Goal: Task Accomplishment & Management: Use online tool/utility

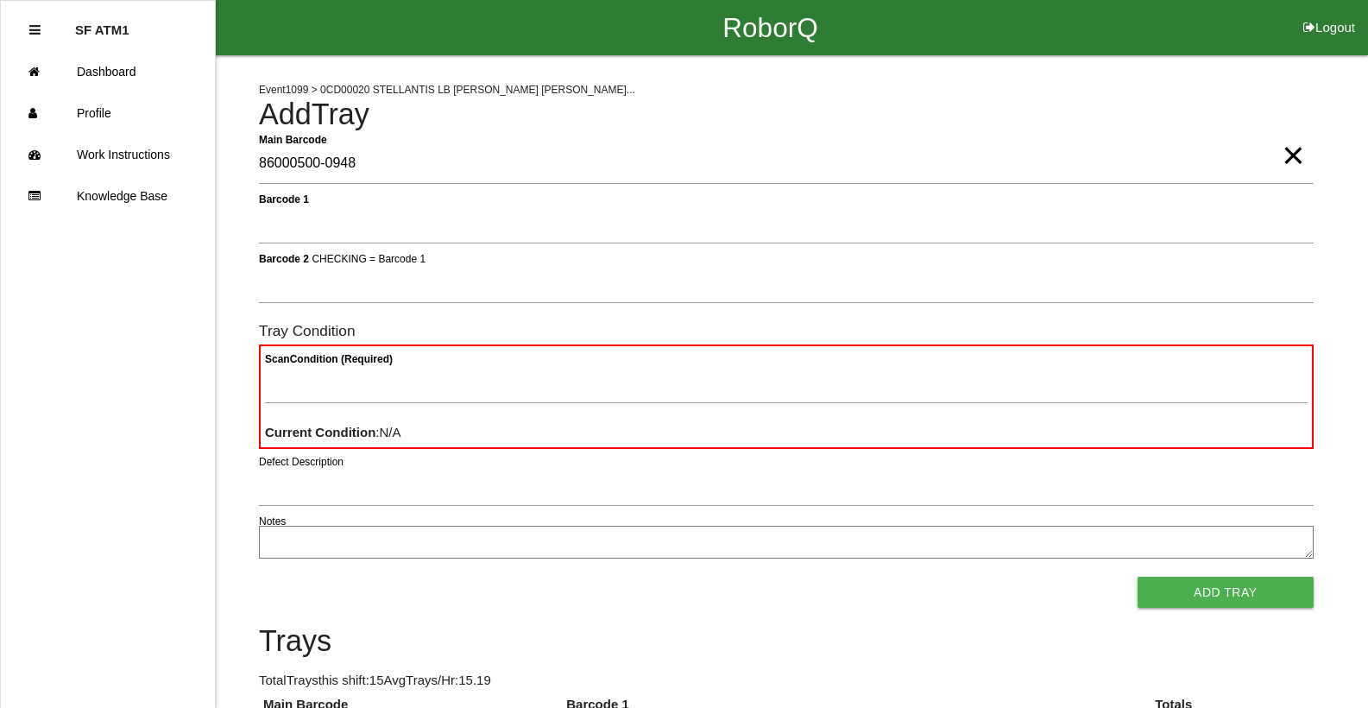
type Barcode "86000500-0948"
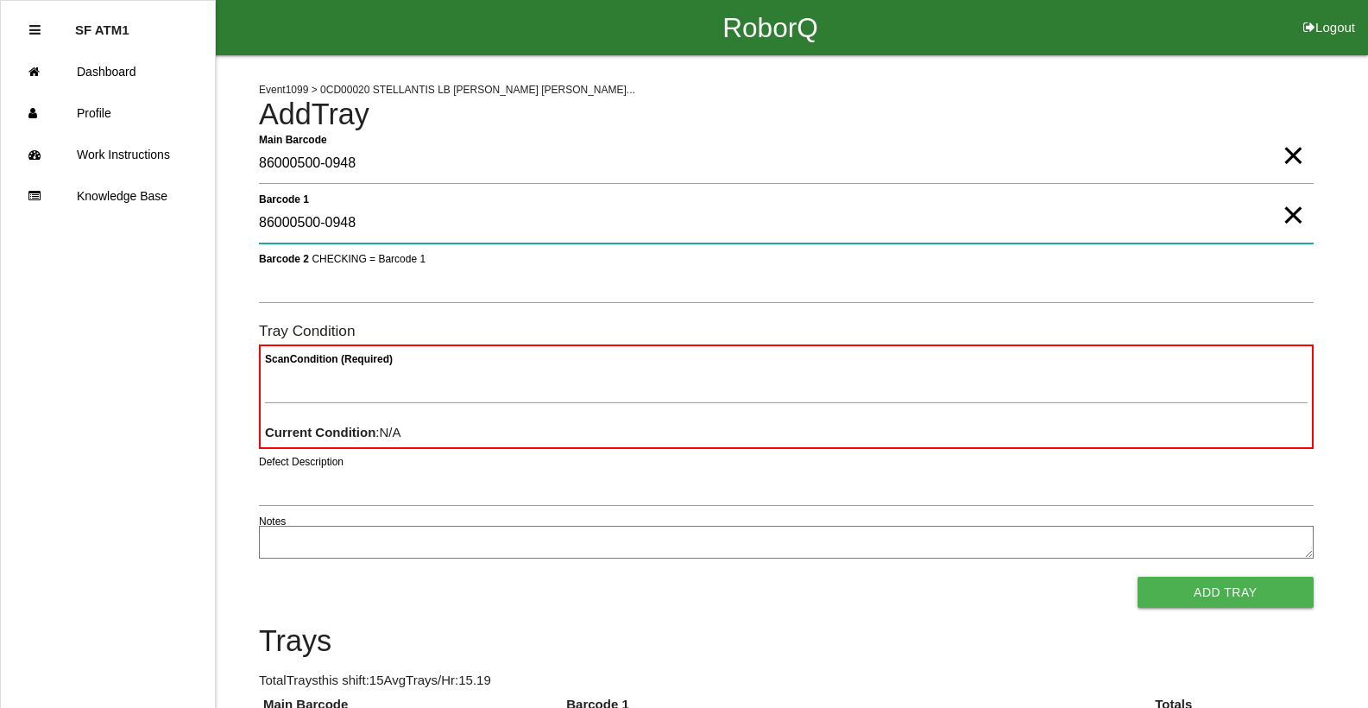
type 1 "86000500-0948"
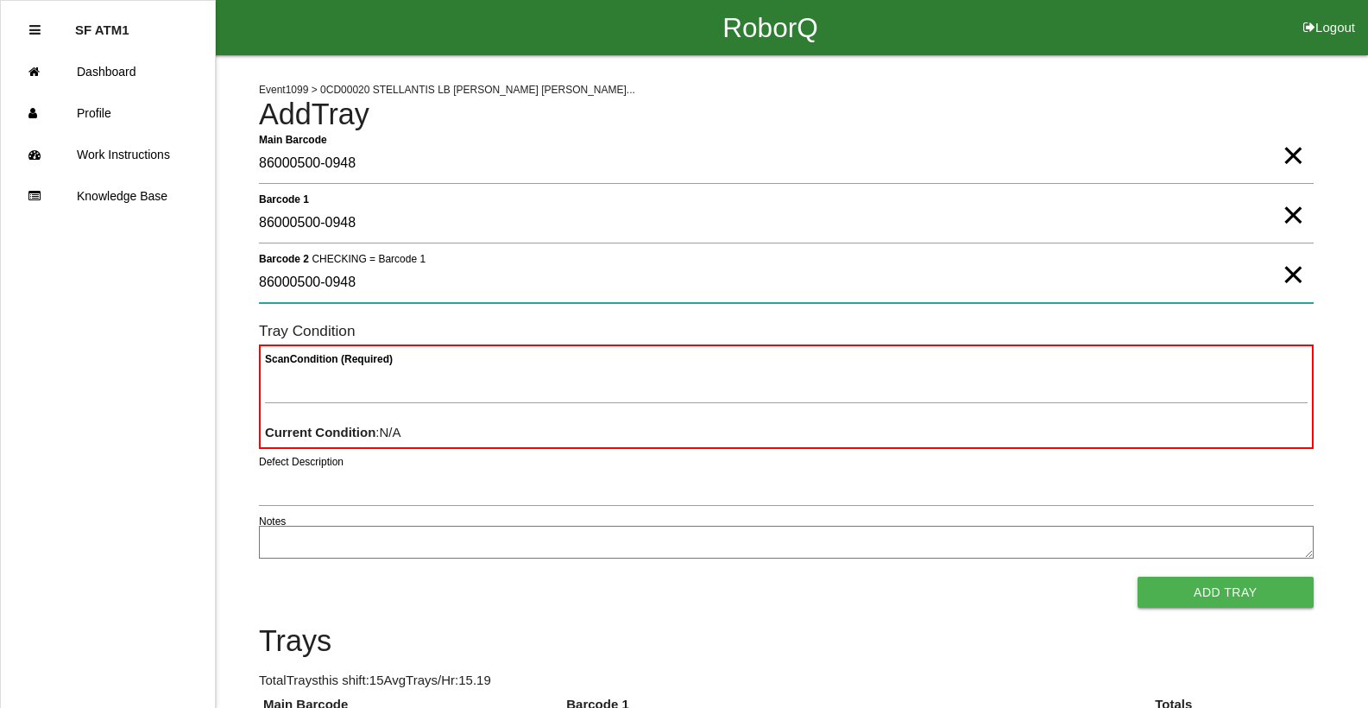
type 2 "86000500-0948"
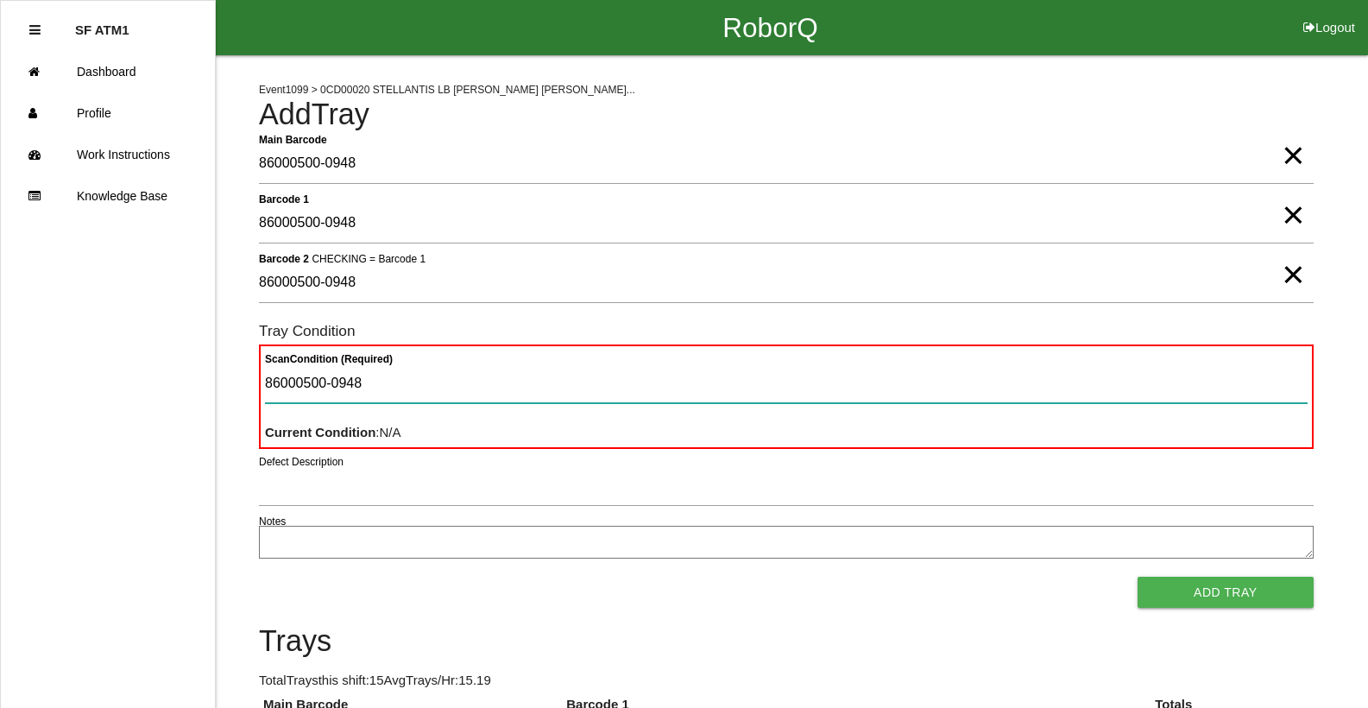
type Condition "86000500-0948"
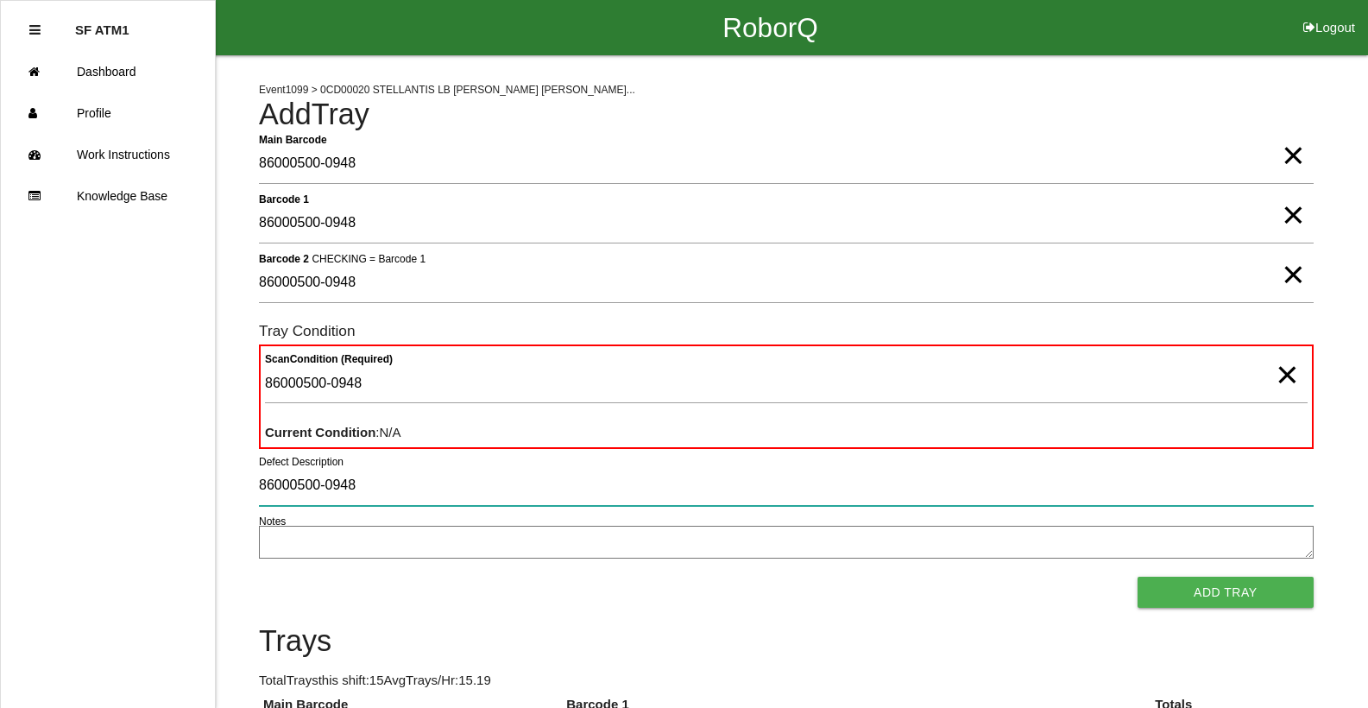
type input "86000500-0948"
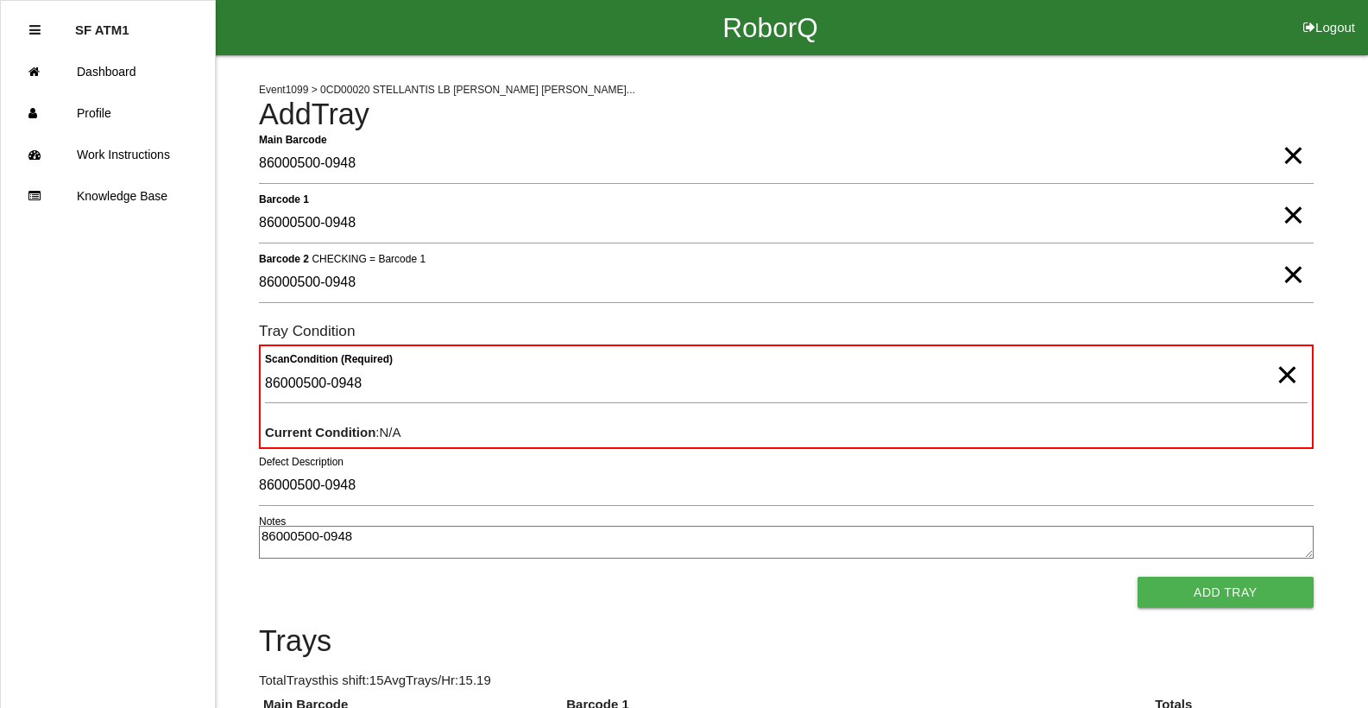
type textarea "86000500-0948"
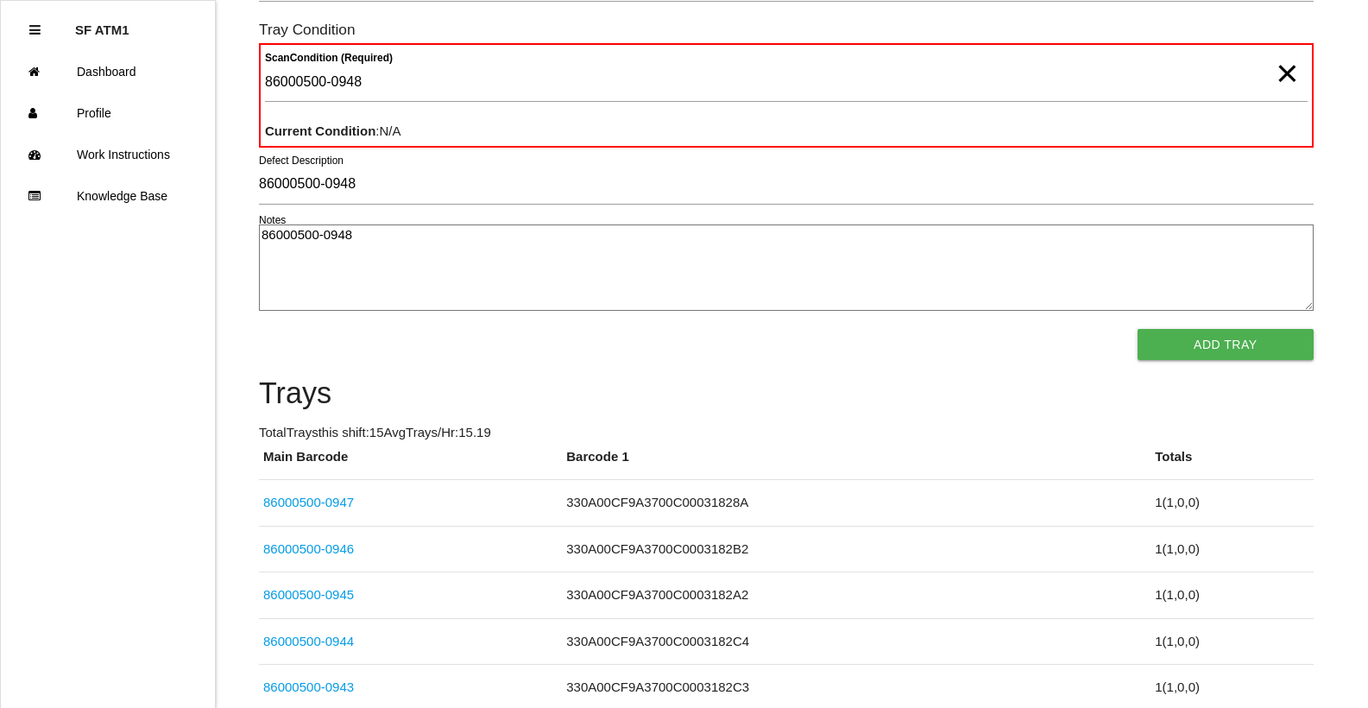
scroll to position [190, 0]
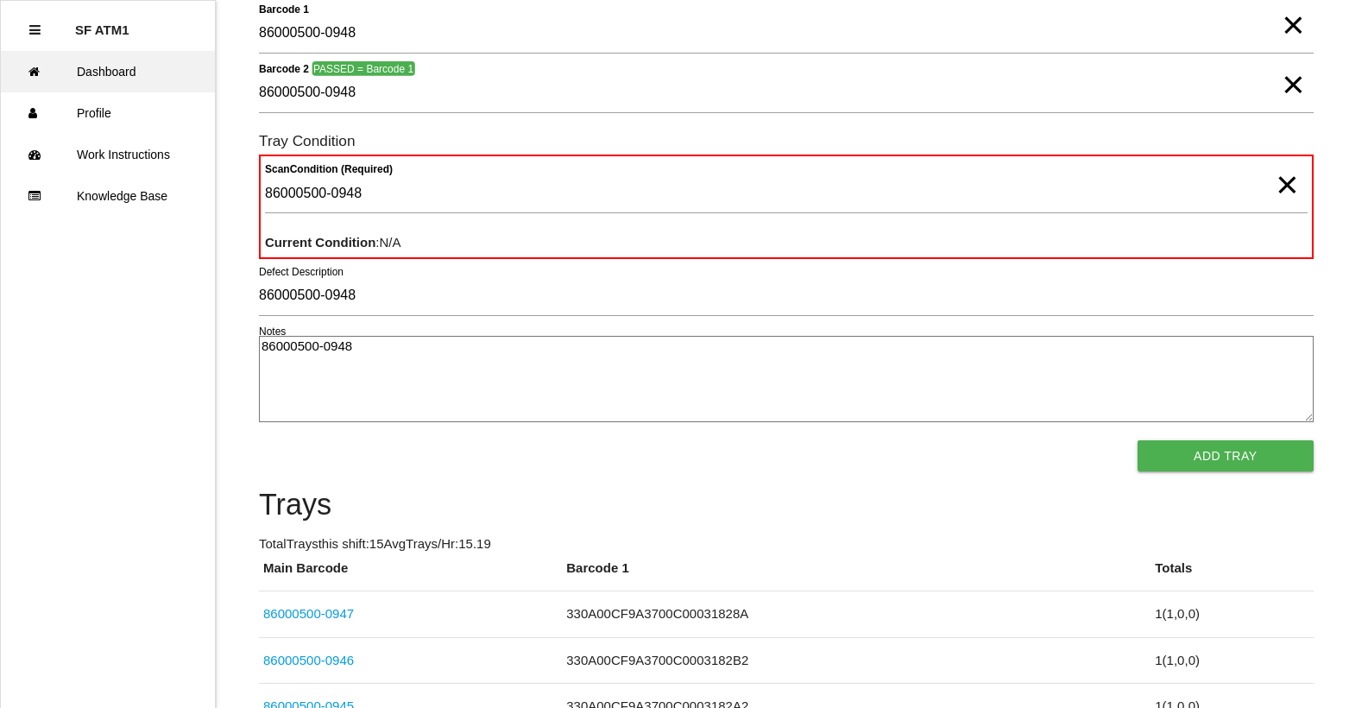
click at [131, 76] on link "Dashboard" at bounding box center [108, 71] width 214 height 41
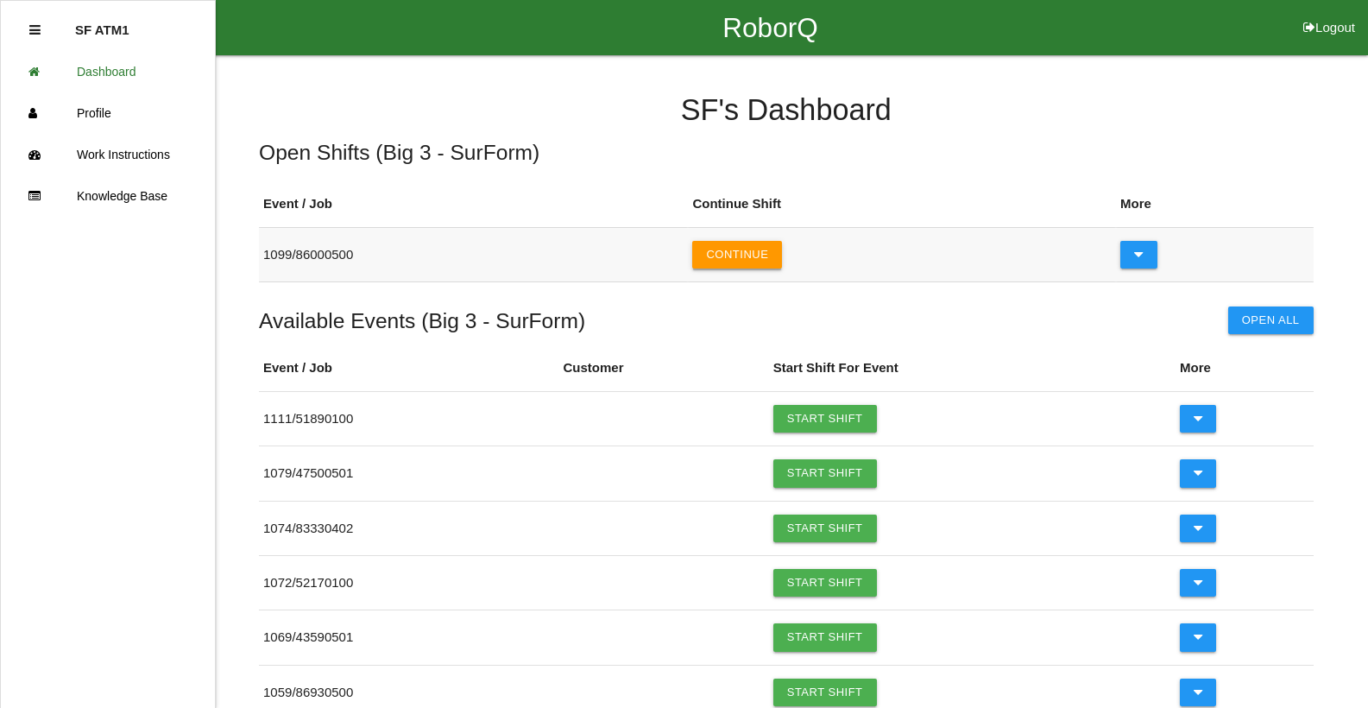
click at [740, 264] on button "Continue" at bounding box center [737, 255] width 90 height 28
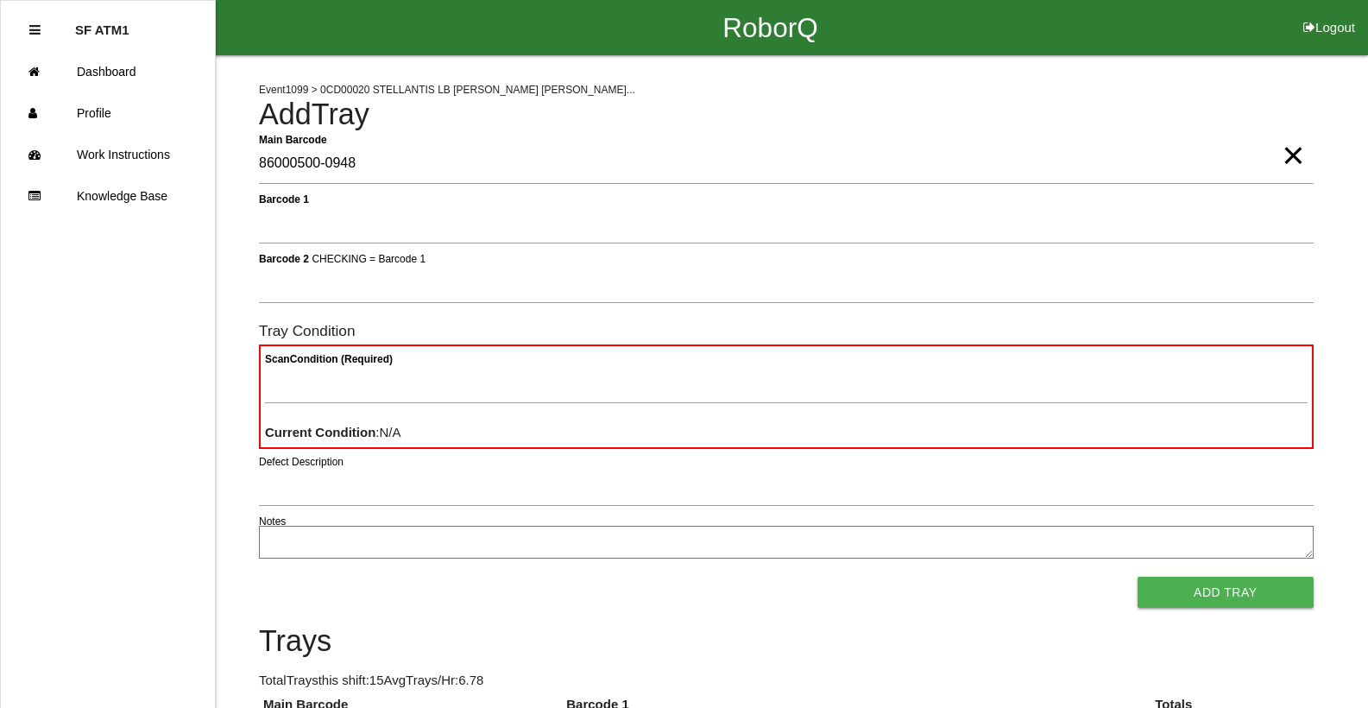
type Barcode "86000500-0948"
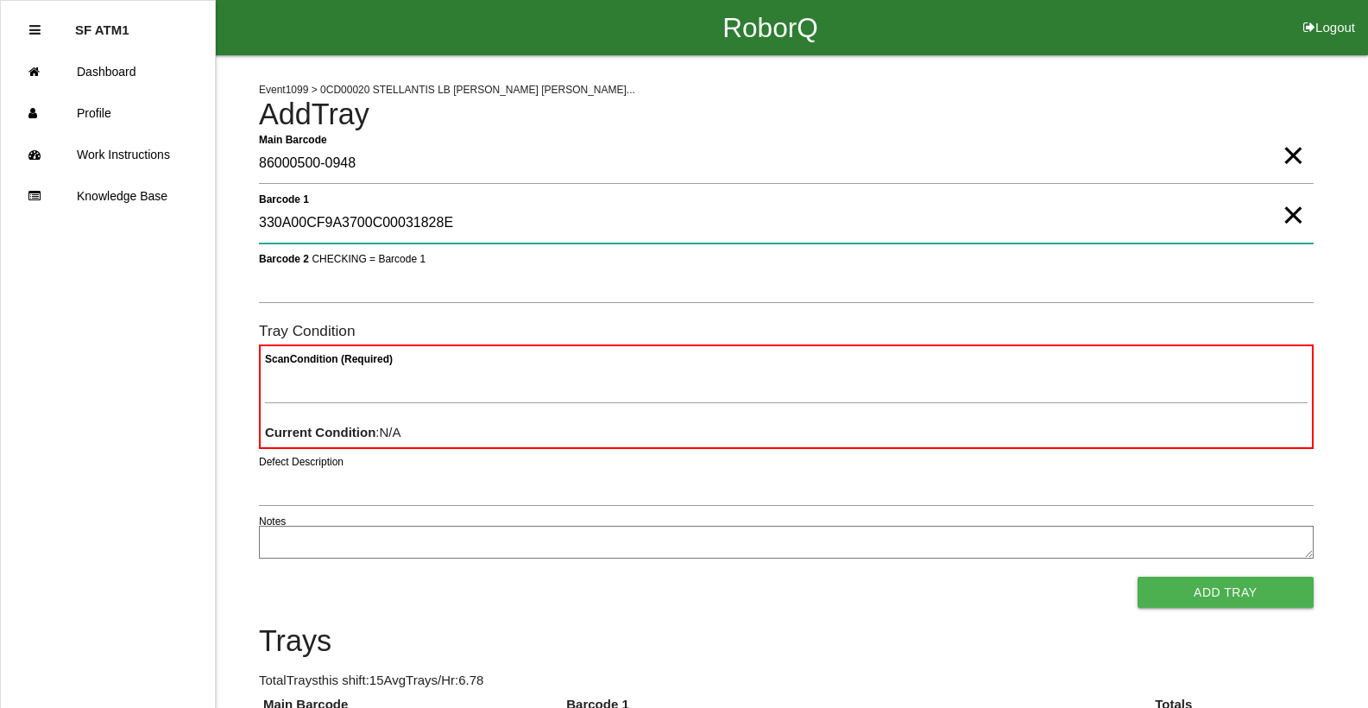
type 1 "330A00CF9A3700C00031828E"
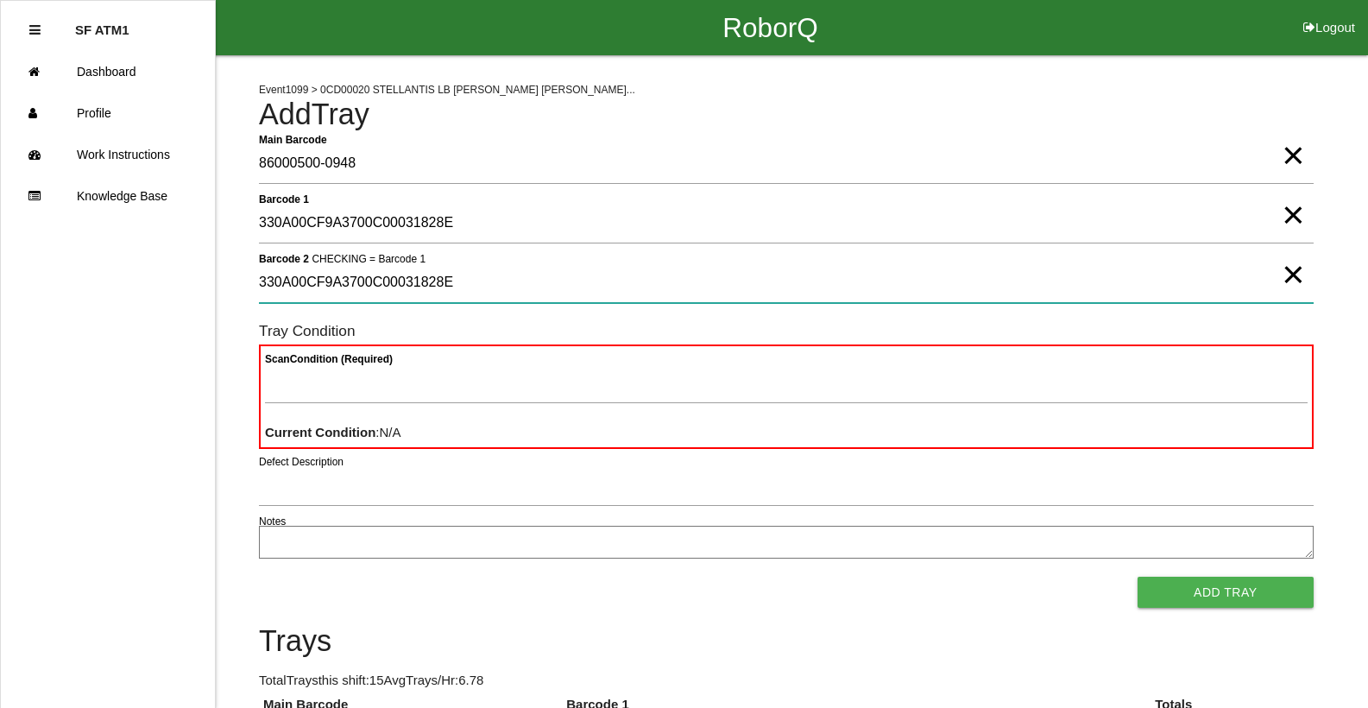
type 2 "330A00CF9A3700C00031828E"
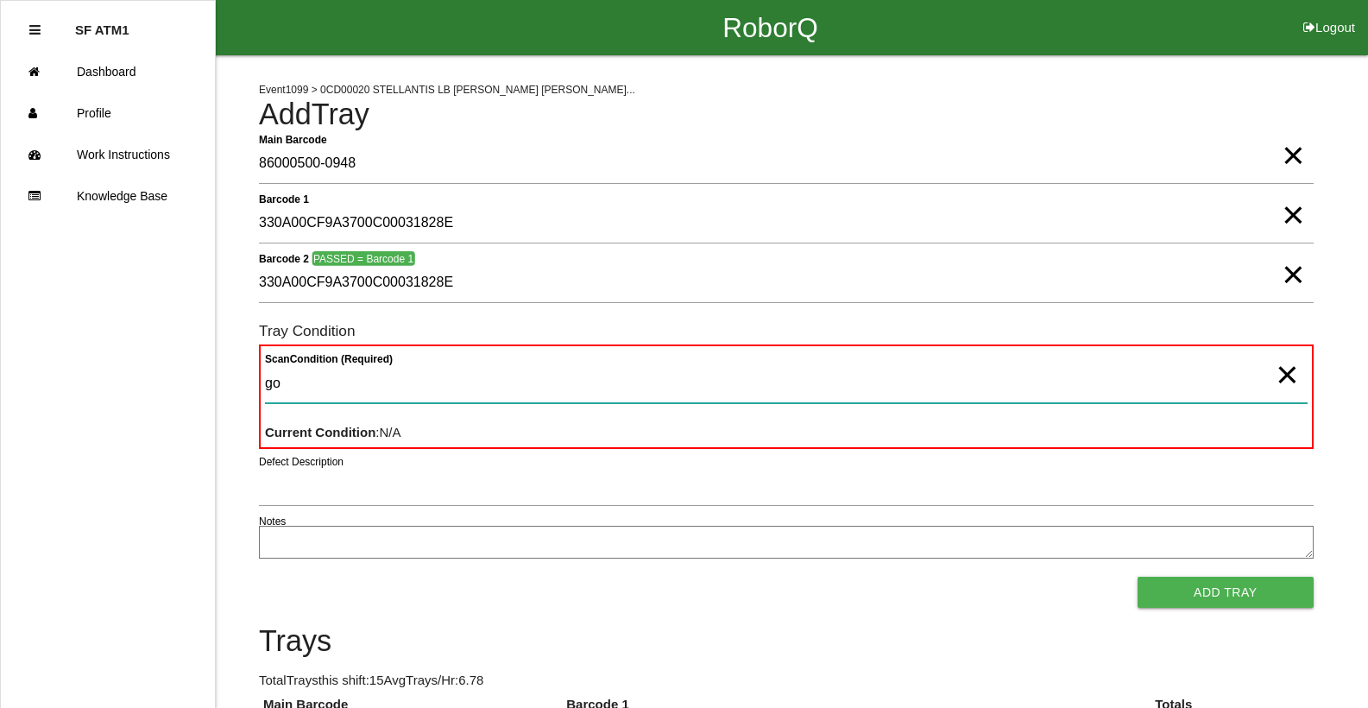
type Condition "goo"
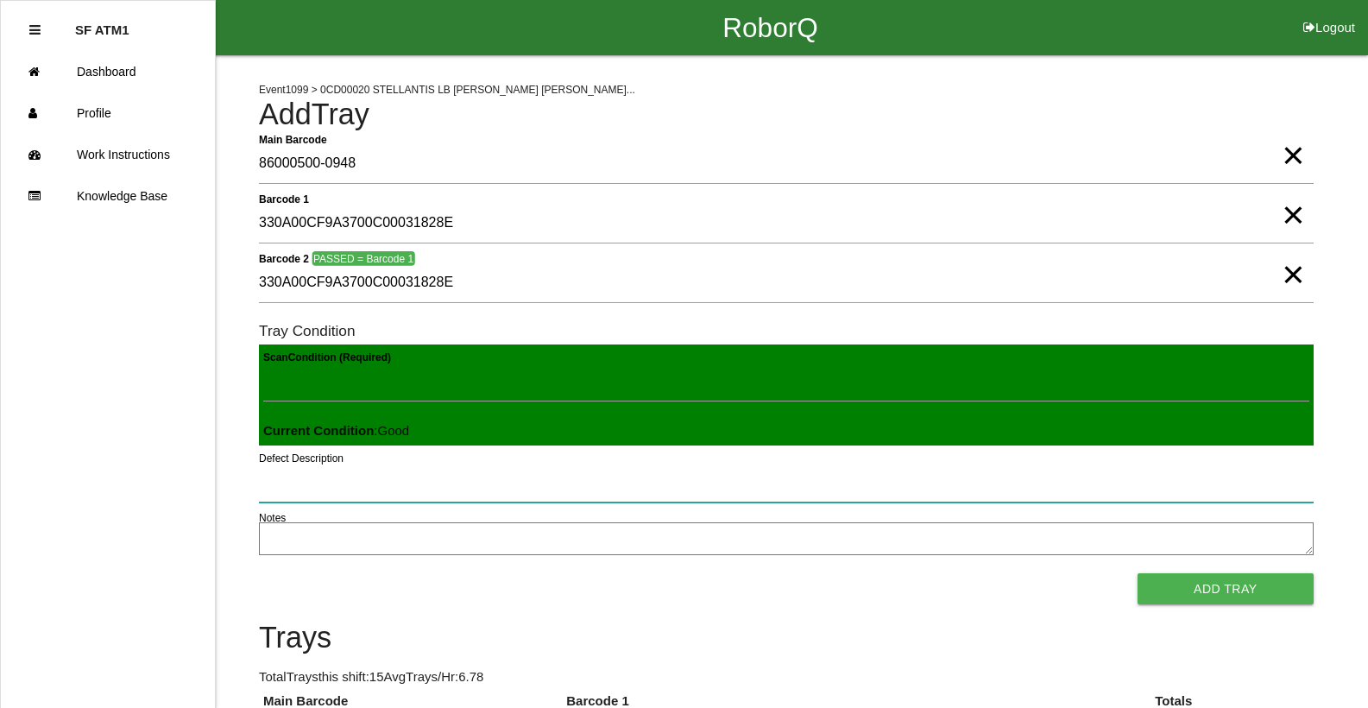
click at [1137, 573] on button "Add Tray" at bounding box center [1225, 588] width 176 height 31
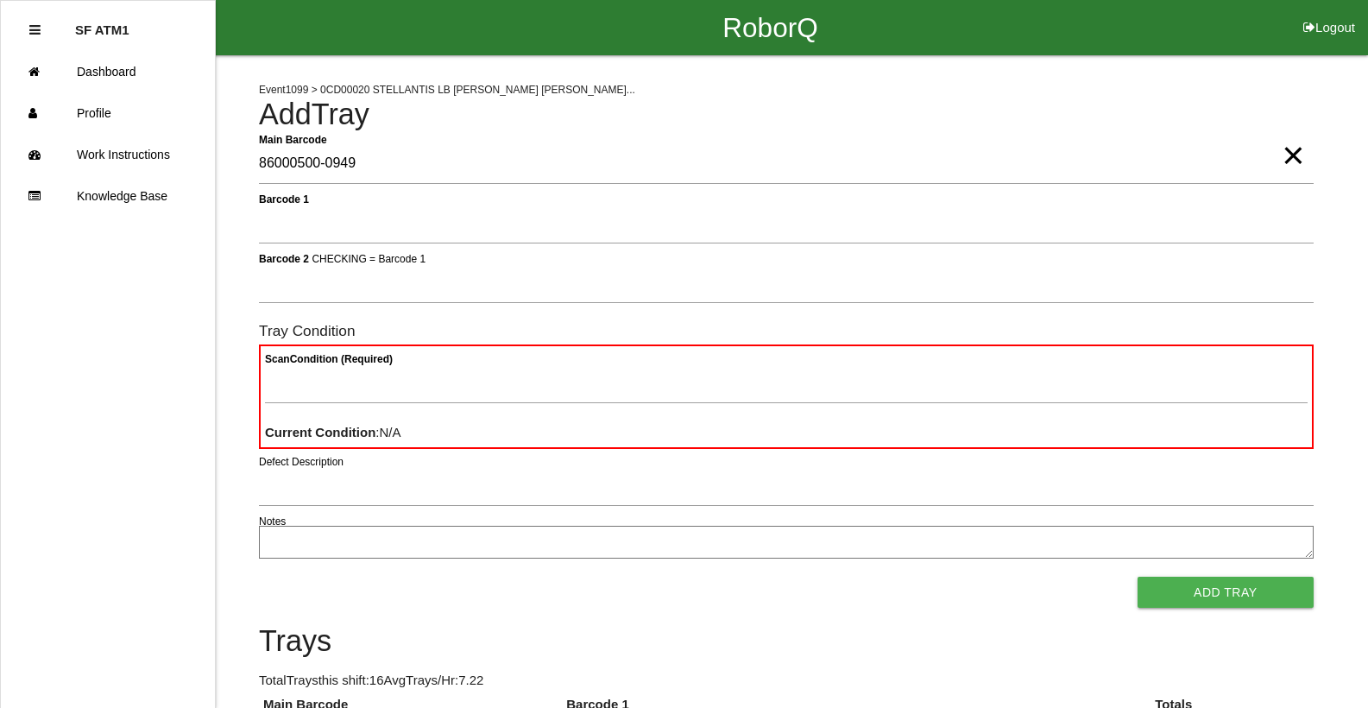
type Barcode "86000500-0949"
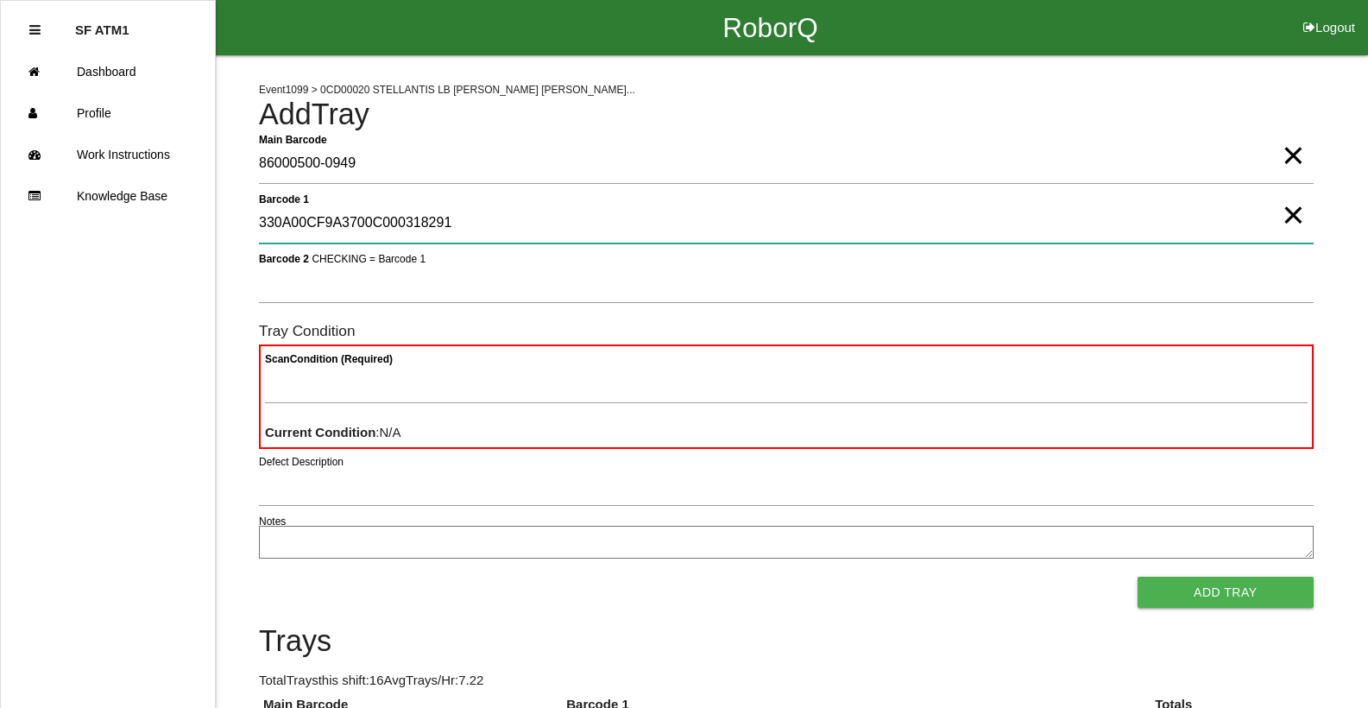
type 1 "330A00CF9A3700C000318291"
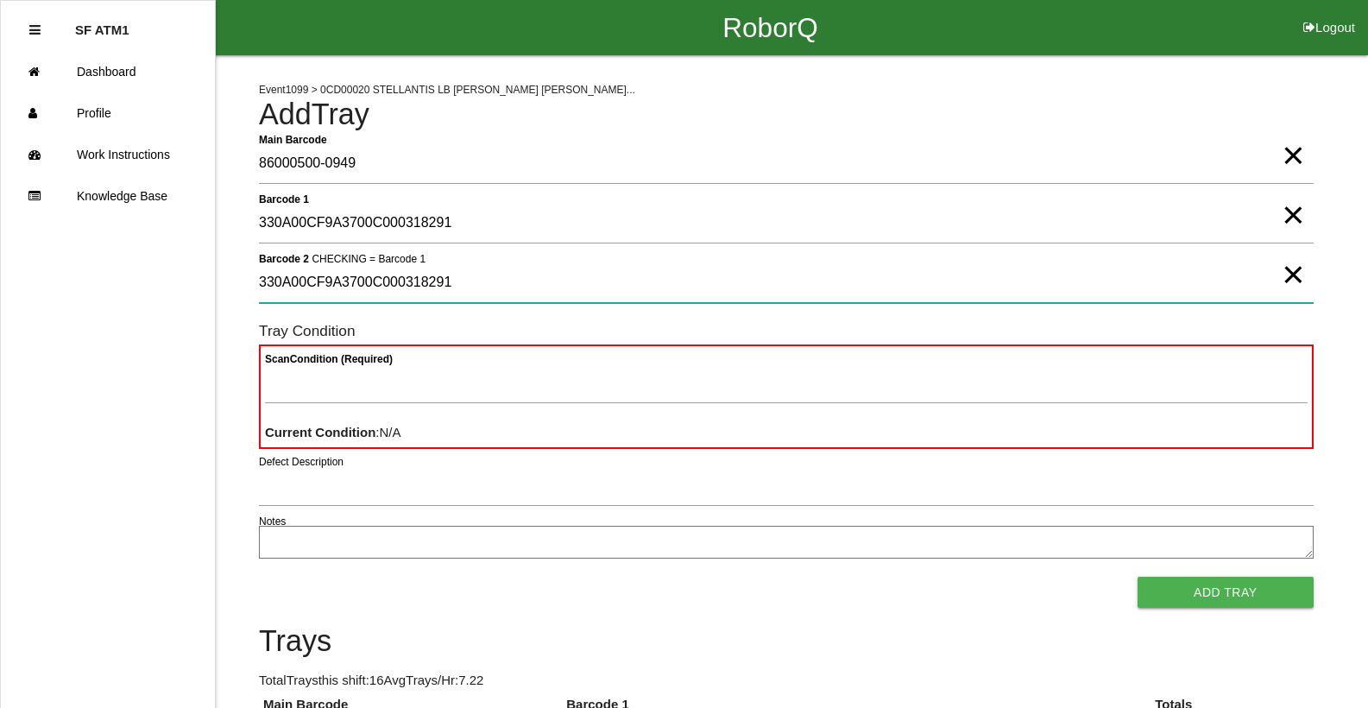
type 2 "330A00CF9A3700C000318291"
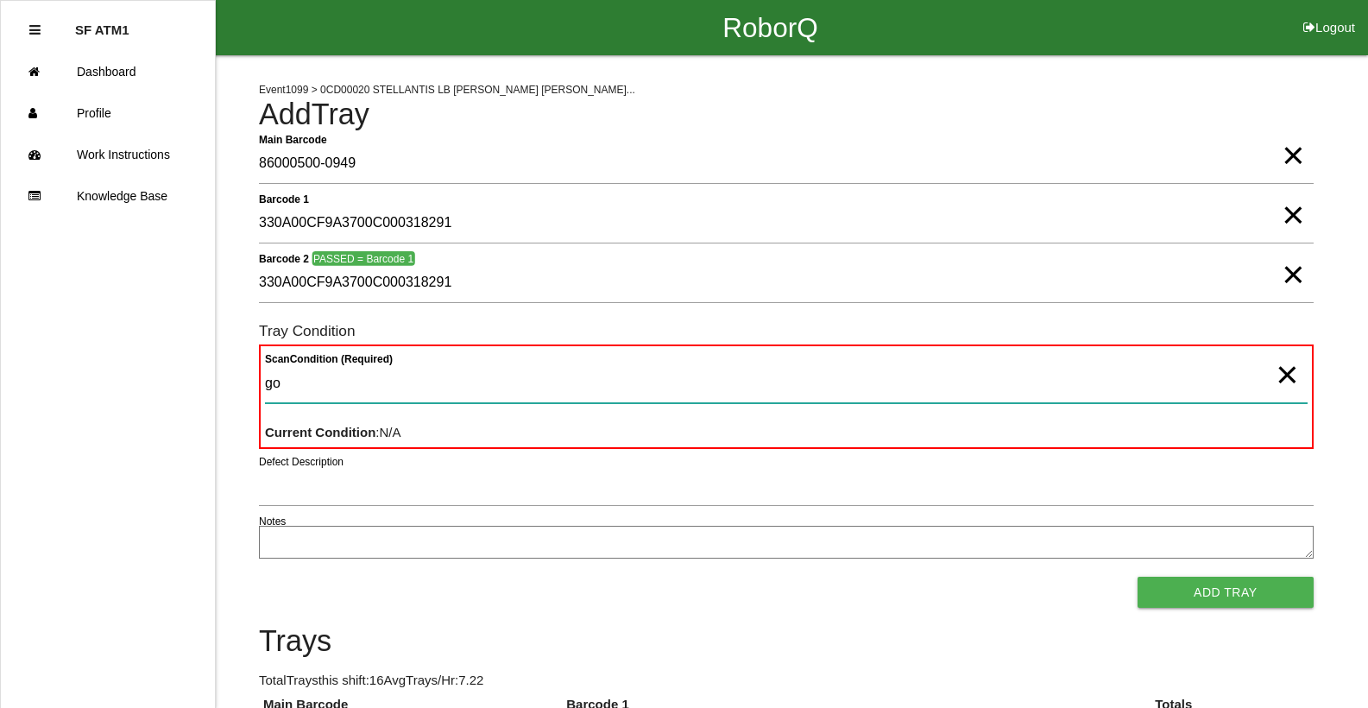
type Condition "goo"
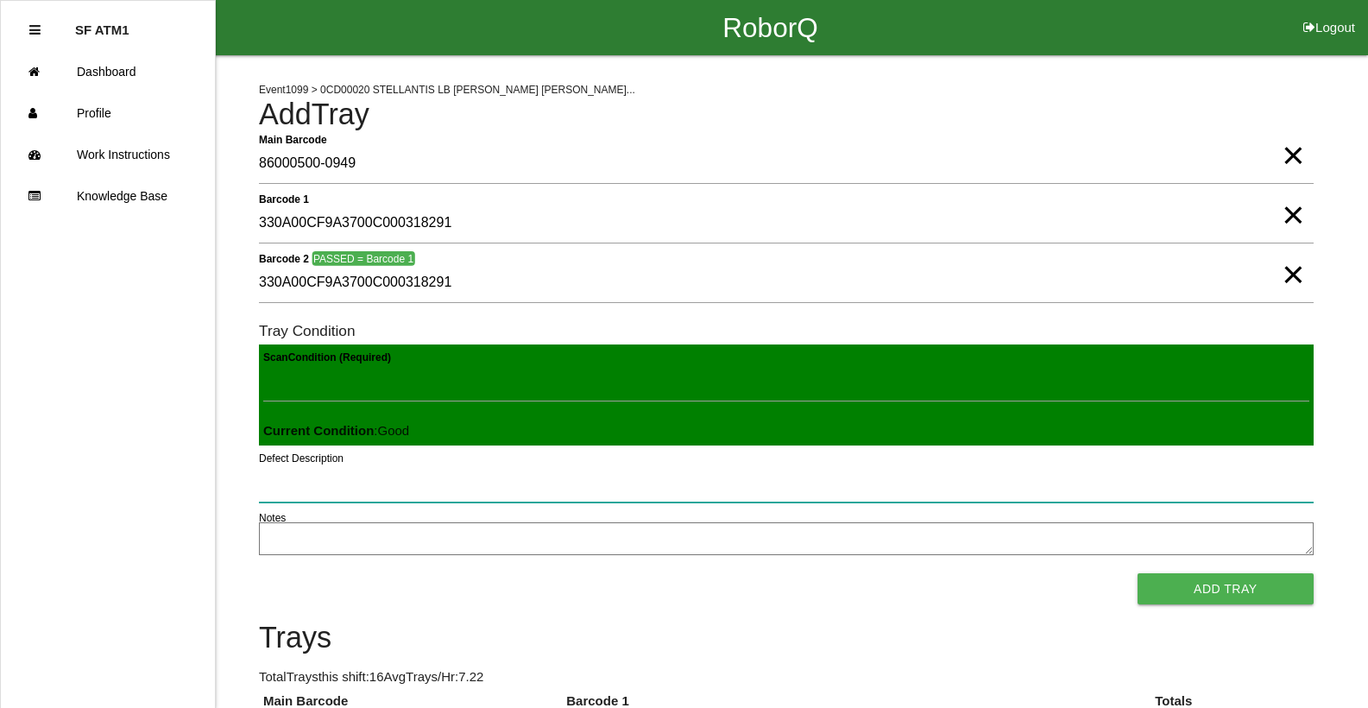
click at [1137, 573] on button "Add Tray" at bounding box center [1225, 588] width 176 height 31
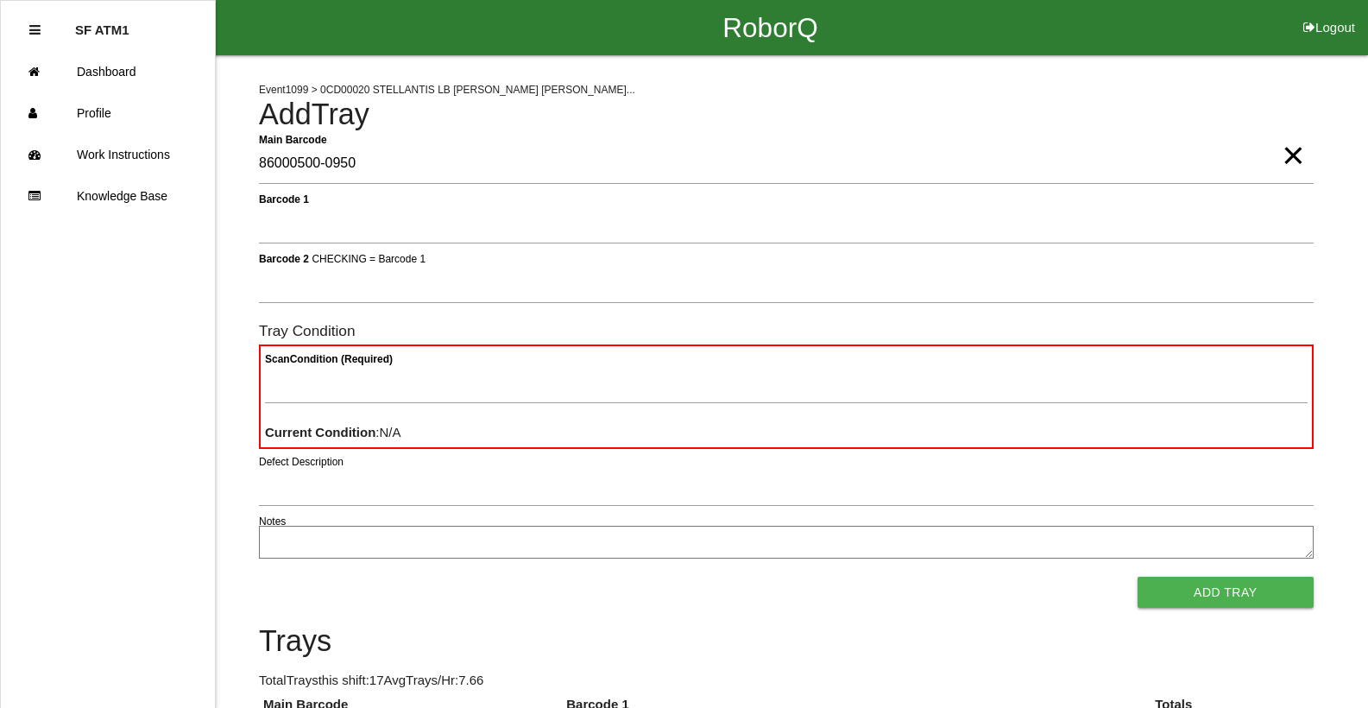
type Barcode "86000500-0950"
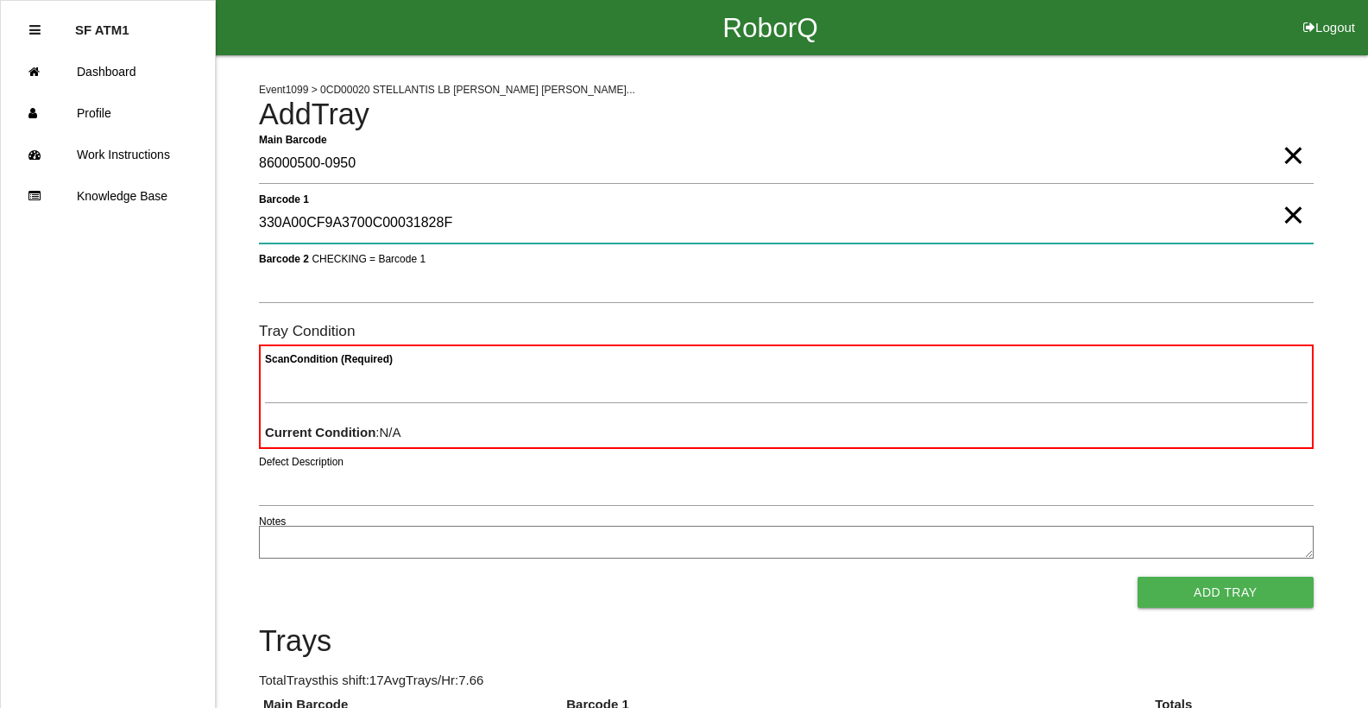
type 1 "330A00CF9A3700C00031828F"
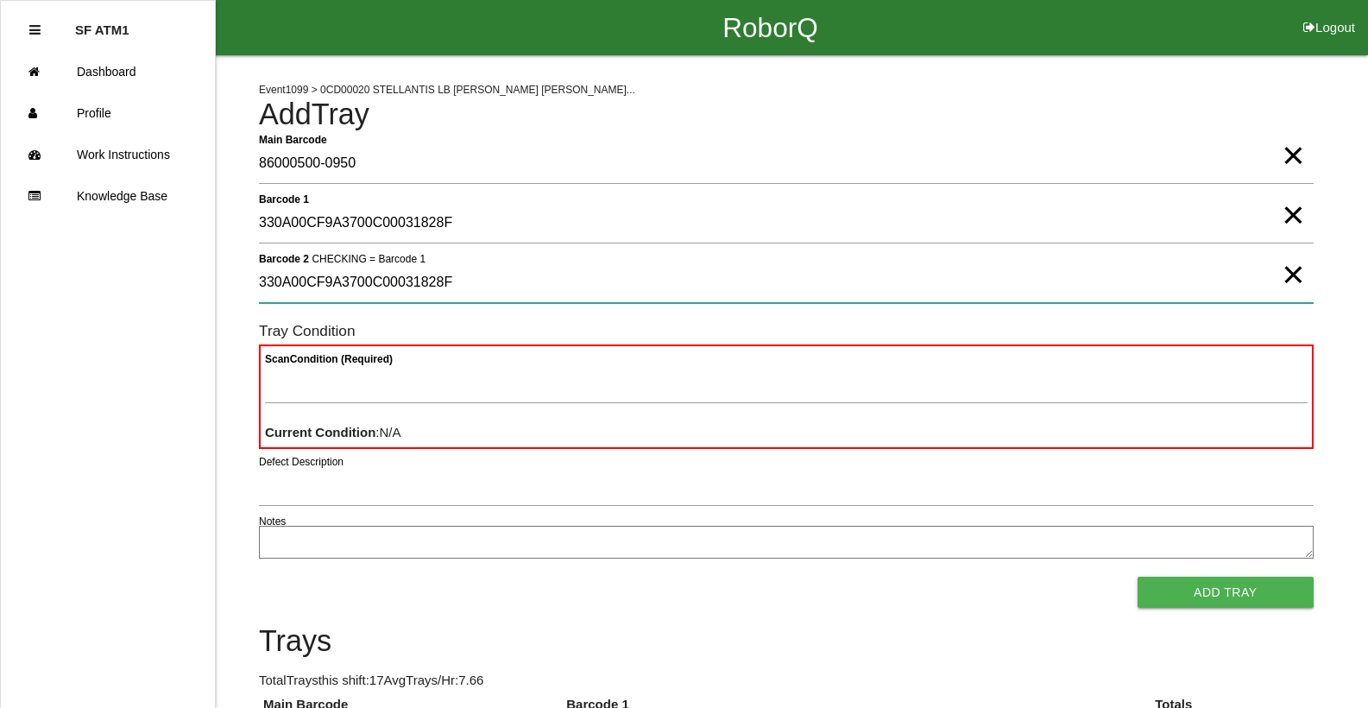
type 2 "330A00CF9A3700C00031828F"
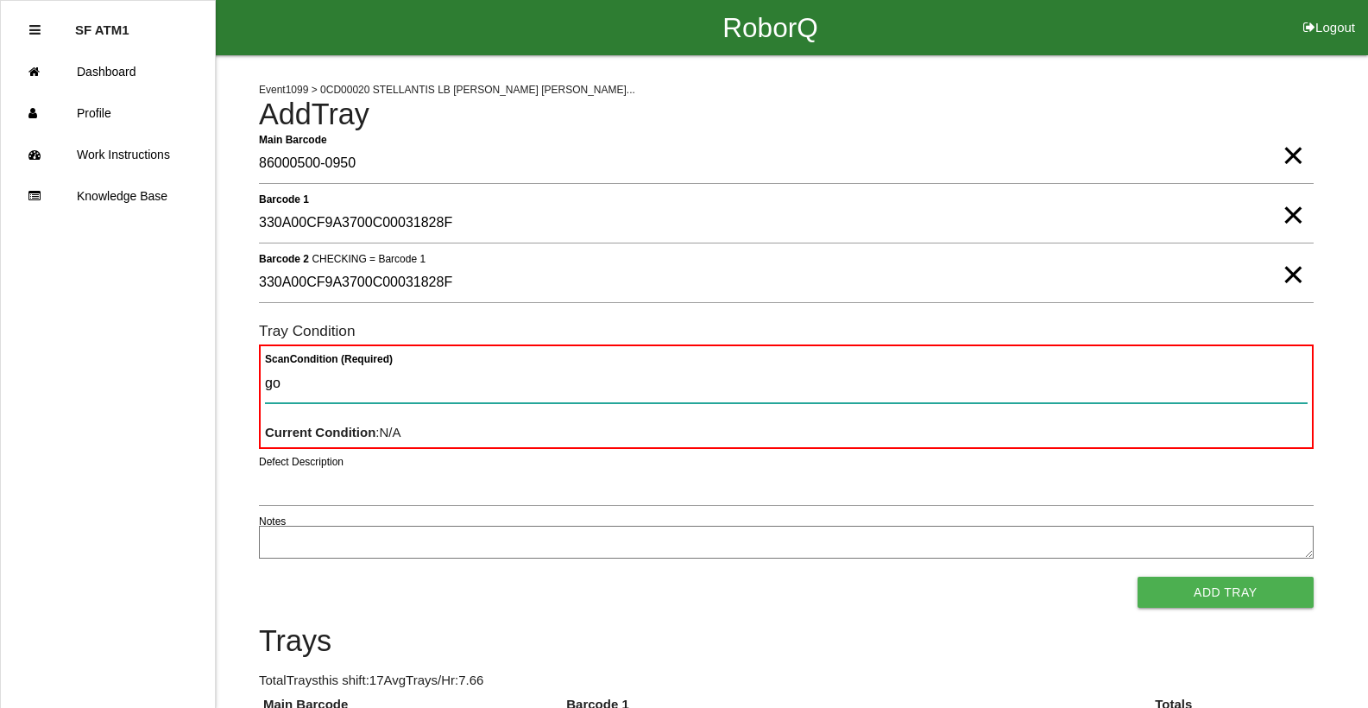
type Condition "goo"
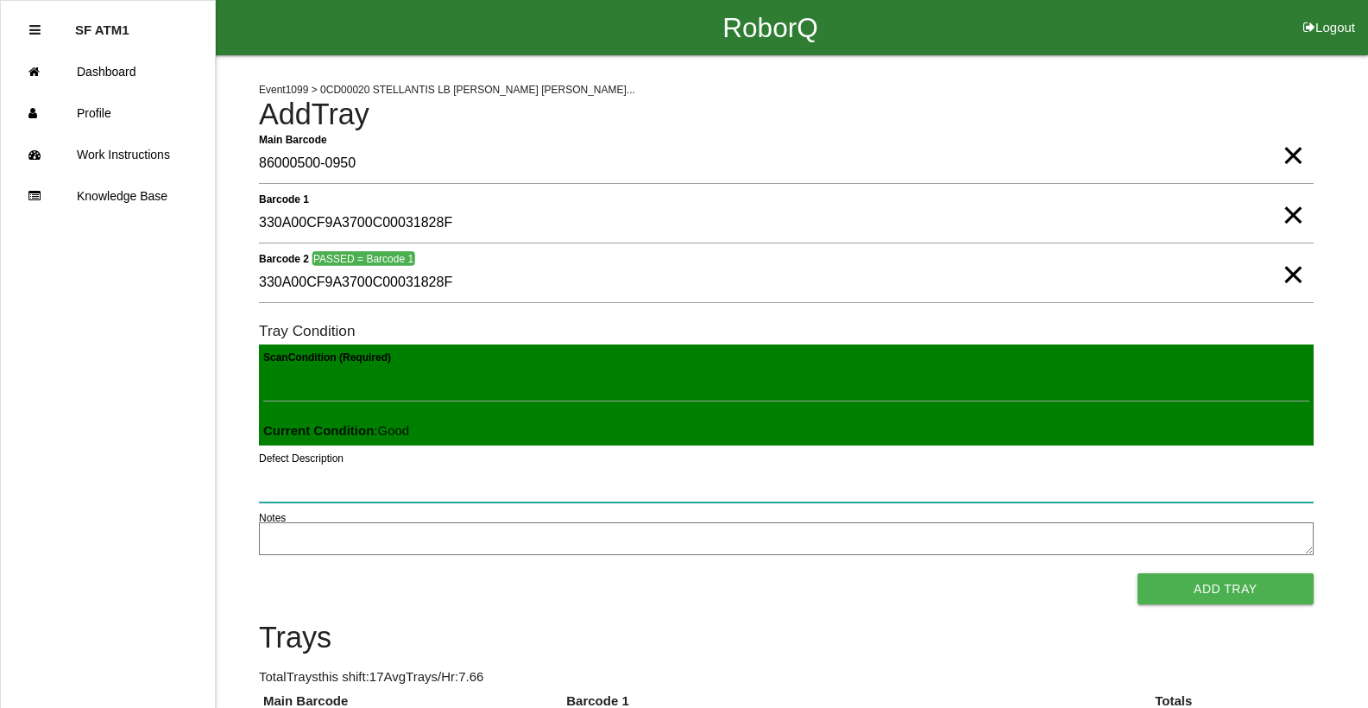
click at [1137, 573] on button "Add Tray" at bounding box center [1225, 588] width 176 height 31
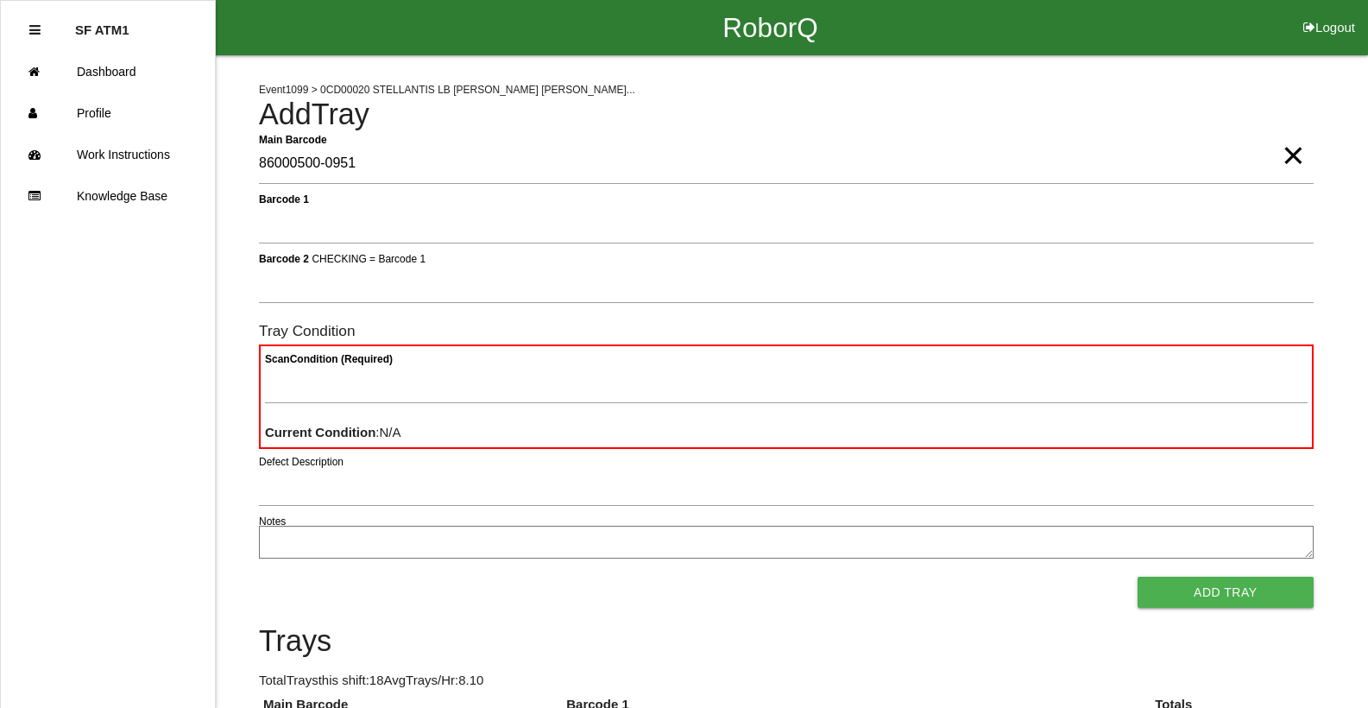
type Barcode "86000500-0951"
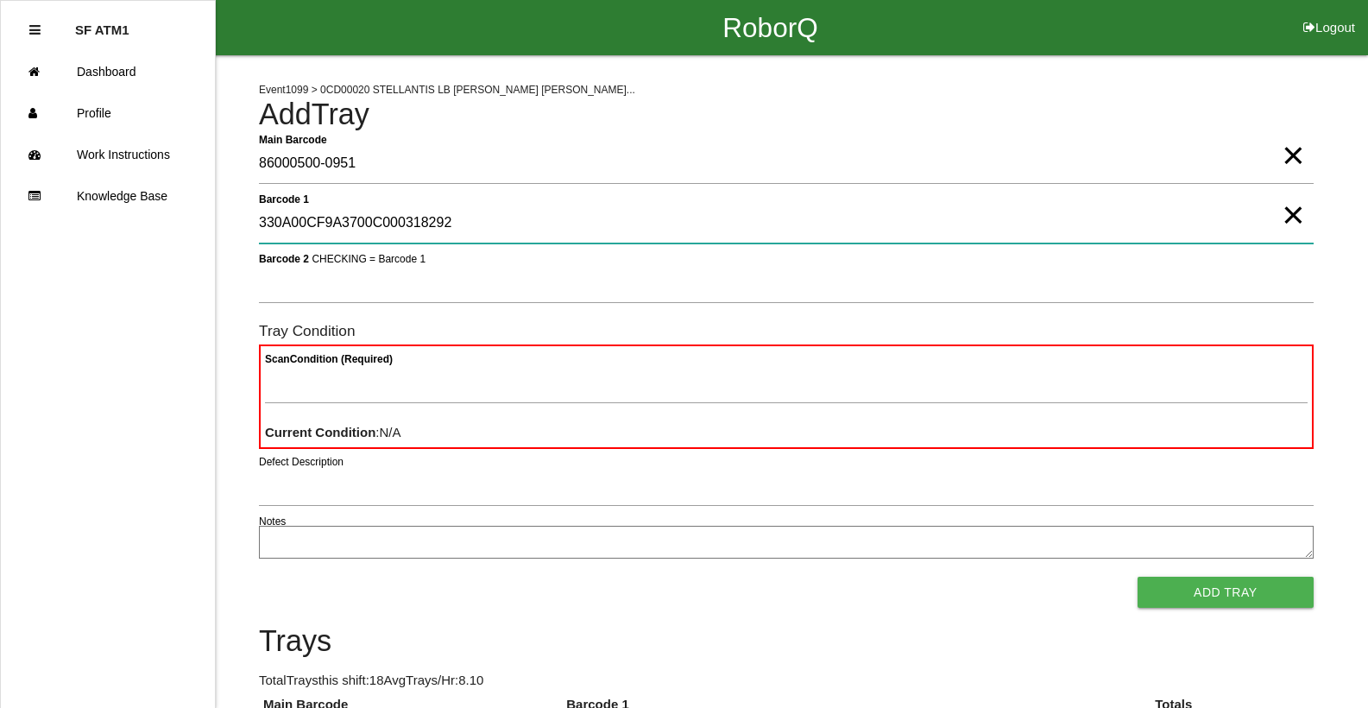
type 1 "330A00CF9A3700C000318292"
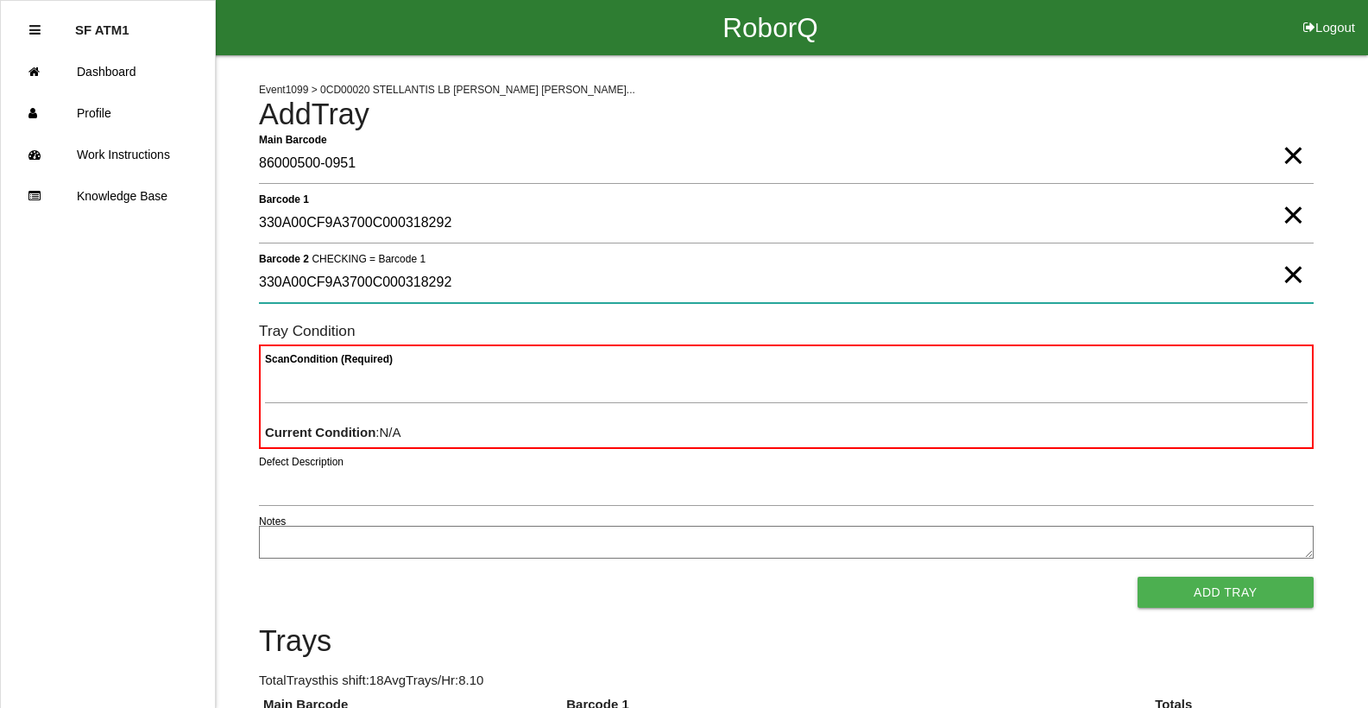
type 2 "330A00CF9A3700C000318292"
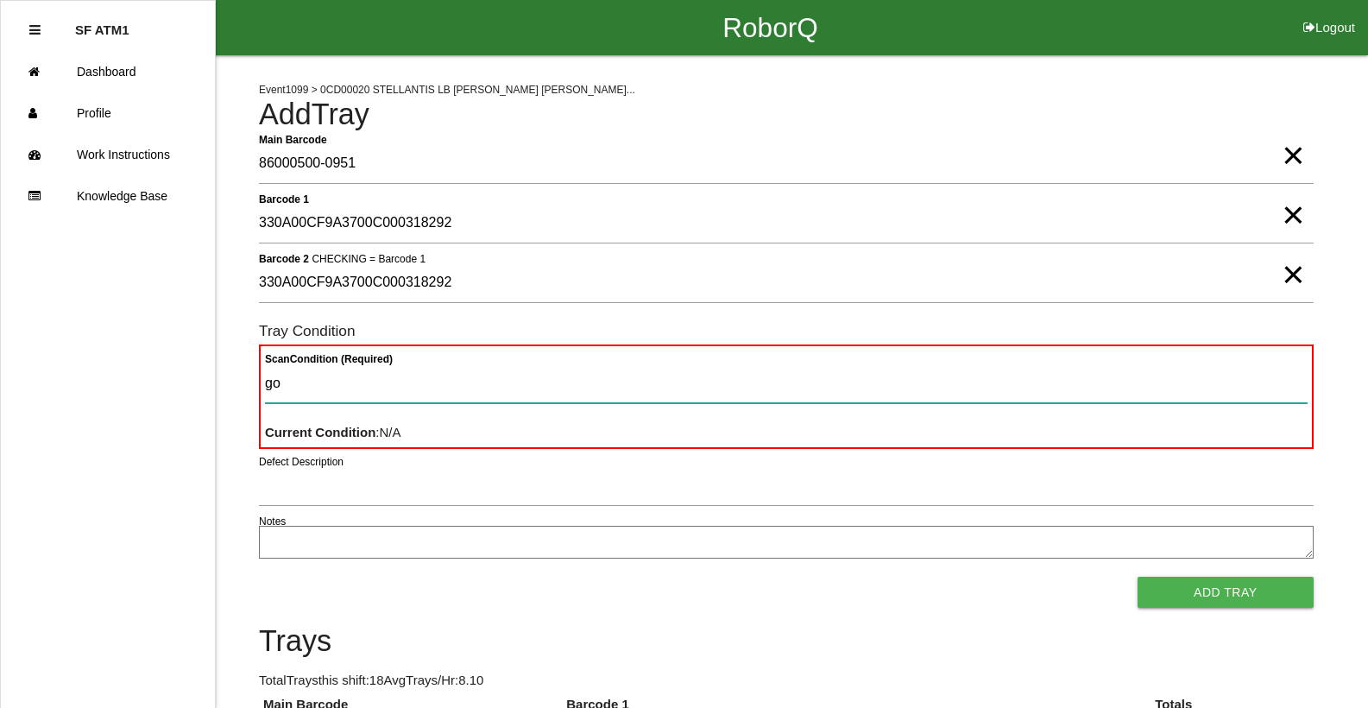
type Condition "goo"
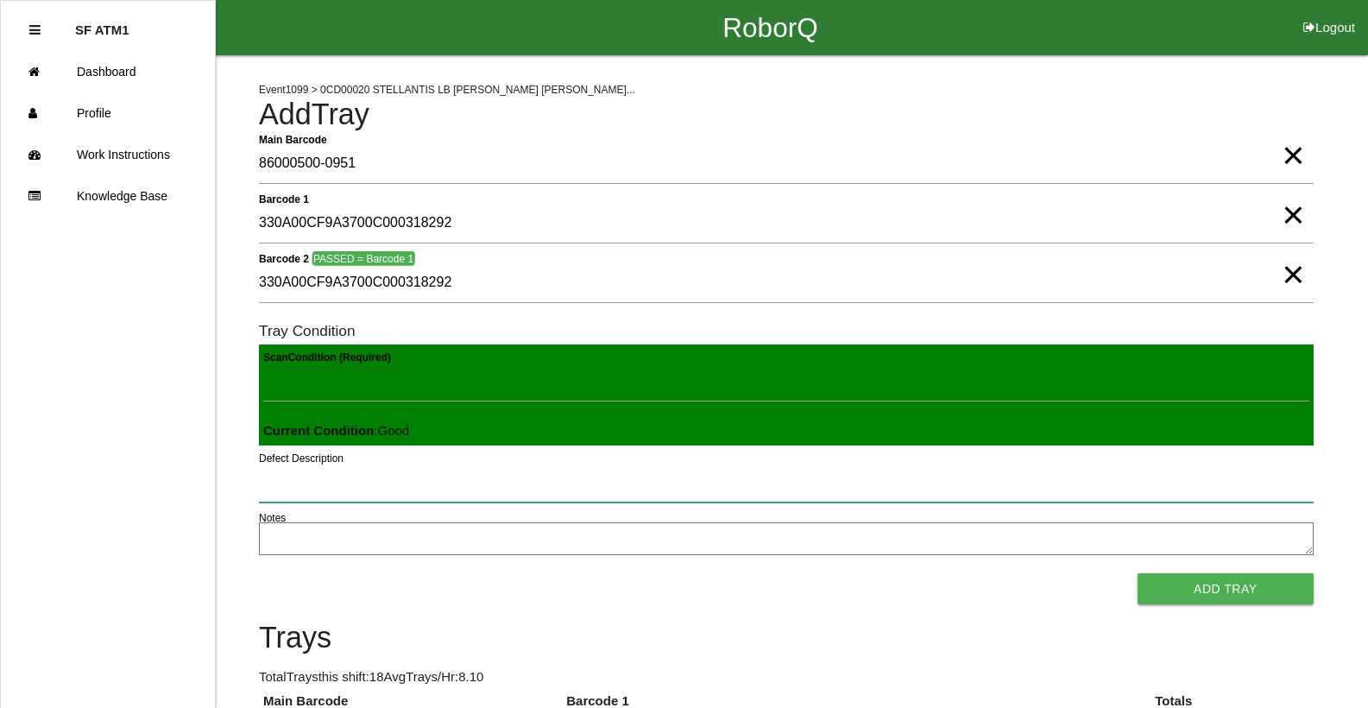
click at [1137, 573] on button "Add Tray" at bounding box center [1225, 588] width 176 height 31
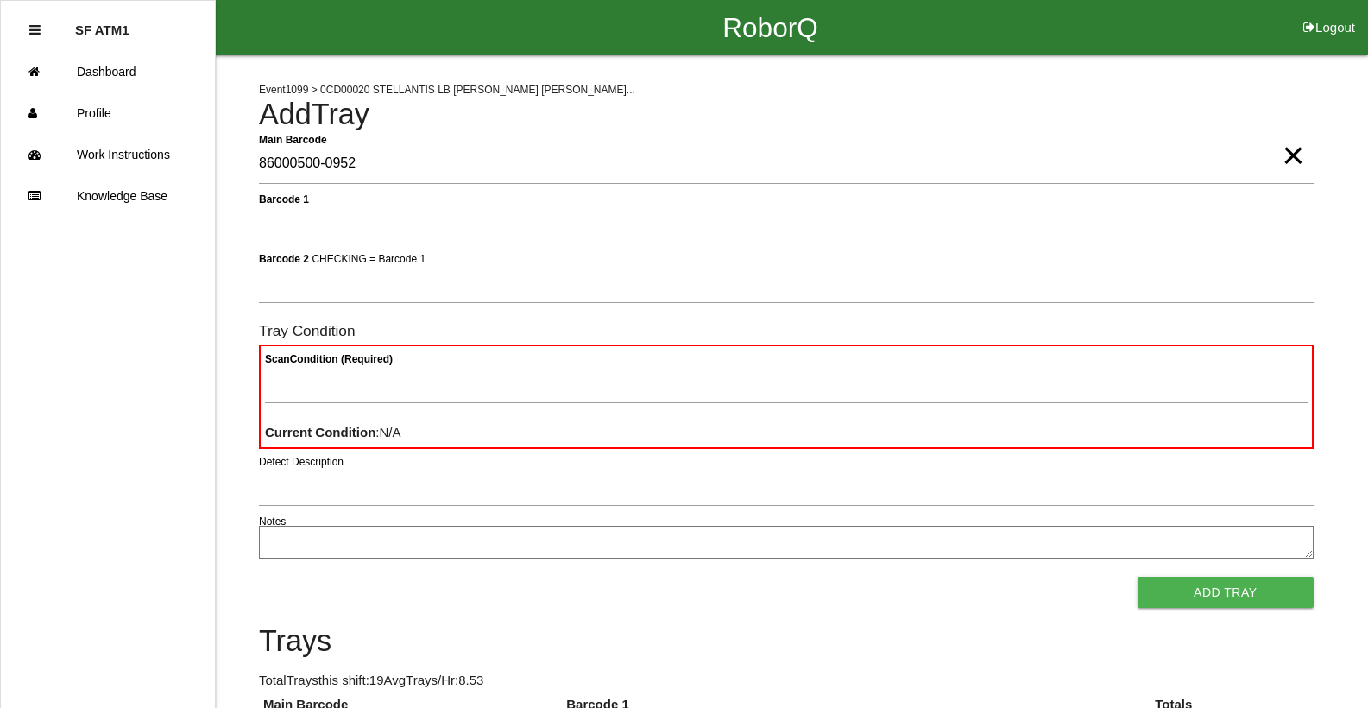
type Barcode "86000500-0952"
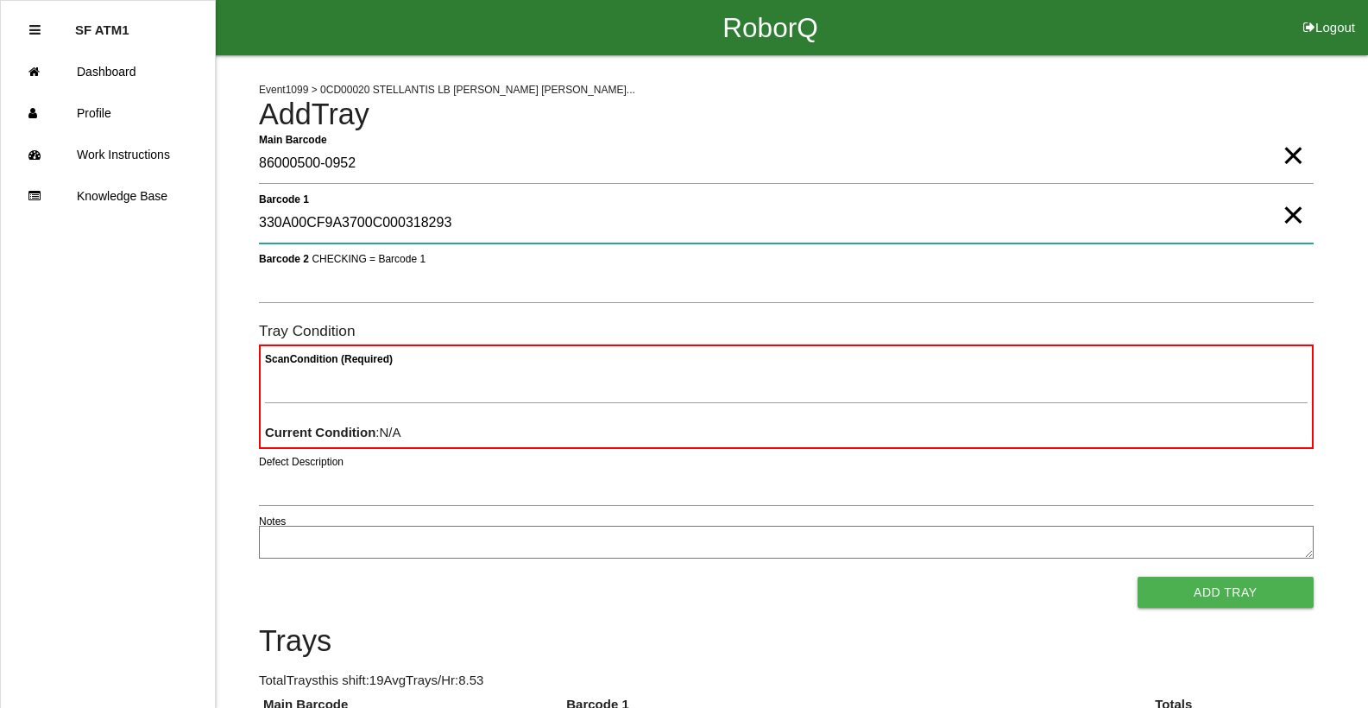
type 1 "330A00CF9A3700C000318293"
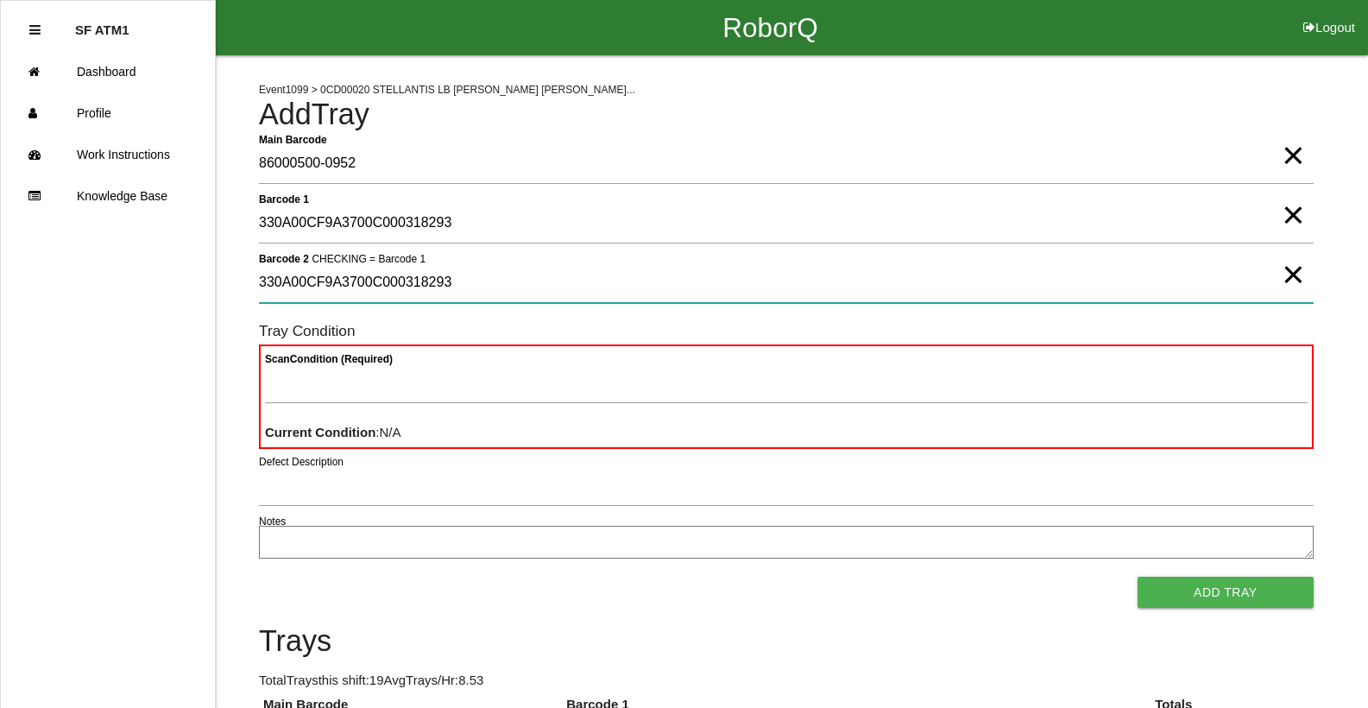
type 2 "330A00CF9A3700C000318293"
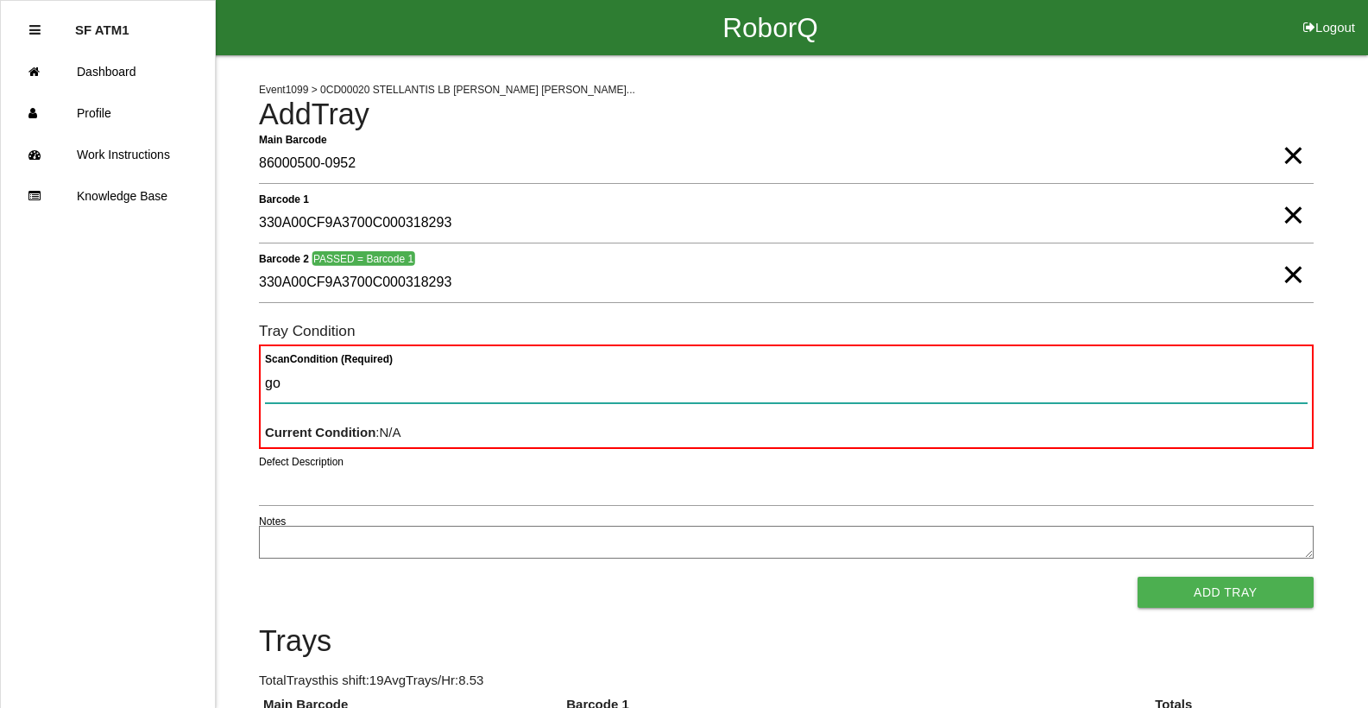
type Condition "goo"
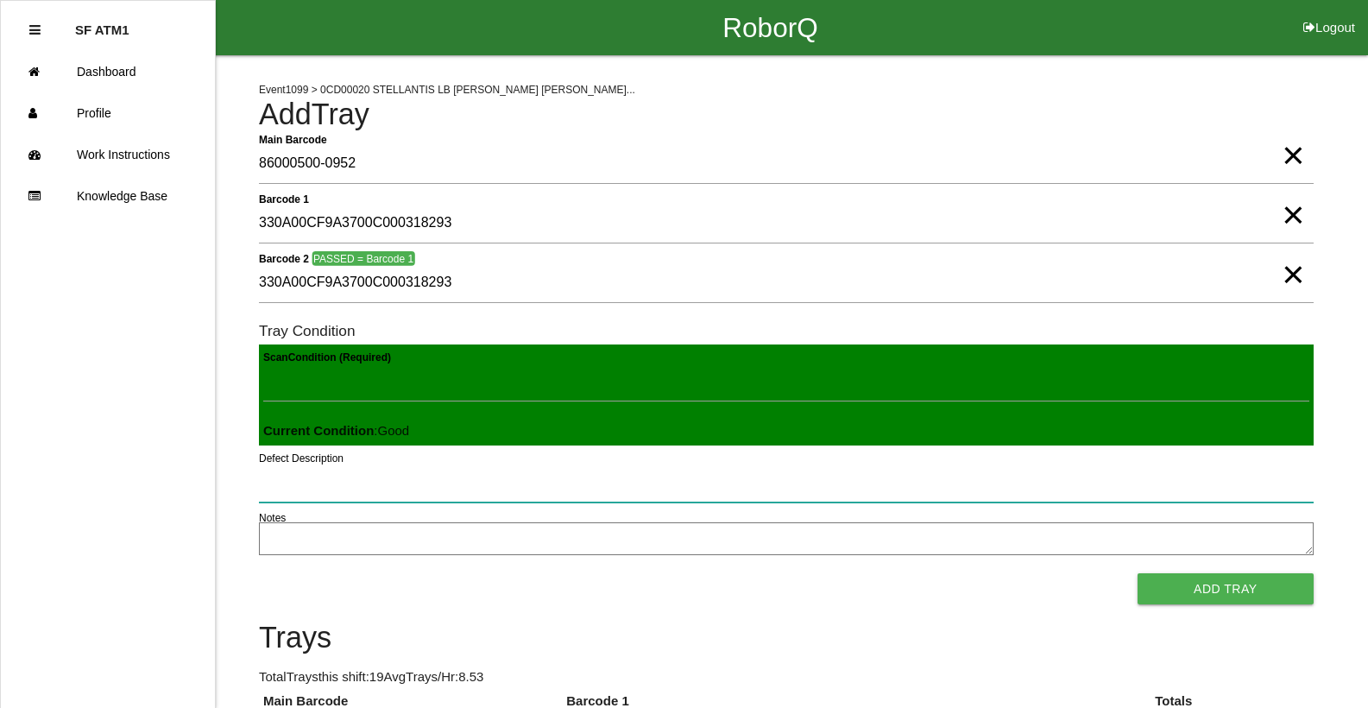
click at [1137, 573] on button "Add Tray" at bounding box center [1225, 588] width 176 height 31
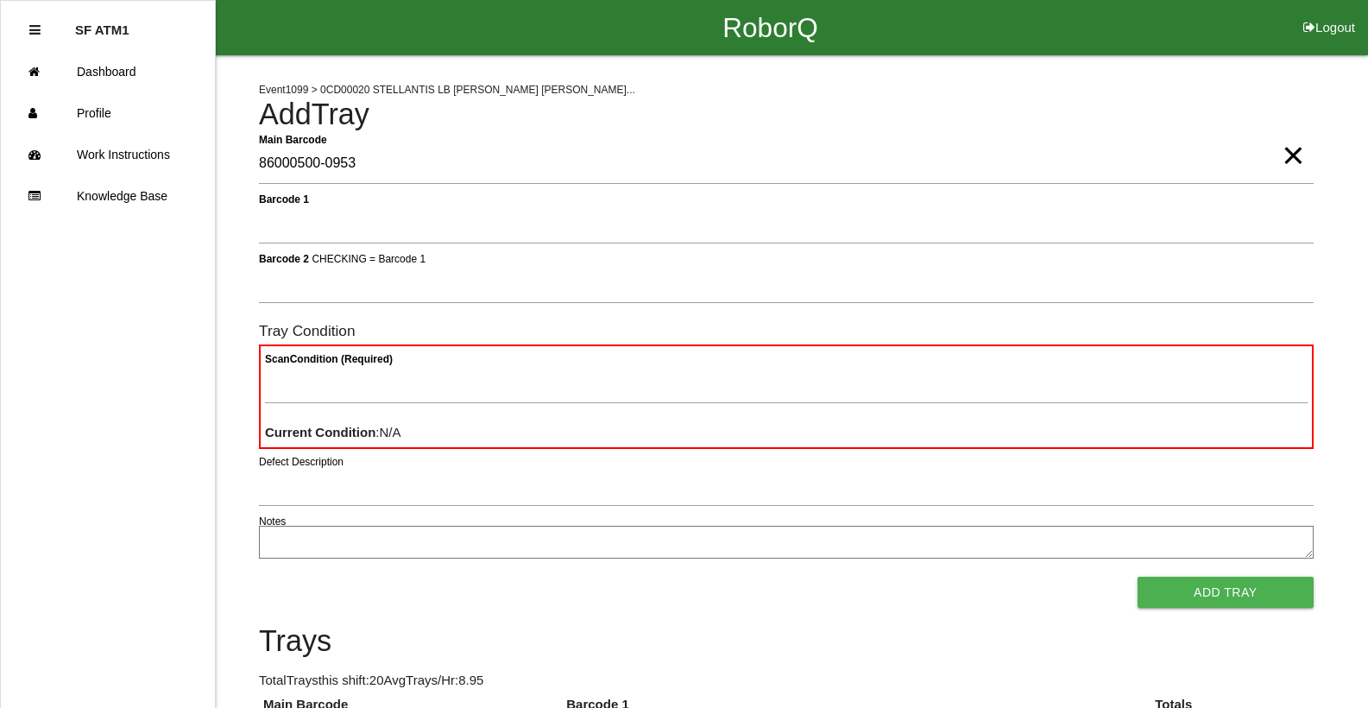
type Barcode "86000500-0953"
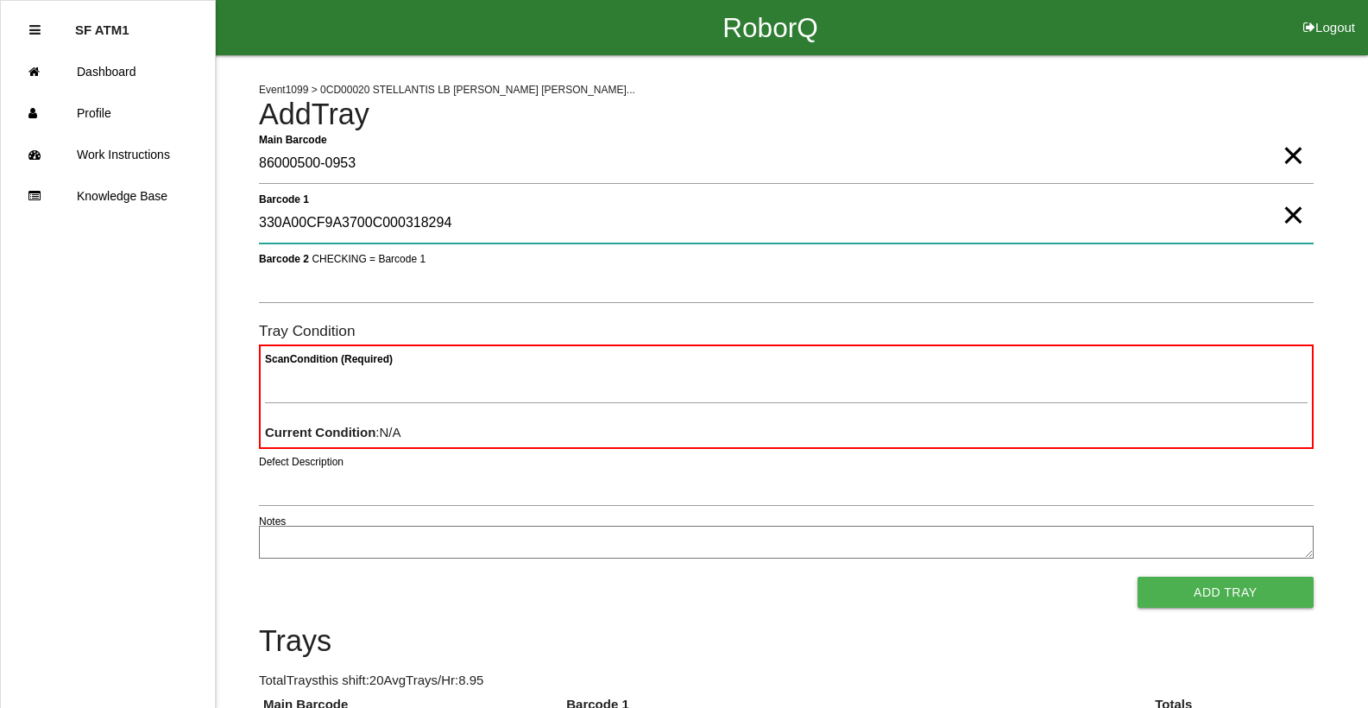
type 1 "330A00CF9A3700C000318294"
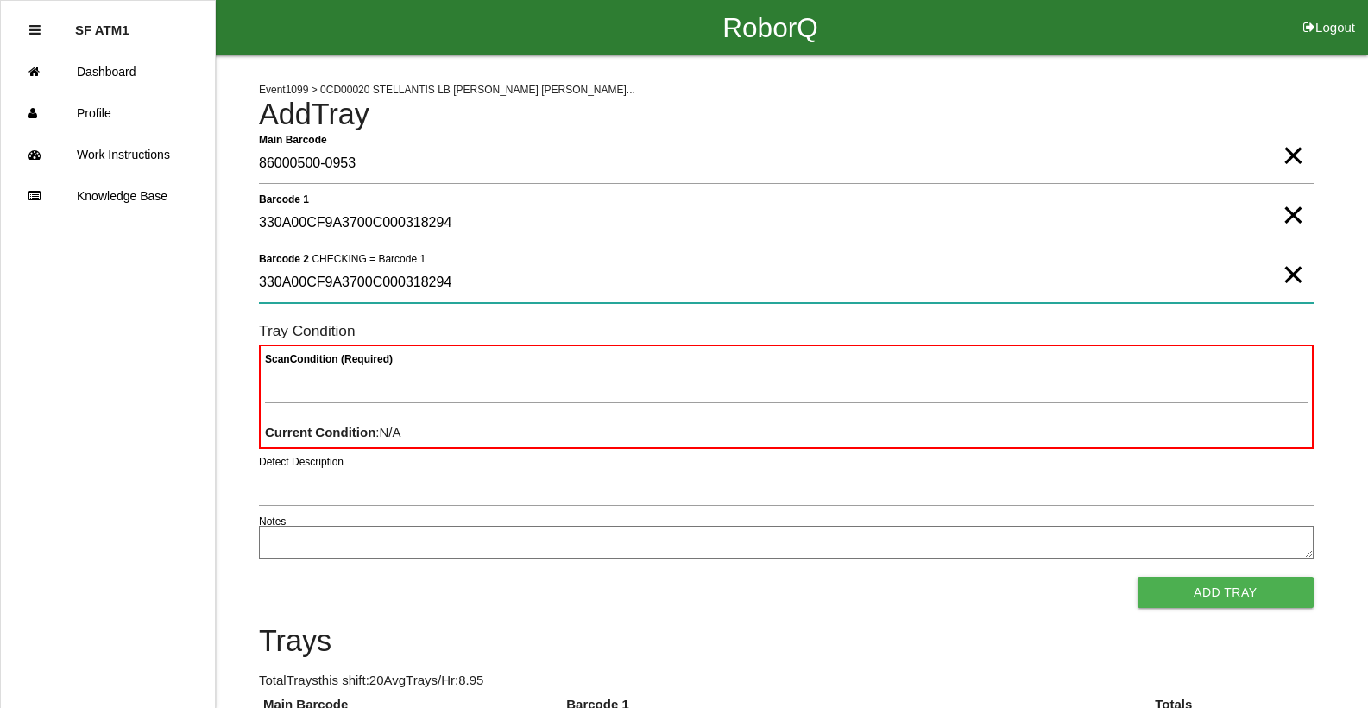
type 2 "330A00CF9A3700C000318294"
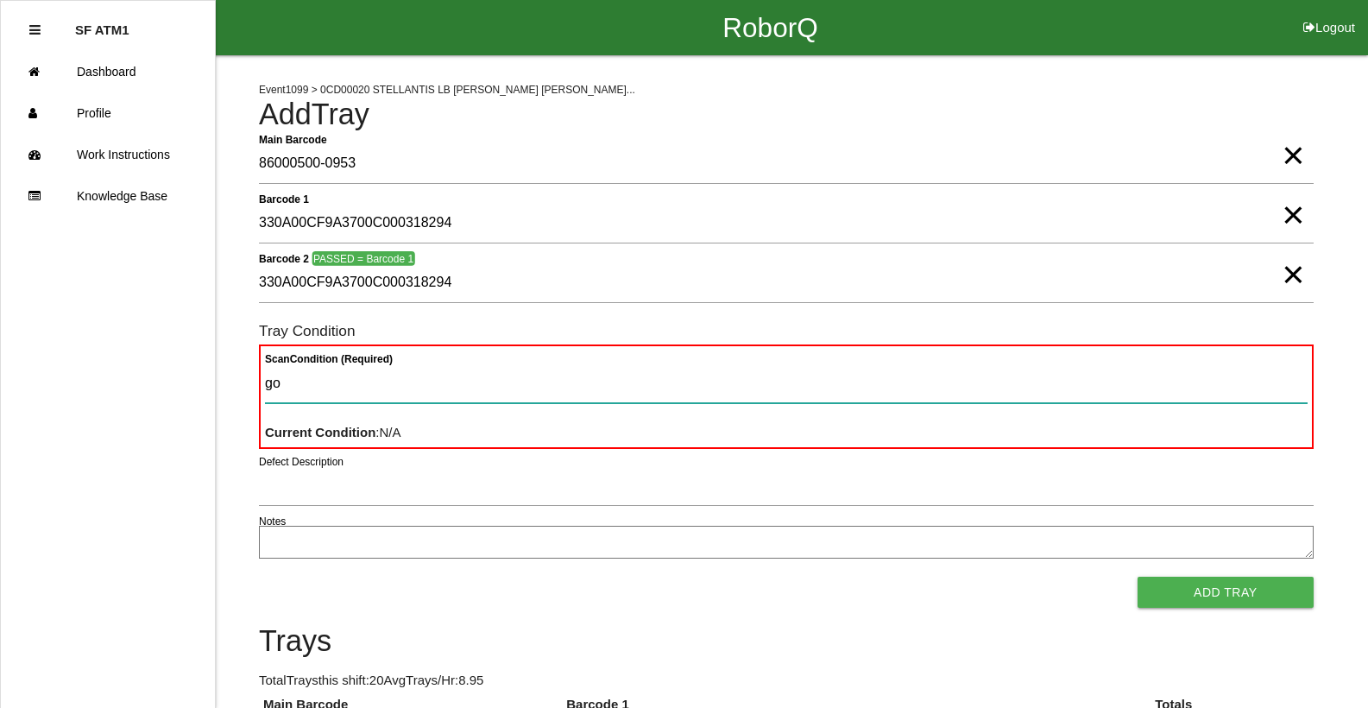
type Condition "goo"
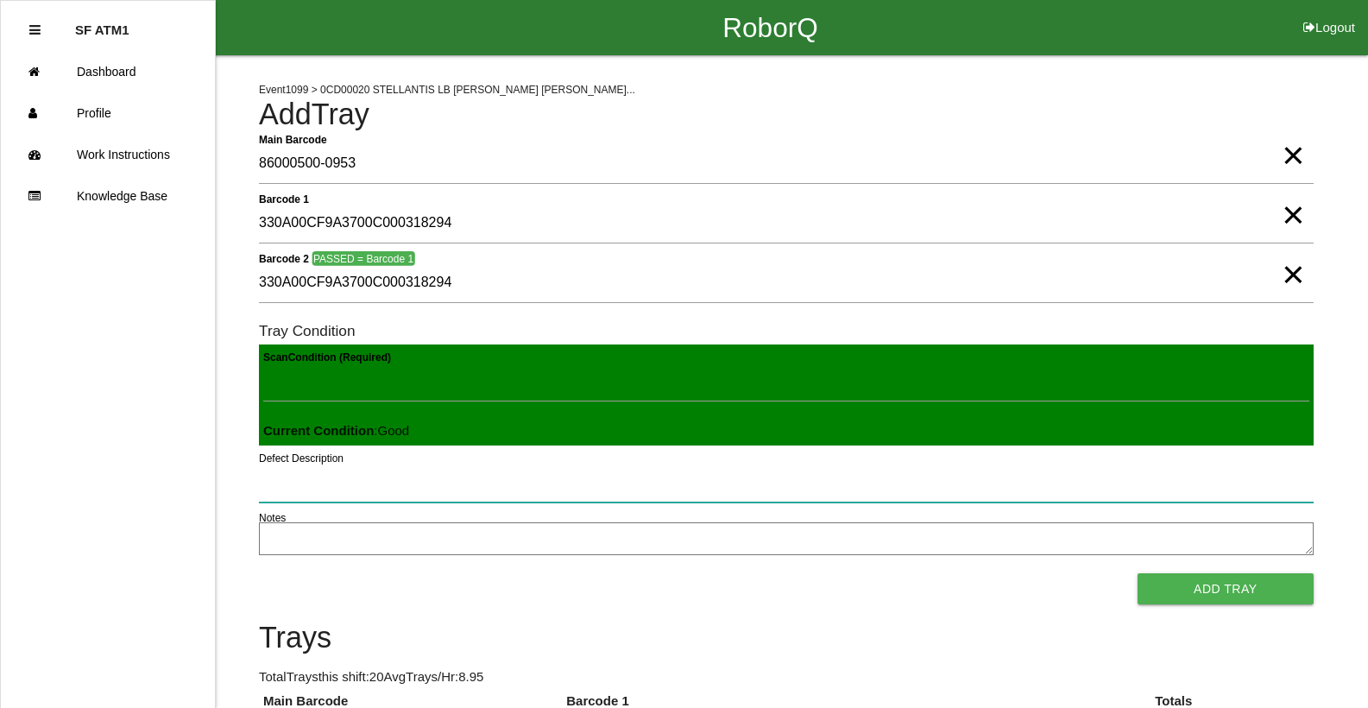
click at [1137, 573] on button "Add Tray" at bounding box center [1225, 588] width 176 height 31
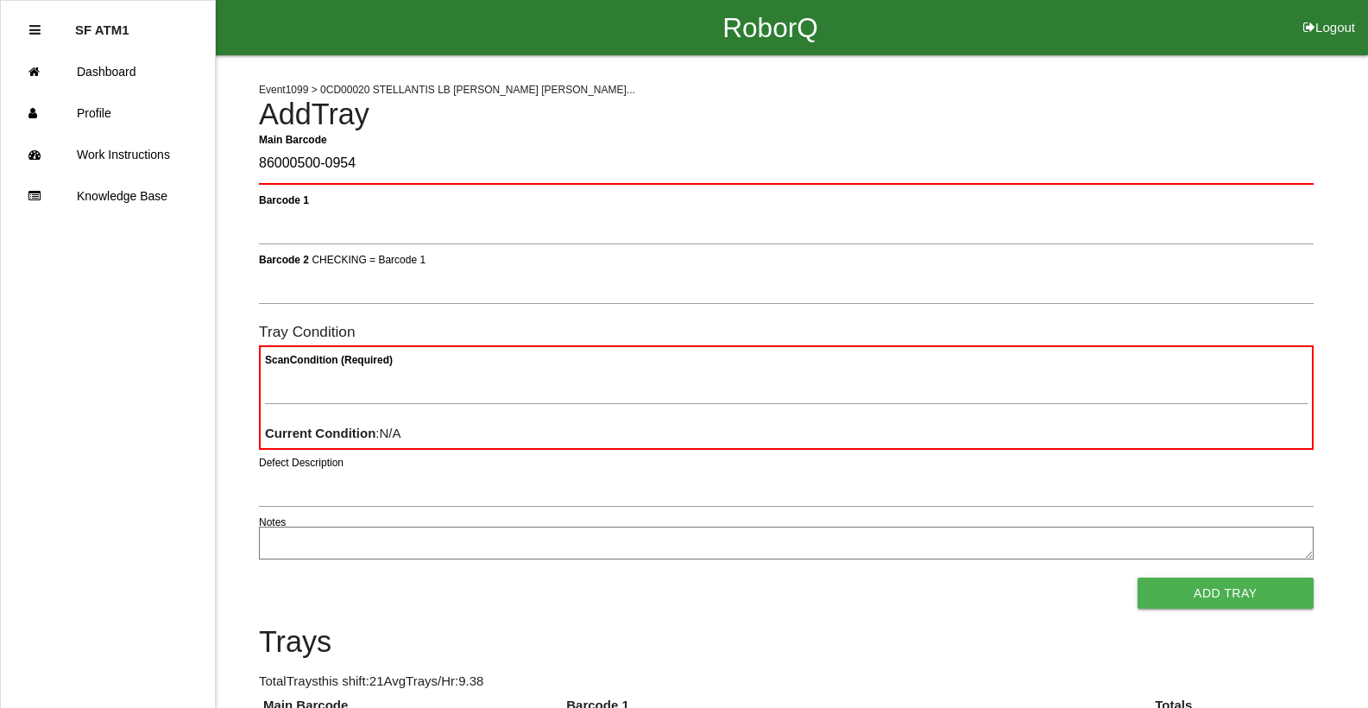
type Barcode "86000500-0954"
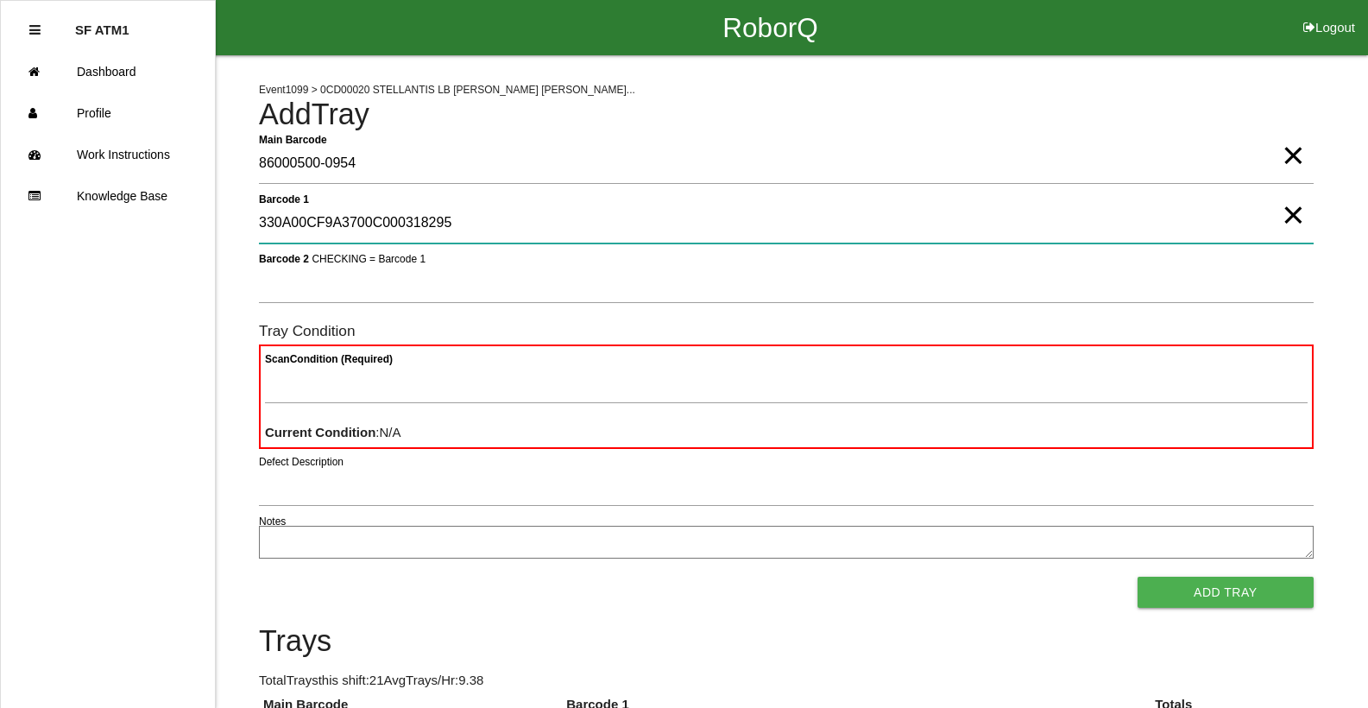
type 1 "330A00CF9A3700C000318295"
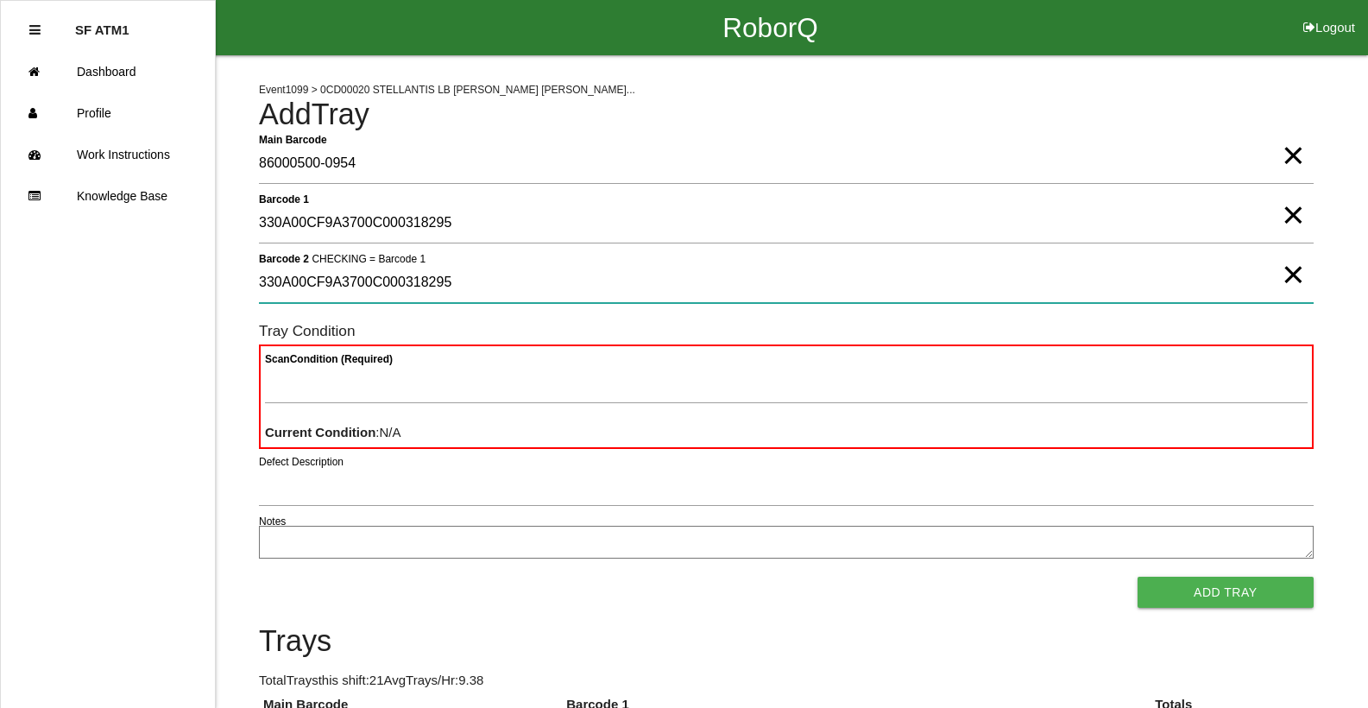
type 2 "330A00CF9A3700C000318295"
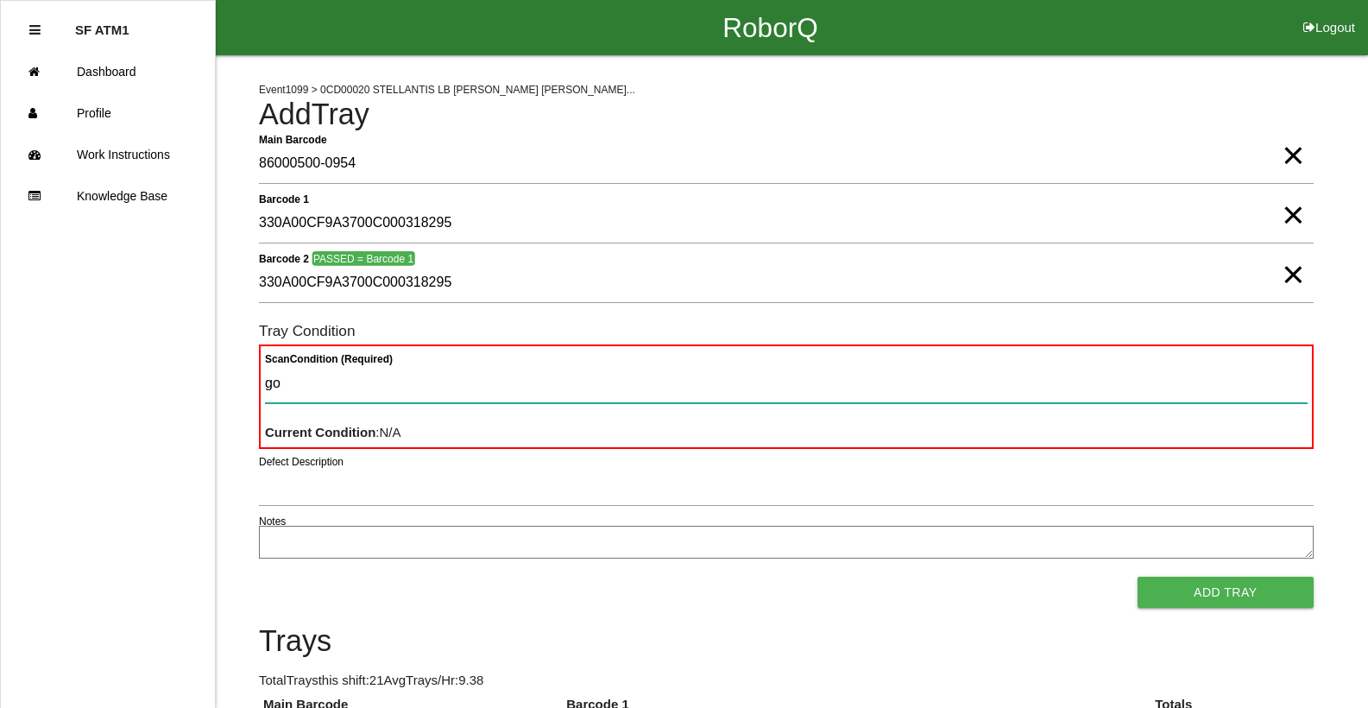
type Condition "goo"
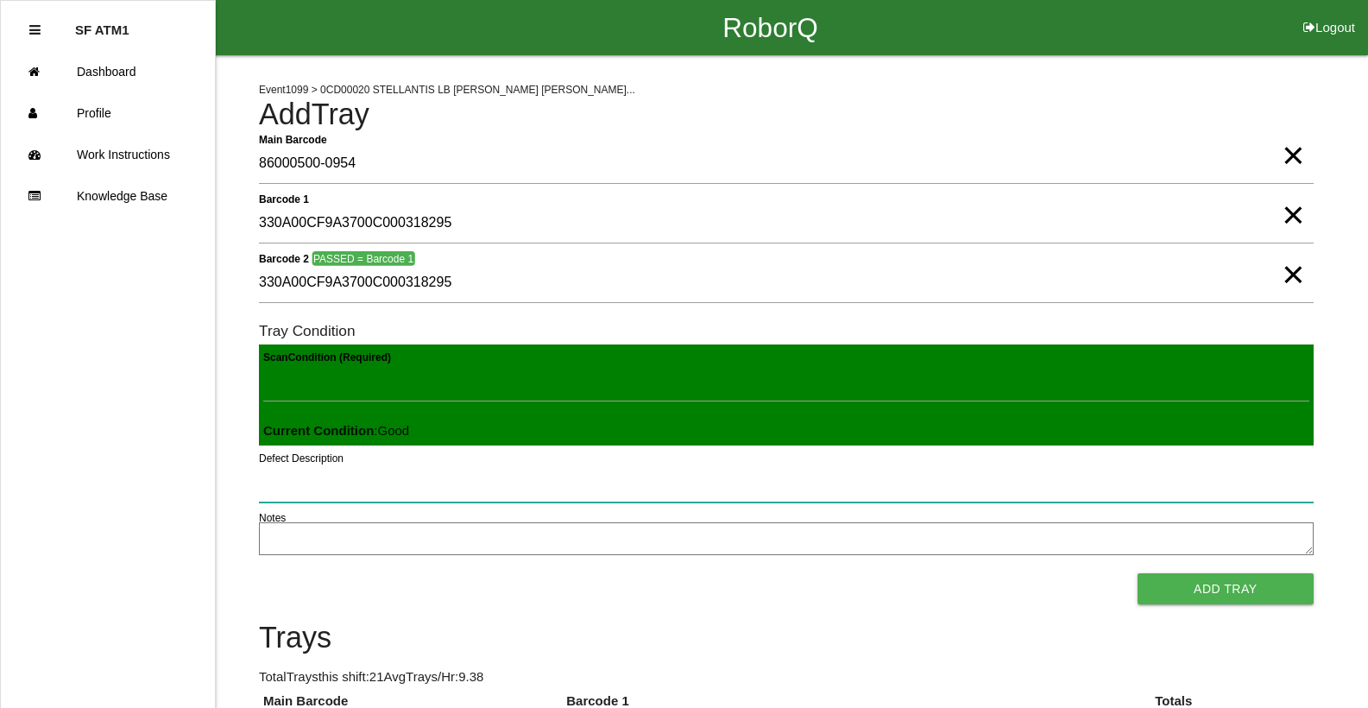
click at [1137, 573] on button "Add Tray" at bounding box center [1225, 588] width 176 height 31
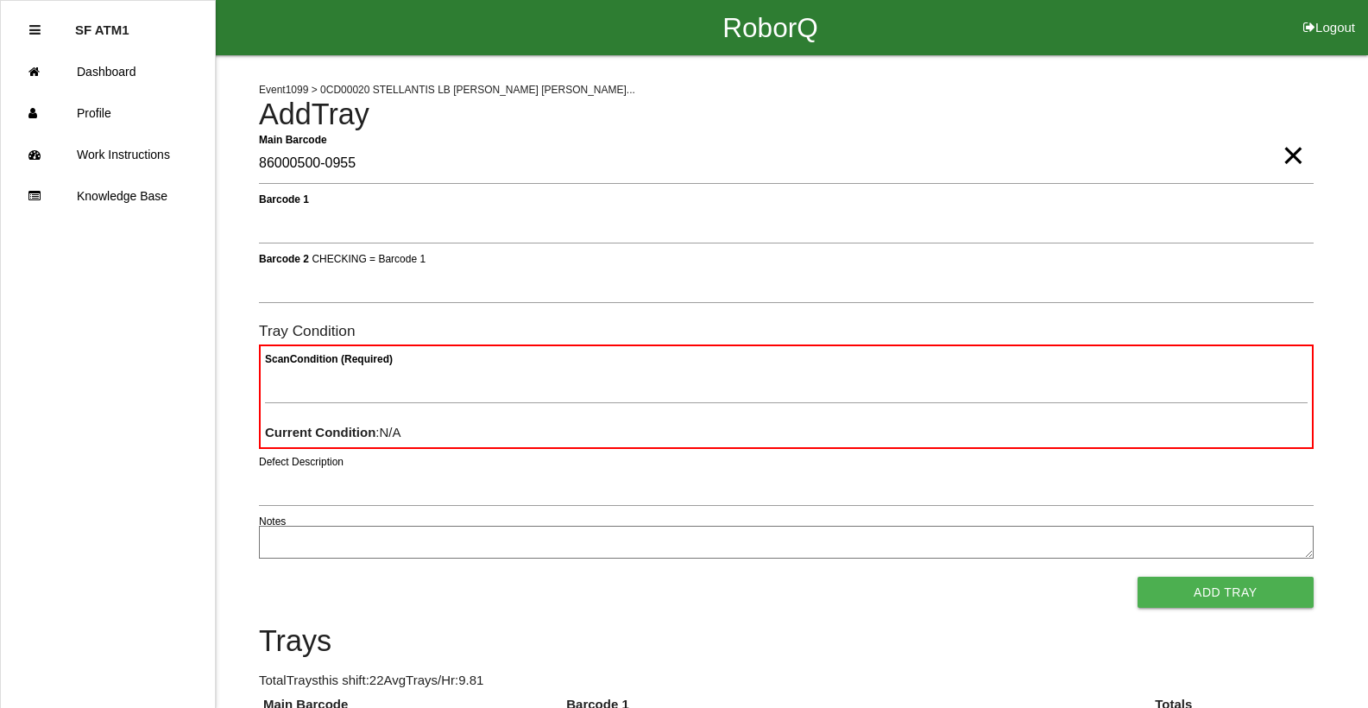
type Barcode "86000500-0955"
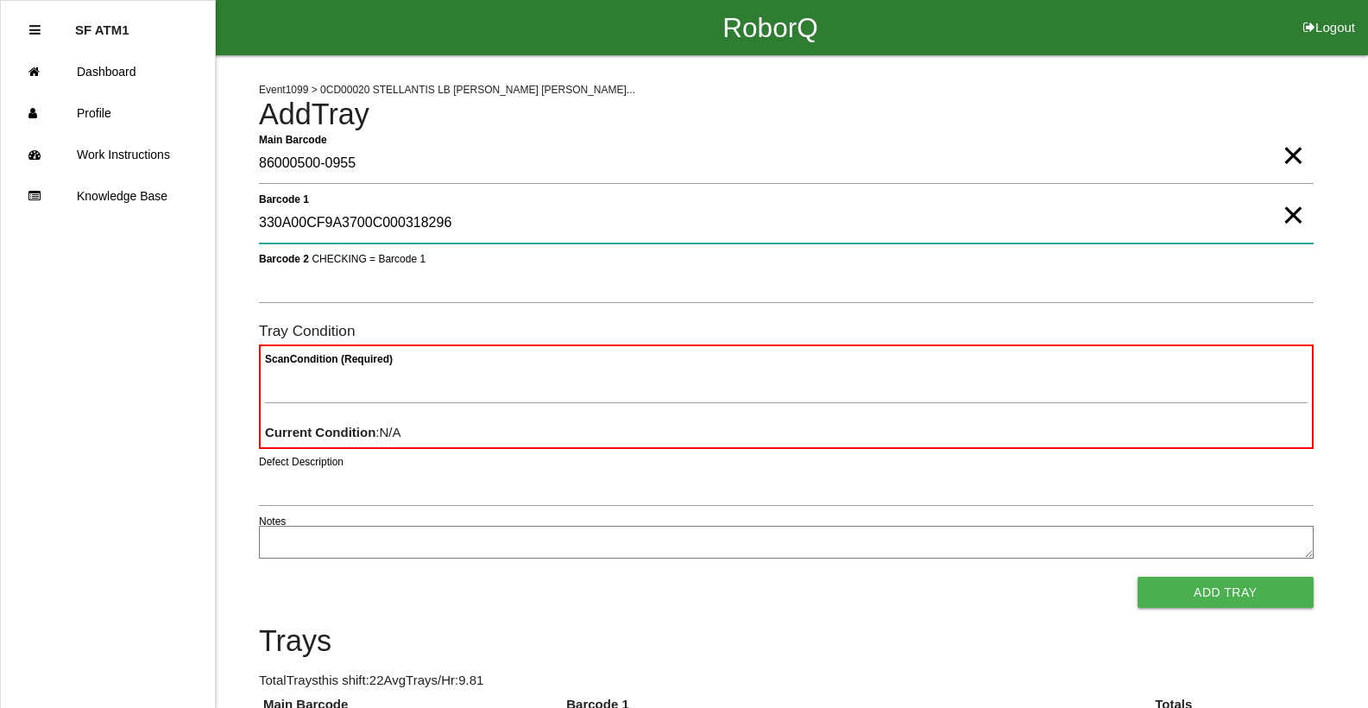
type 1 "330A00CF9A3700C000318296"
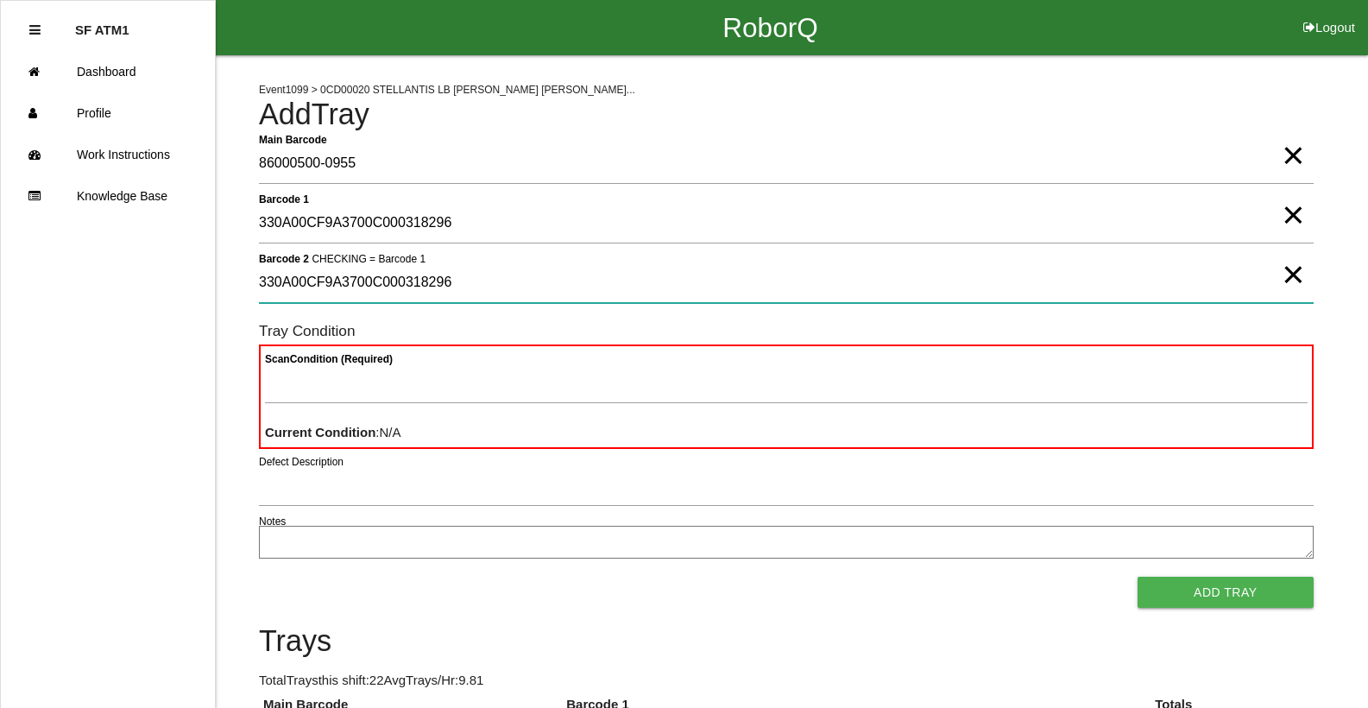
type 2 "330A00CF9A3700C000318296"
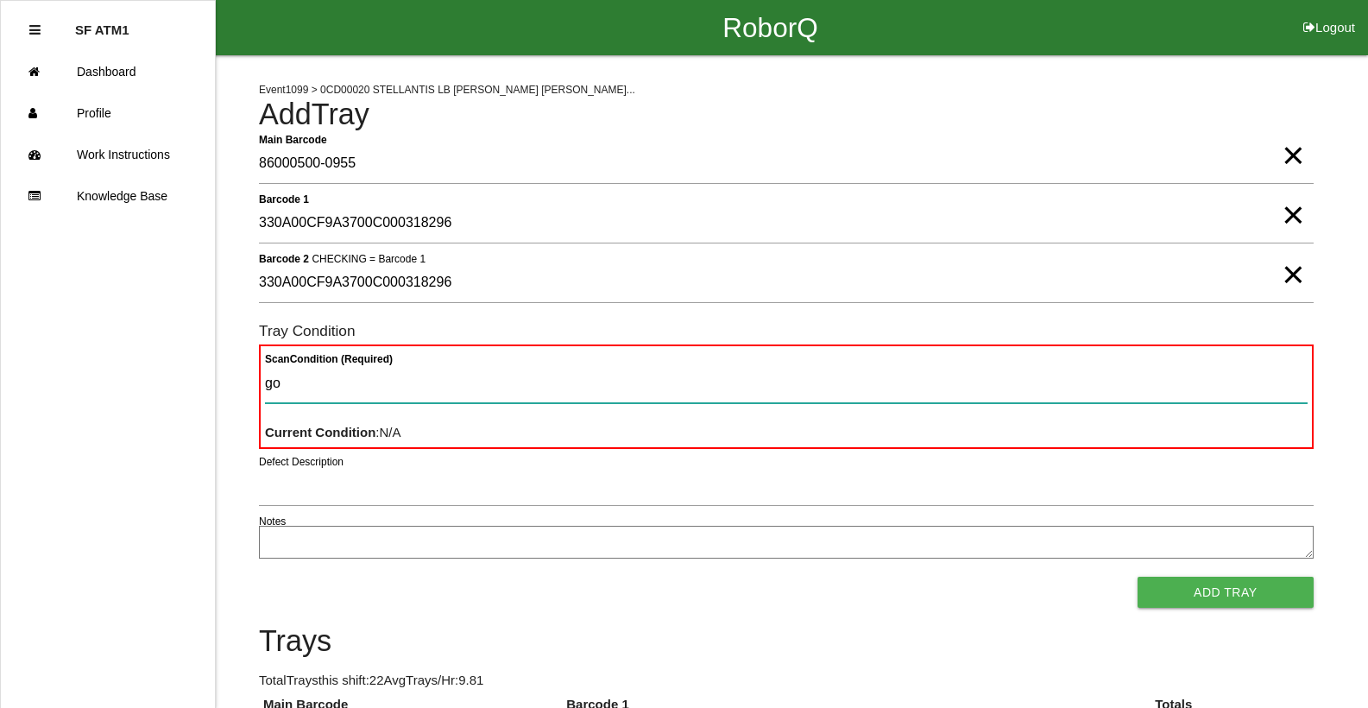
type Condition "goo"
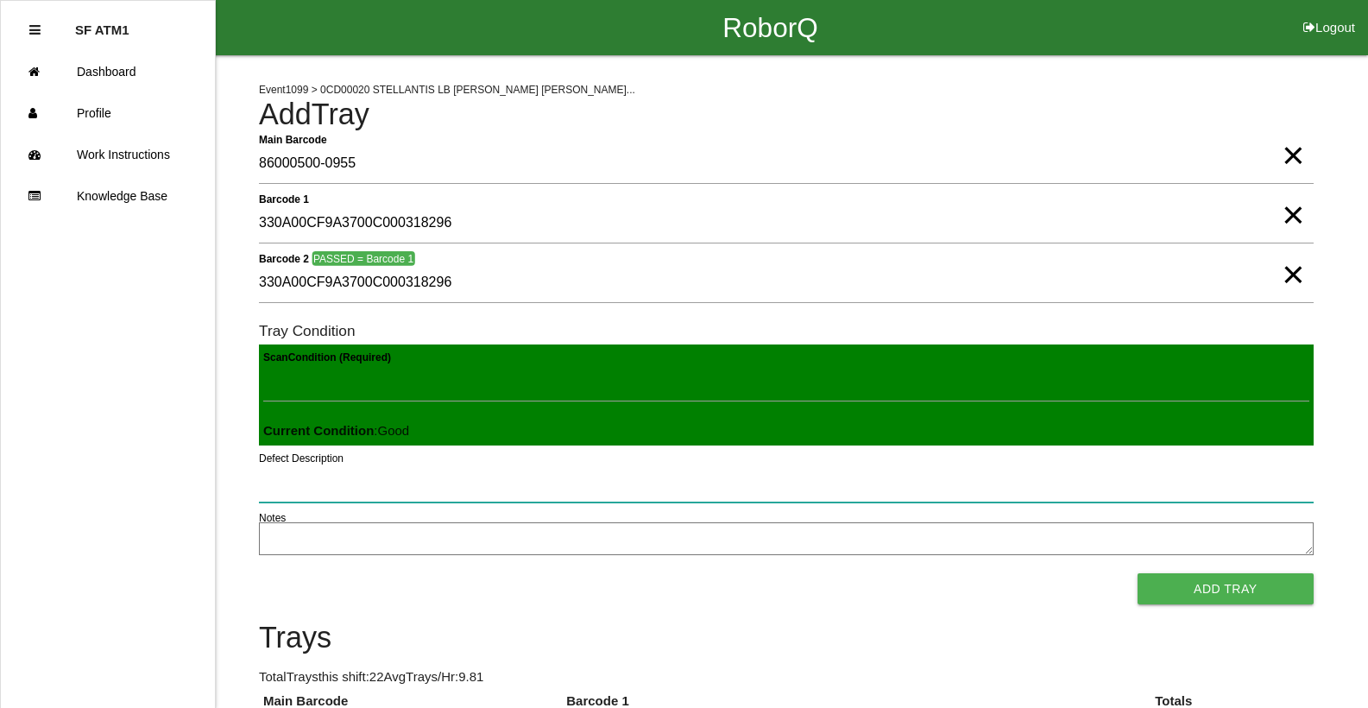
click at [1137, 573] on button "Add Tray" at bounding box center [1225, 588] width 176 height 31
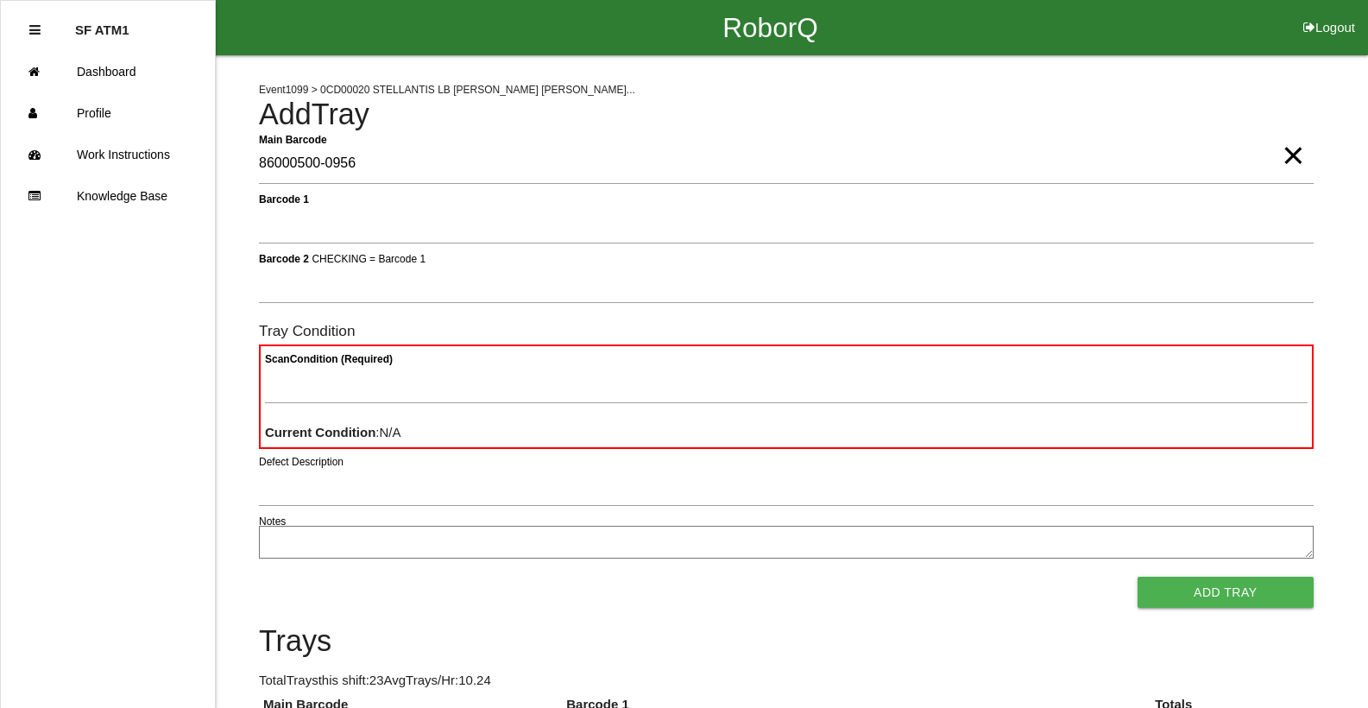
type Barcode "86000500-0956"
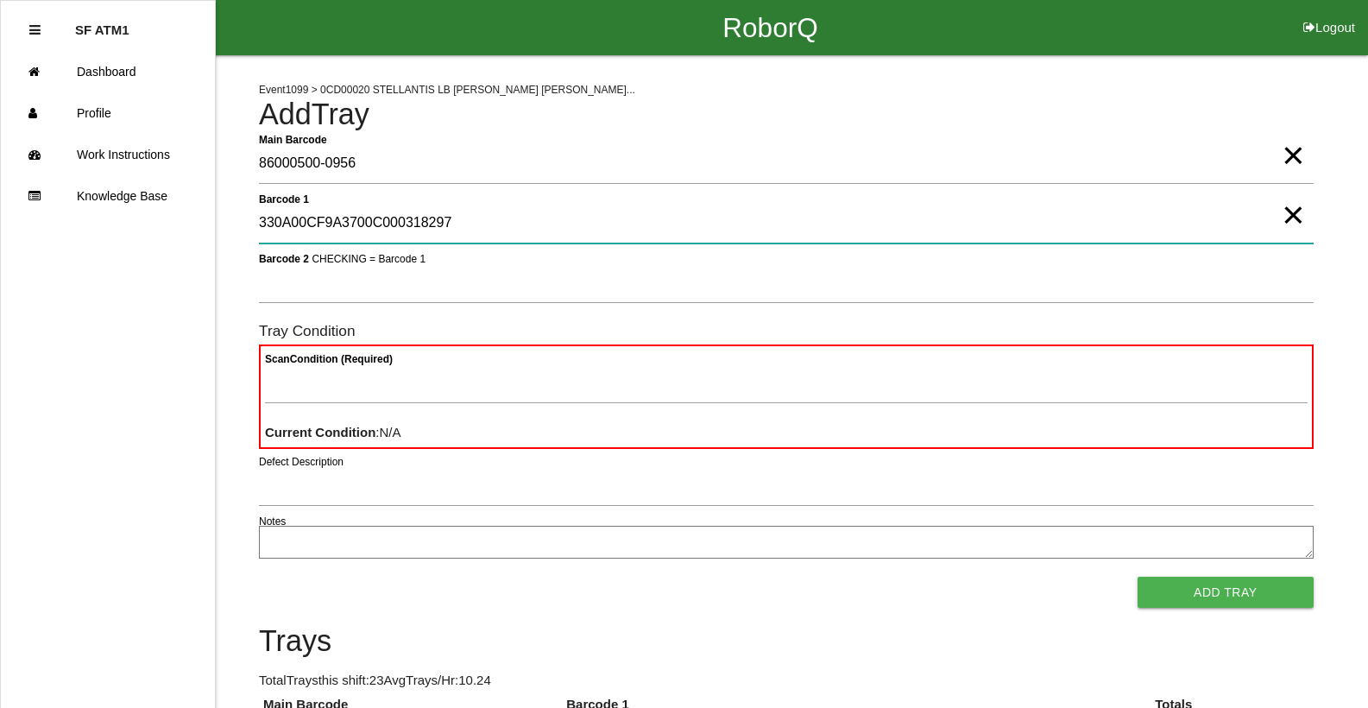
type 1 "330A00CF9A3700C000318297"
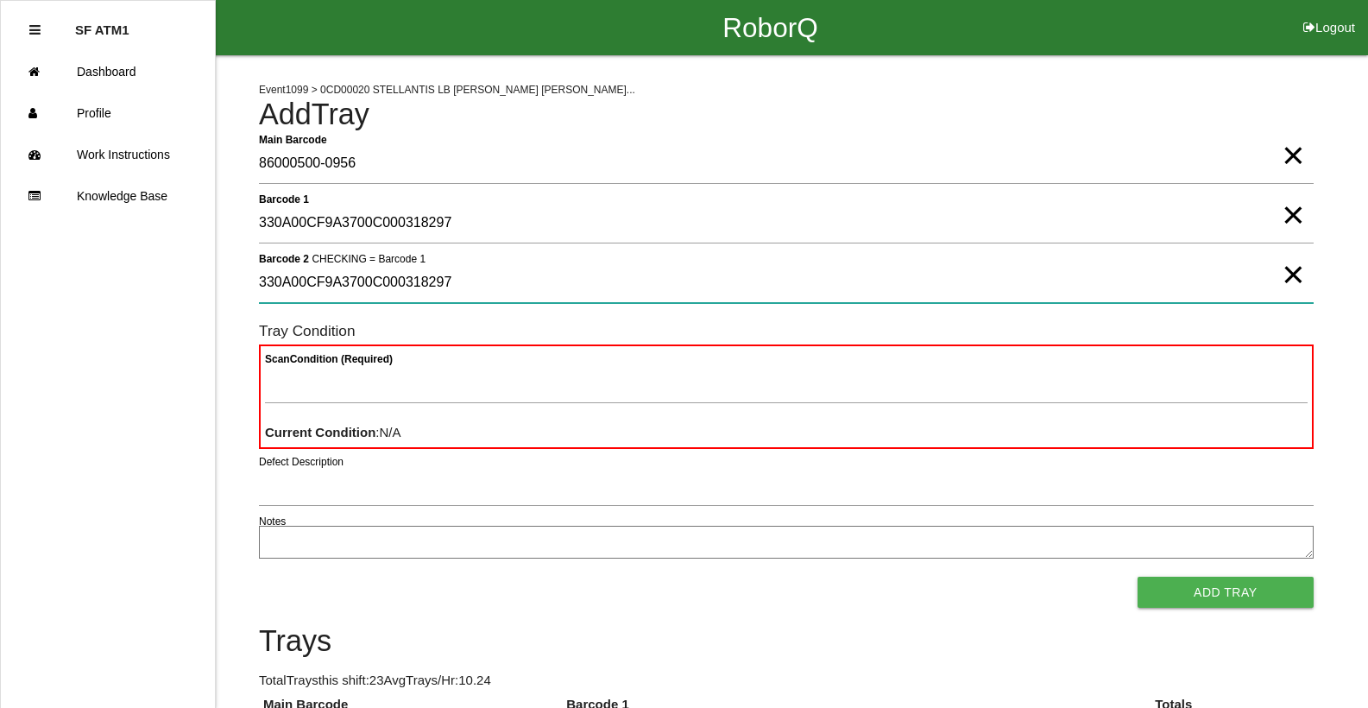
type 2 "330A00CF9A3700C000318297"
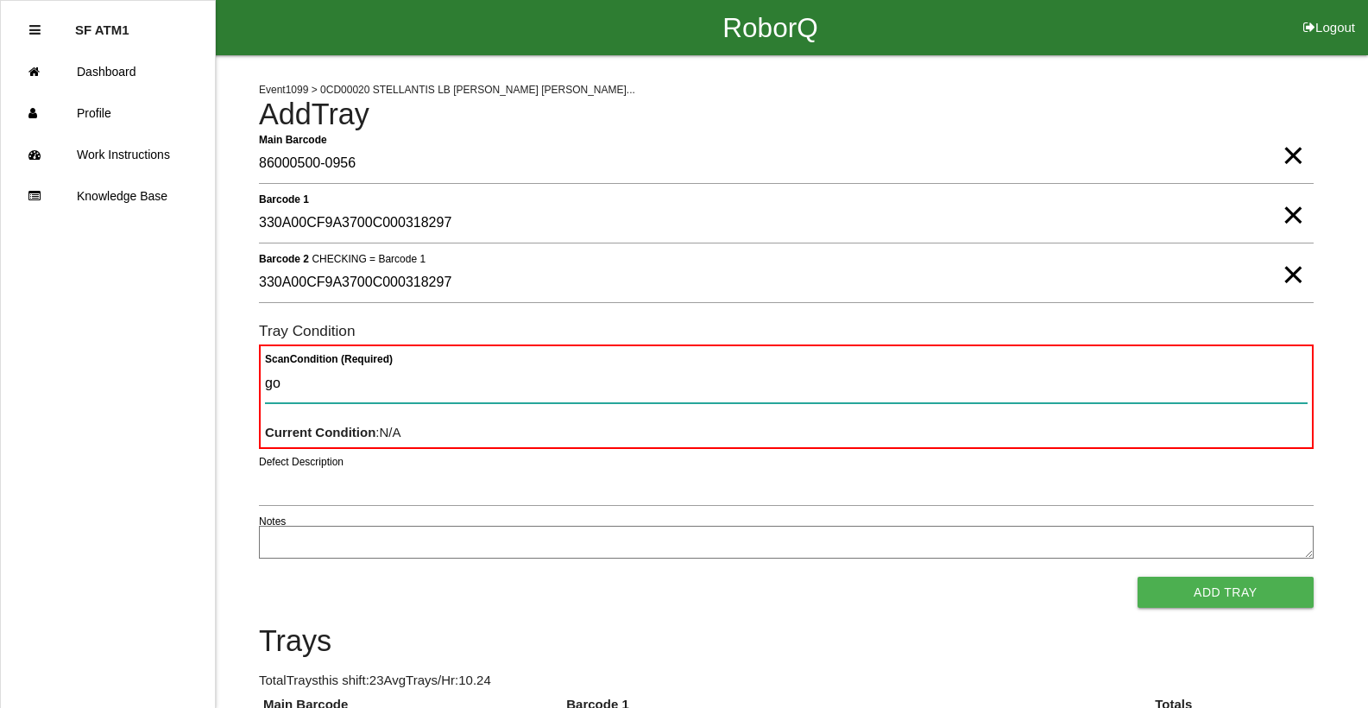
type Condition "goo"
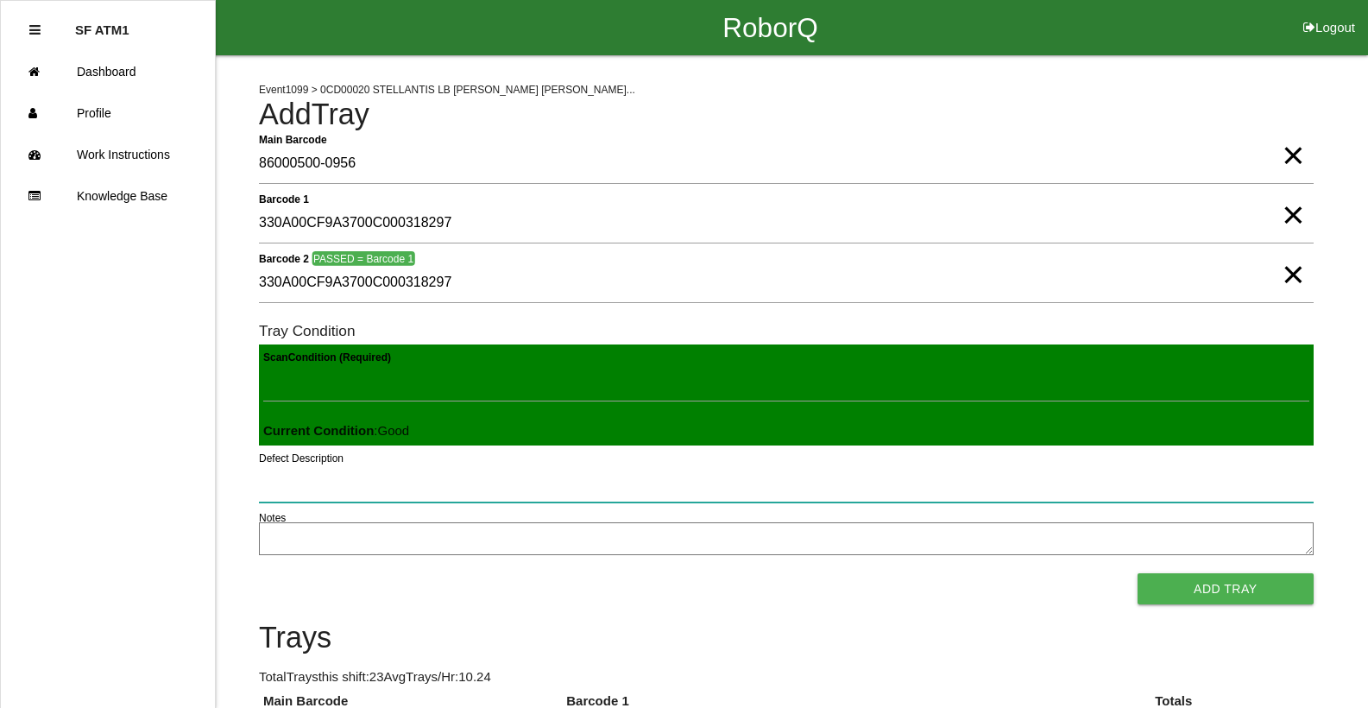
click at [1137, 573] on button "Add Tray" at bounding box center [1225, 588] width 176 height 31
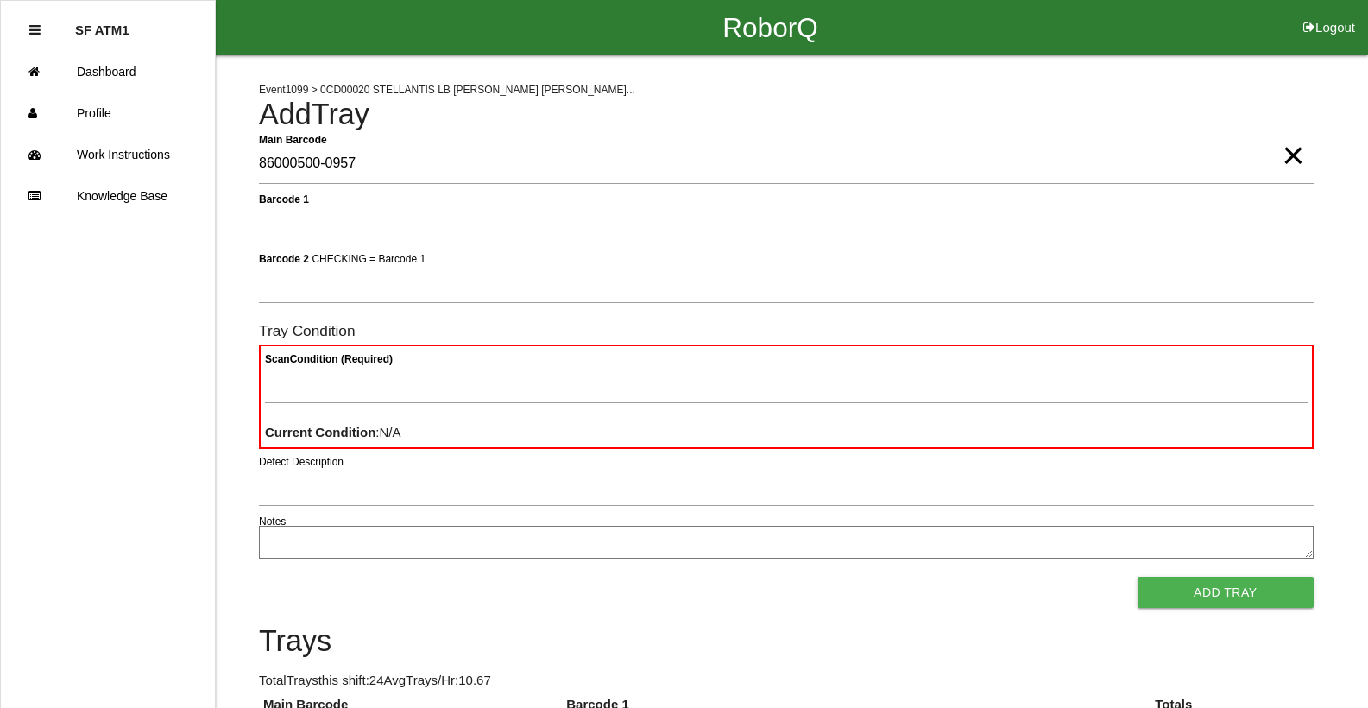
type Barcode "86000500-0957"
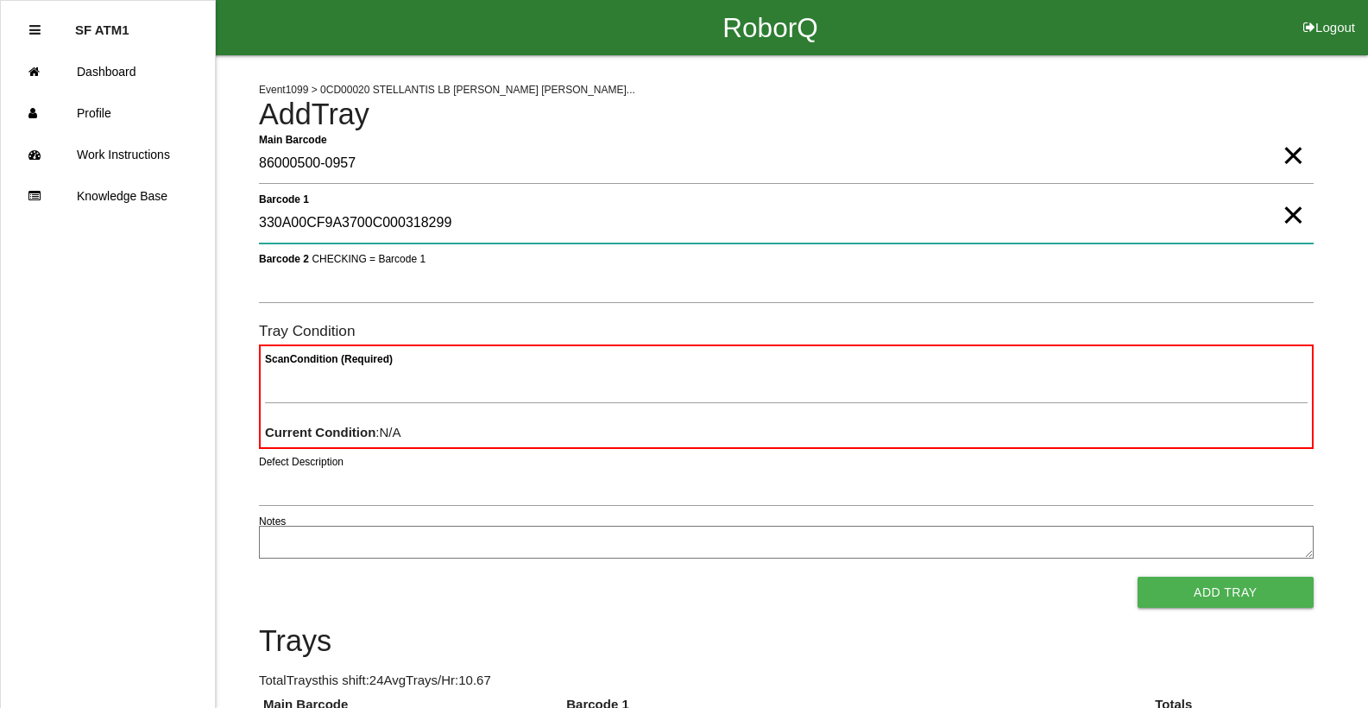
type 1 "330A00CF9A3700C000318299"
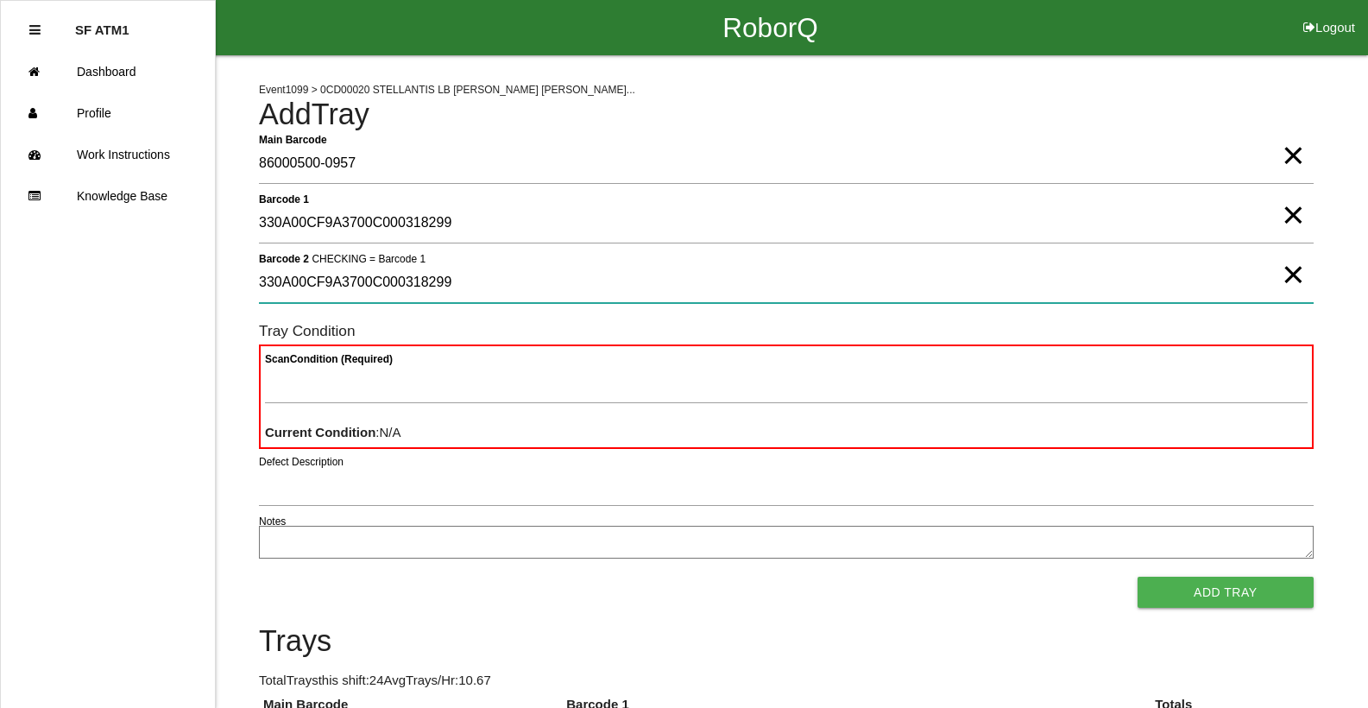
type 2 "330A00CF9A3700C000318299"
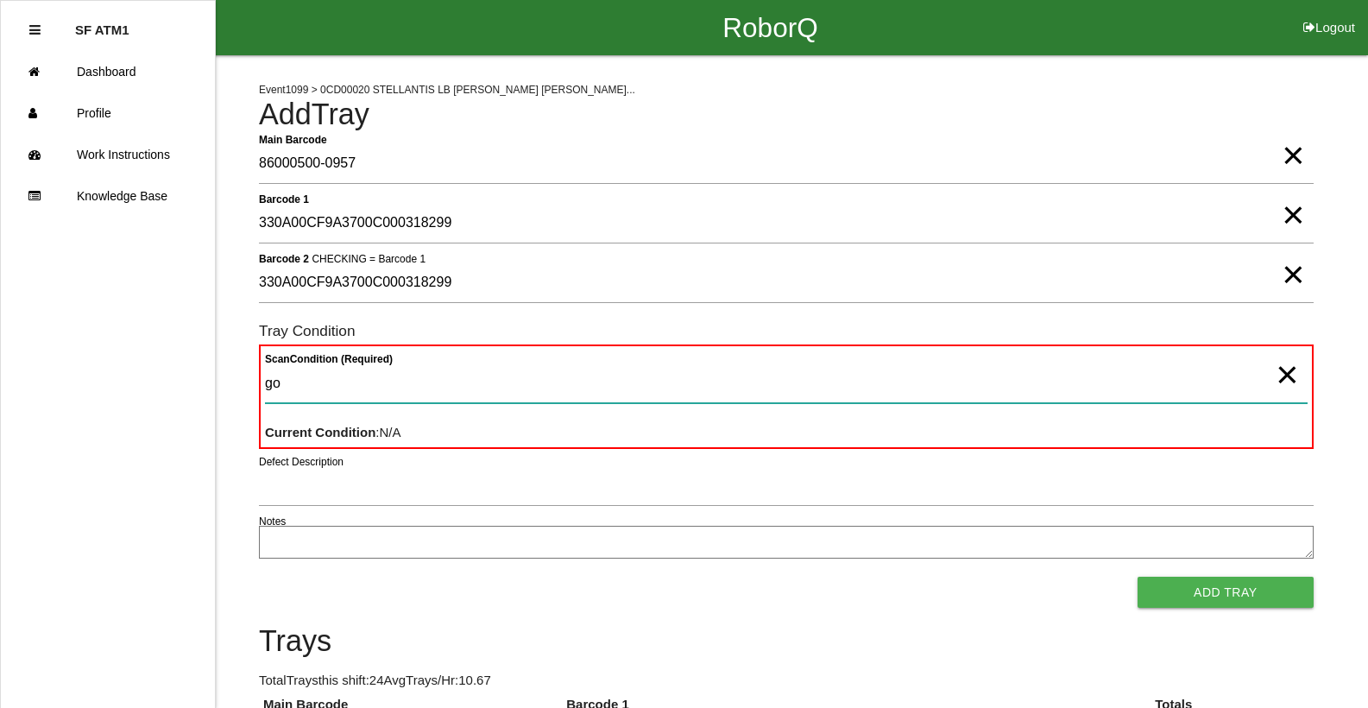
type Condition "goo"
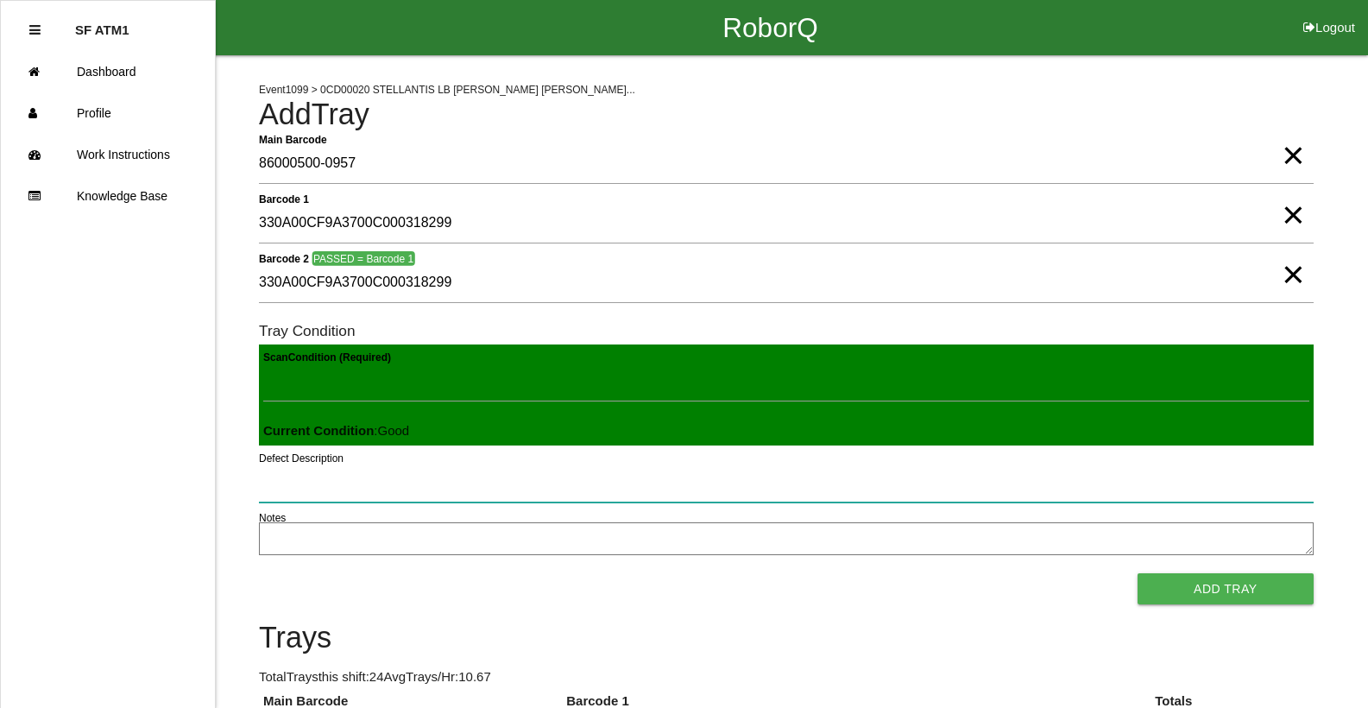
click at [1137, 573] on button "Add Tray" at bounding box center [1225, 588] width 176 height 31
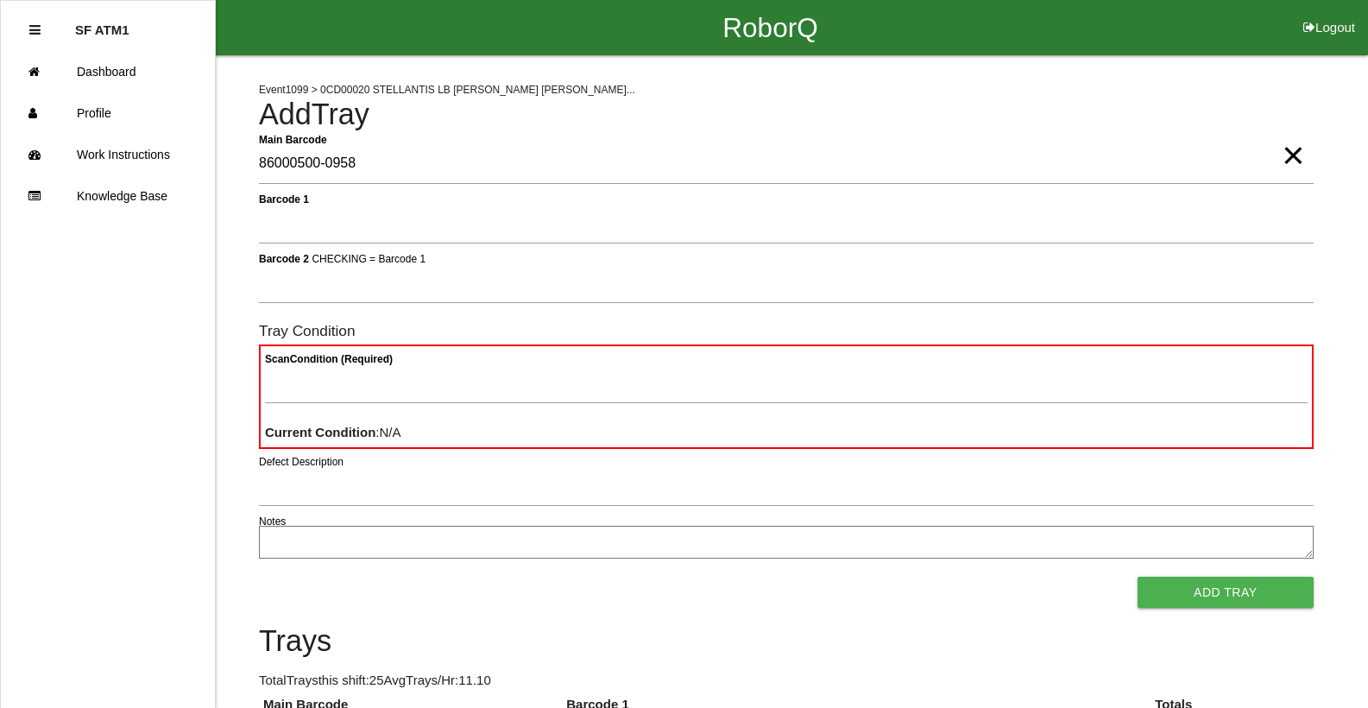
type Barcode "86000500-0958"
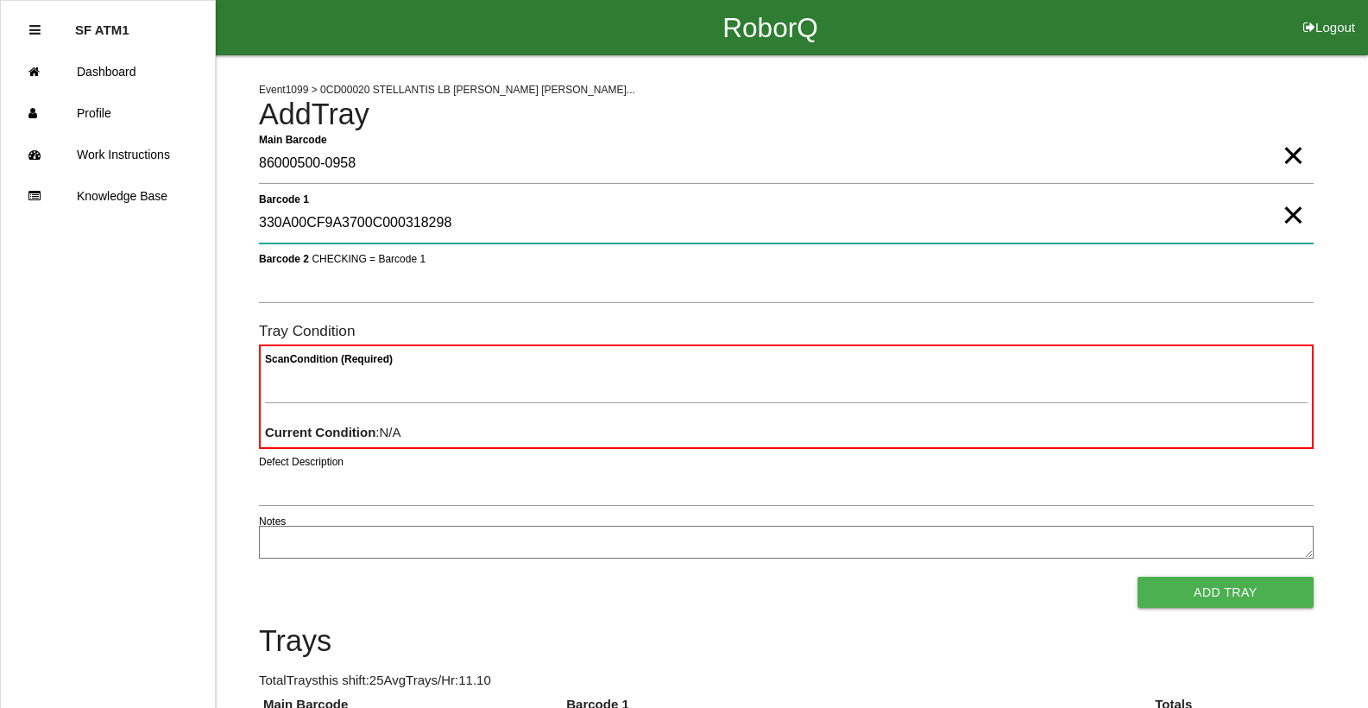
type 1 "330A00CF9A3700C000318298"
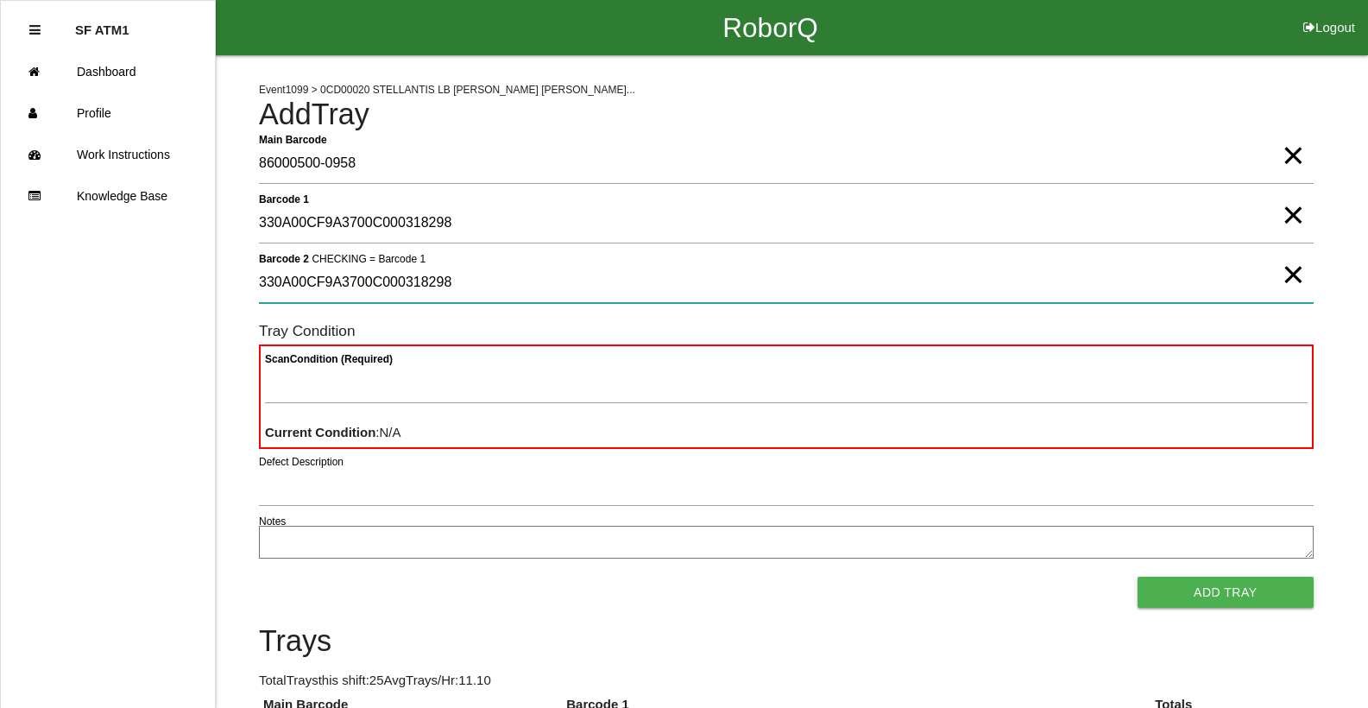
type 2 "330A00CF9A3700C000318298"
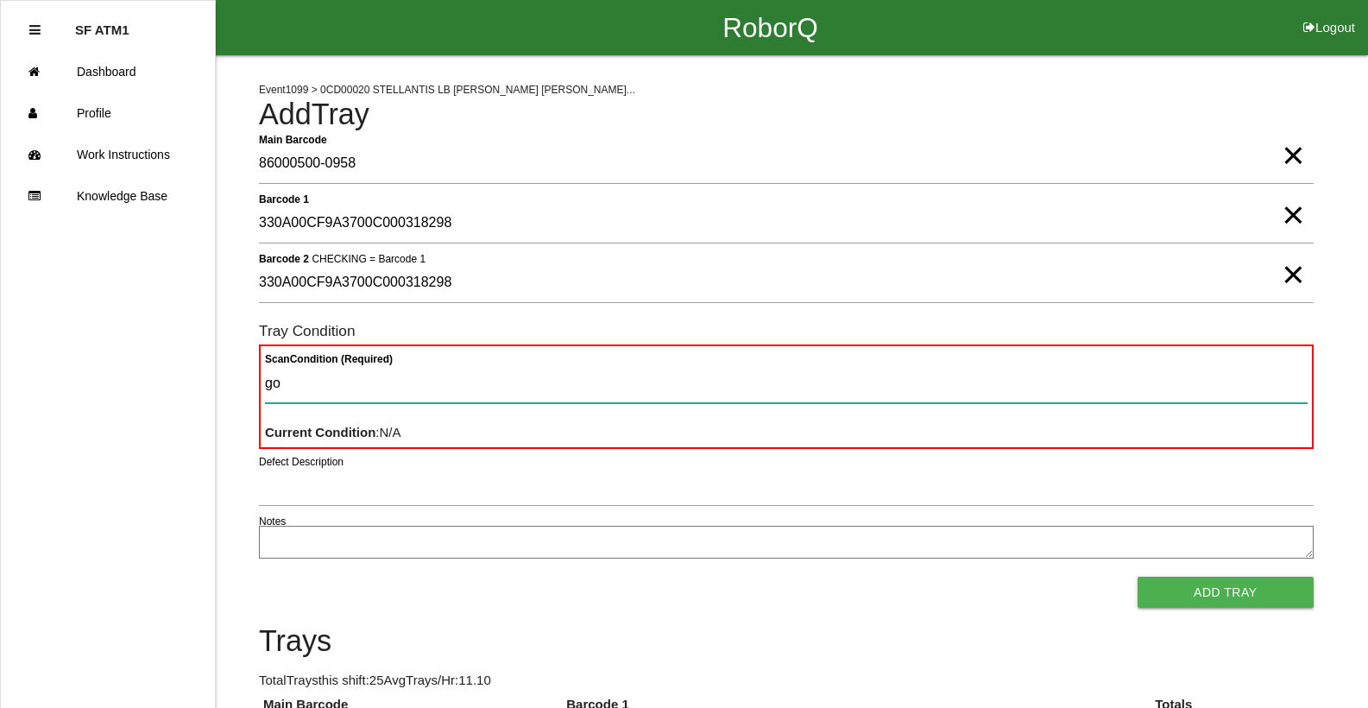
type Condition "goo"
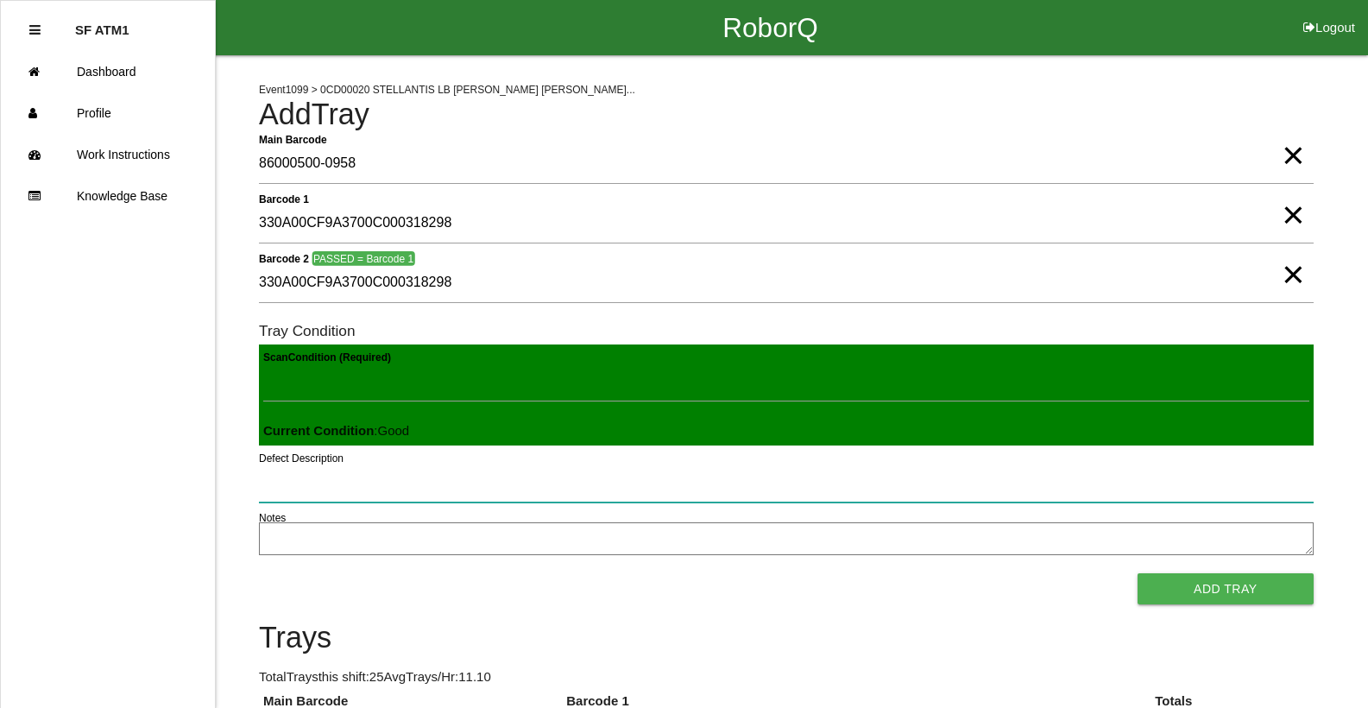
click at [1137, 573] on button "Add Tray" at bounding box center [1225, 588] width 176 height 31
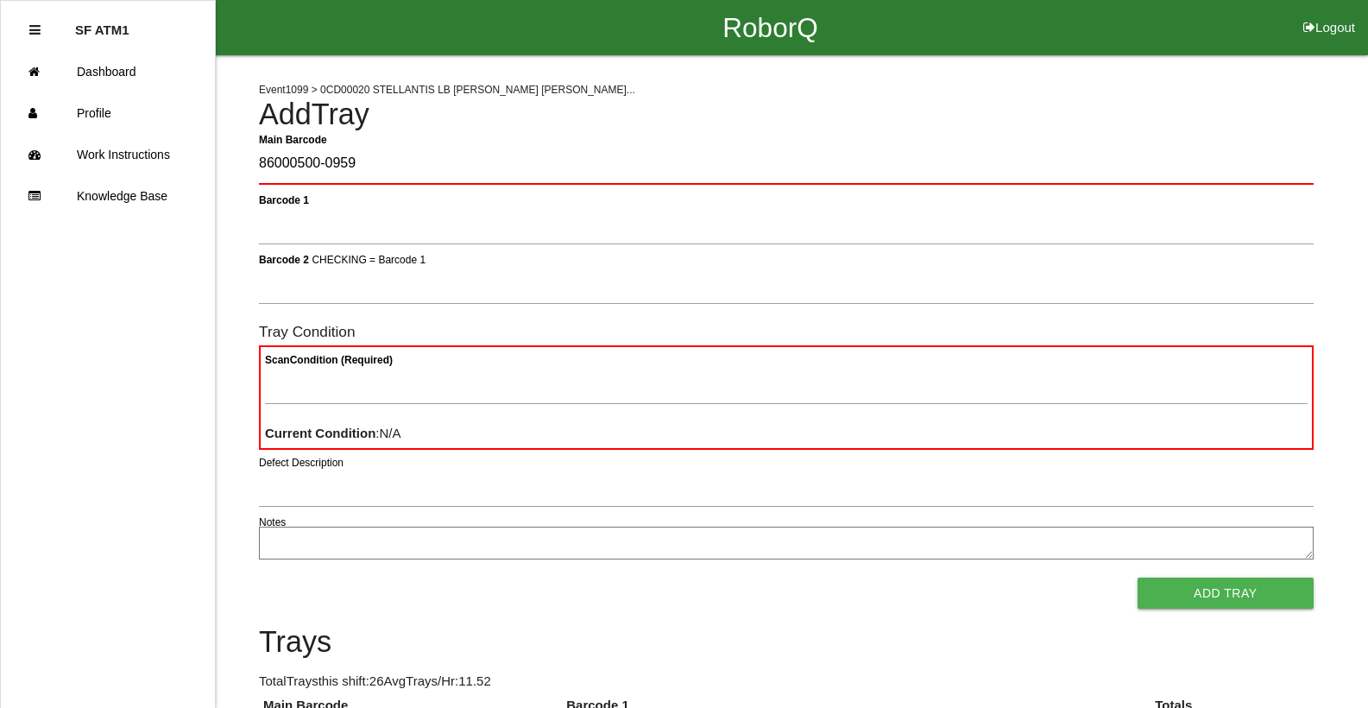
type Barcode "86000500-0959"
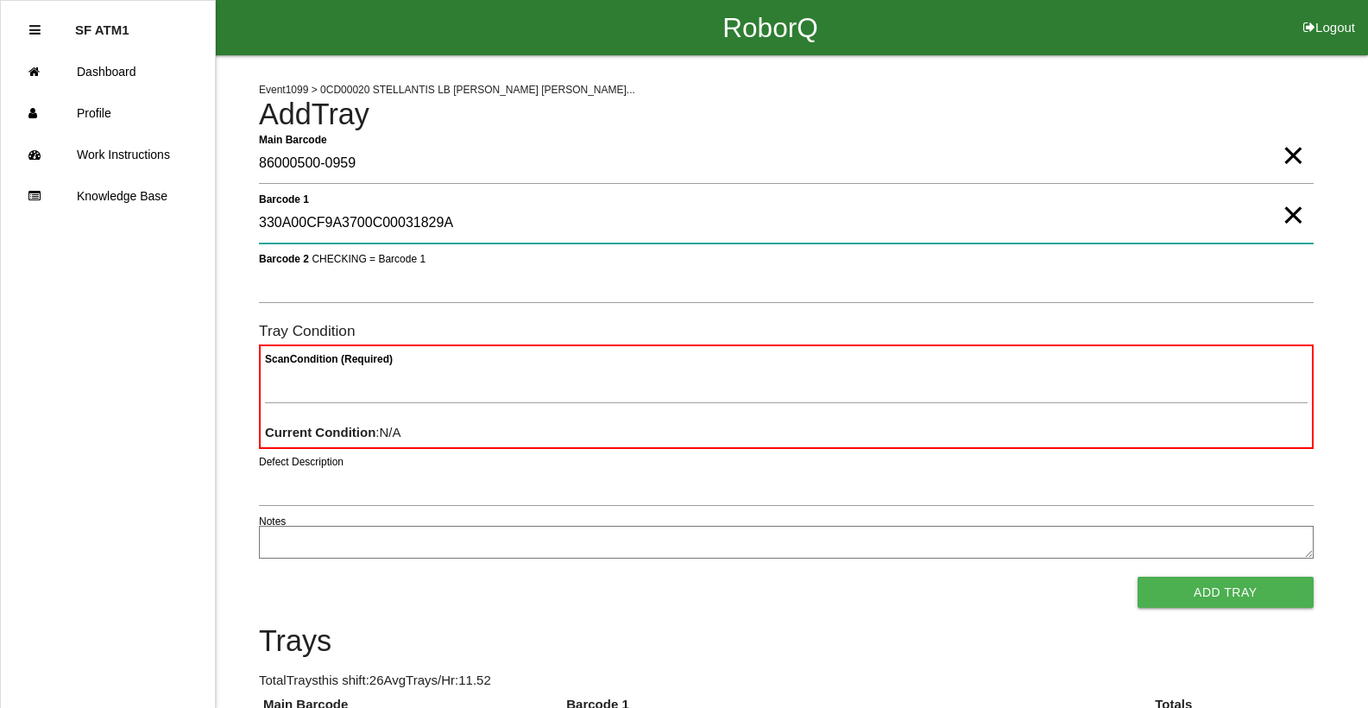
type 1 "330A00CF9A3700C00031829A"
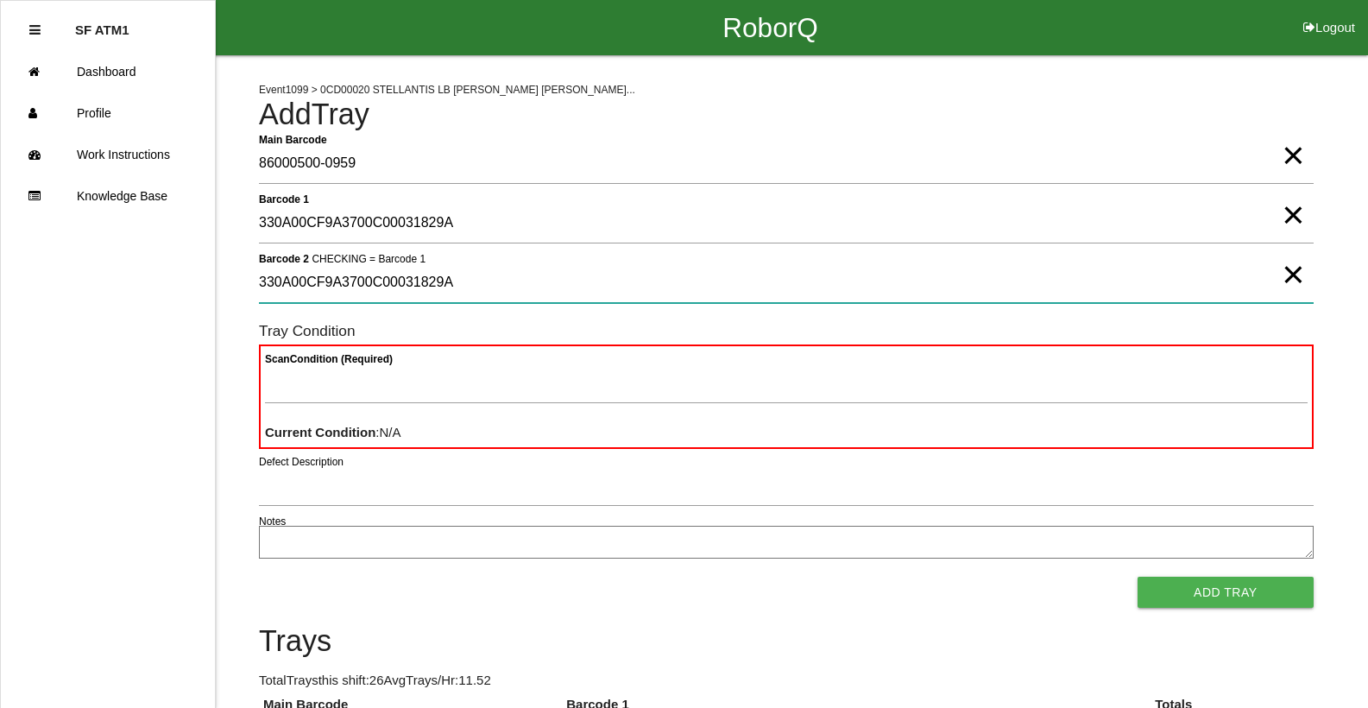
type 2 "330A00CF9A3700C00031829A"
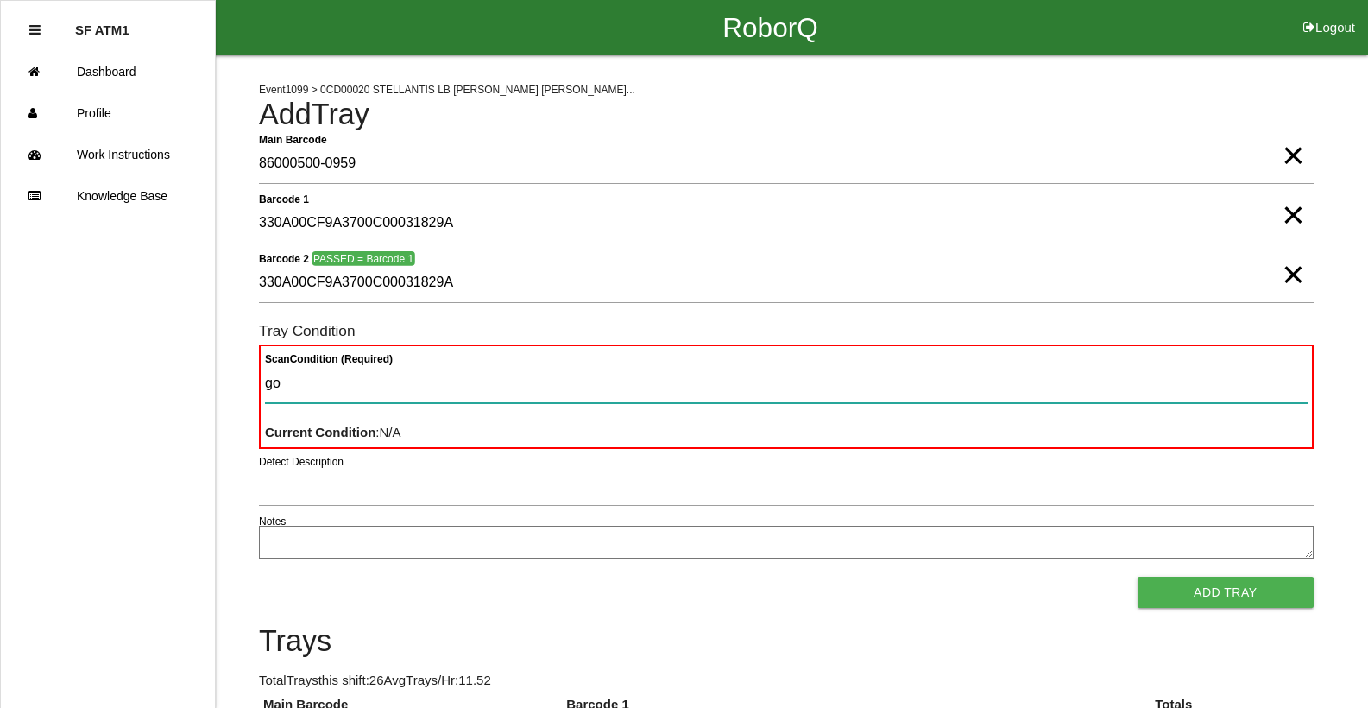
type Condition "goo"
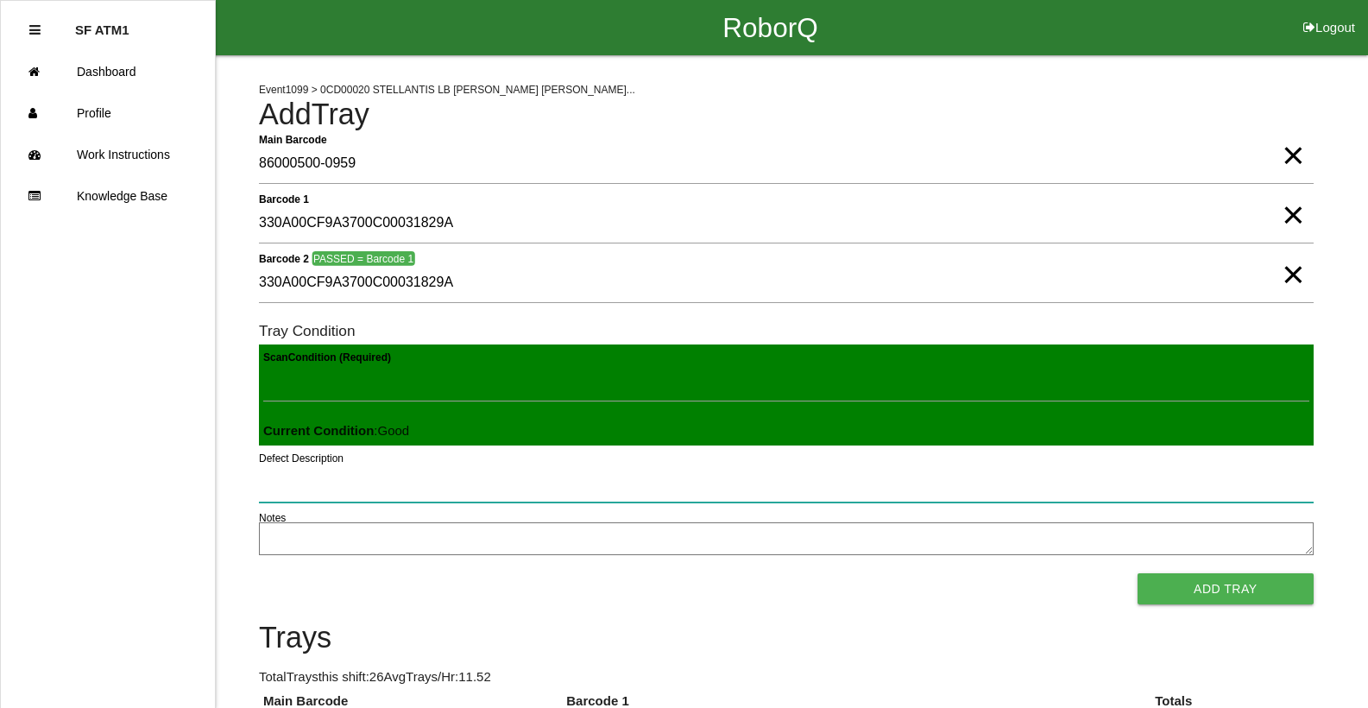
click at [1137, 573] on button "Add Tray" at bounding box center [1225, 588] width 176 height 31
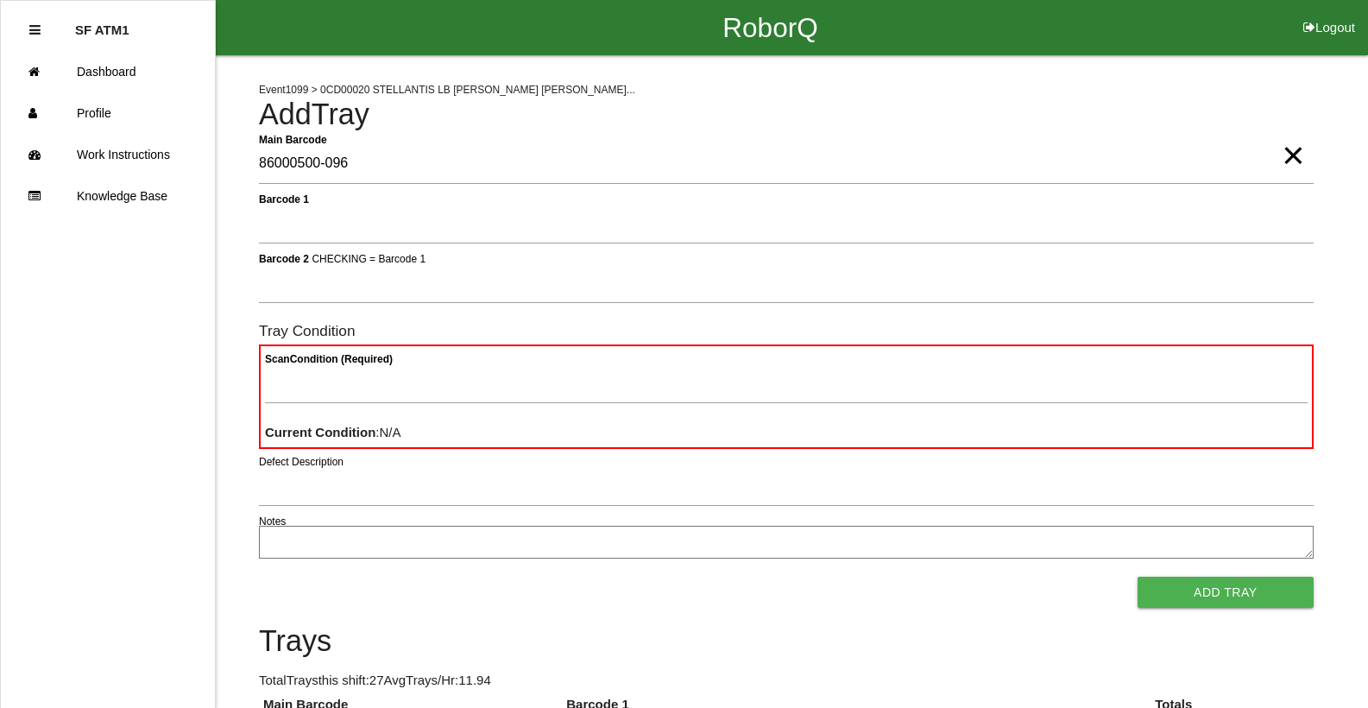
type Barcode "86000500-0960"
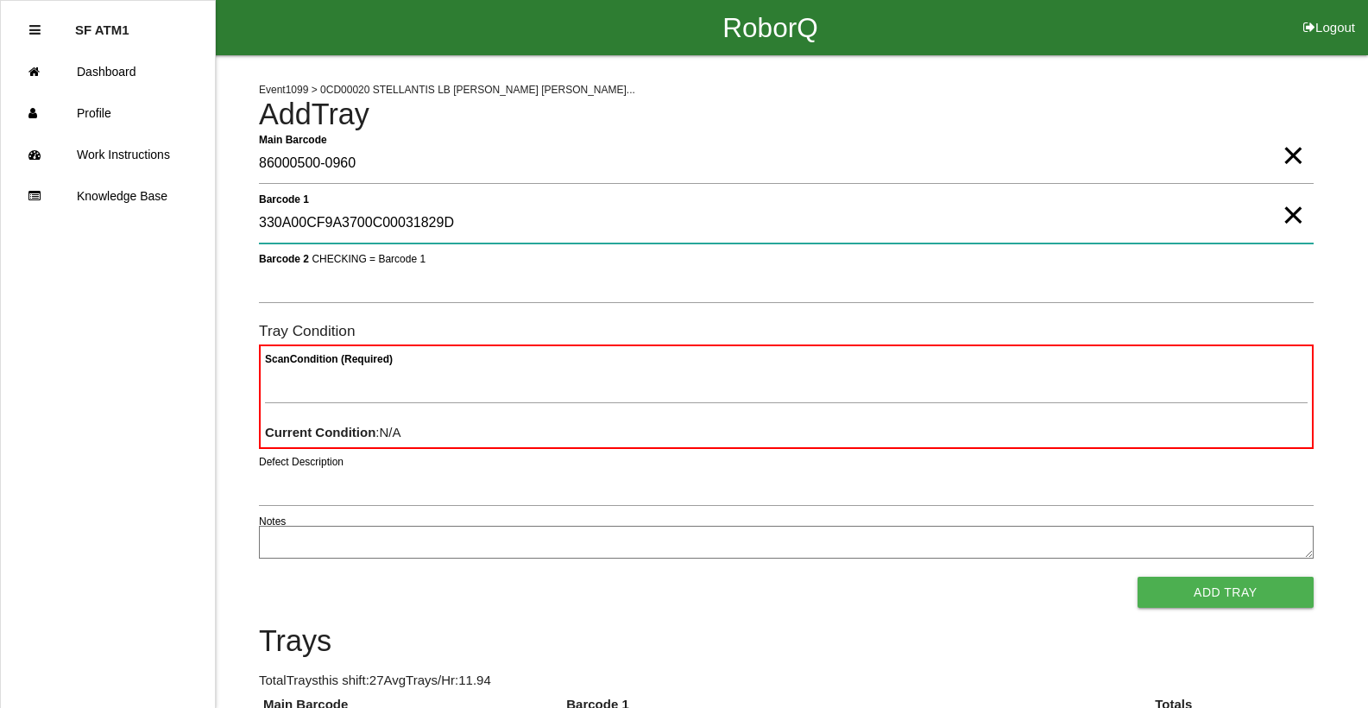
type 1 "330A00CF9A3700C00031829D"
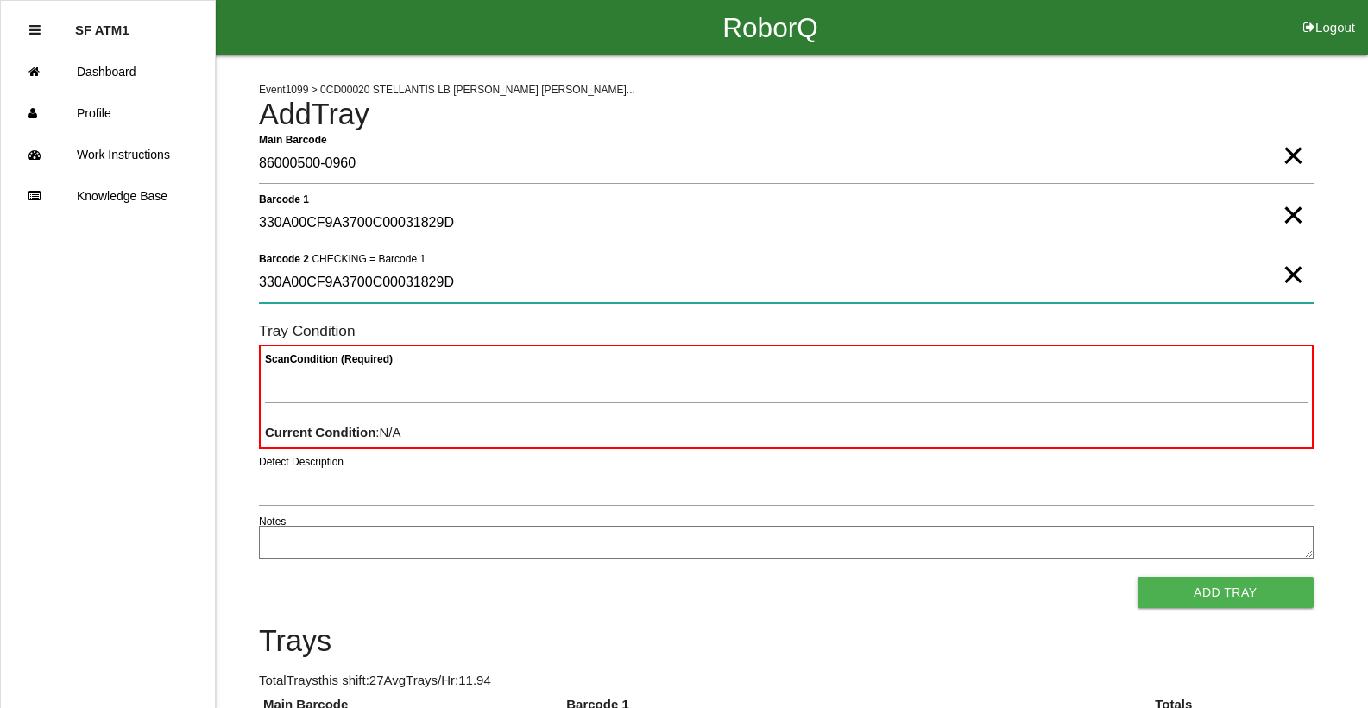
type 2 "330A00CF9A3700C00031829D"
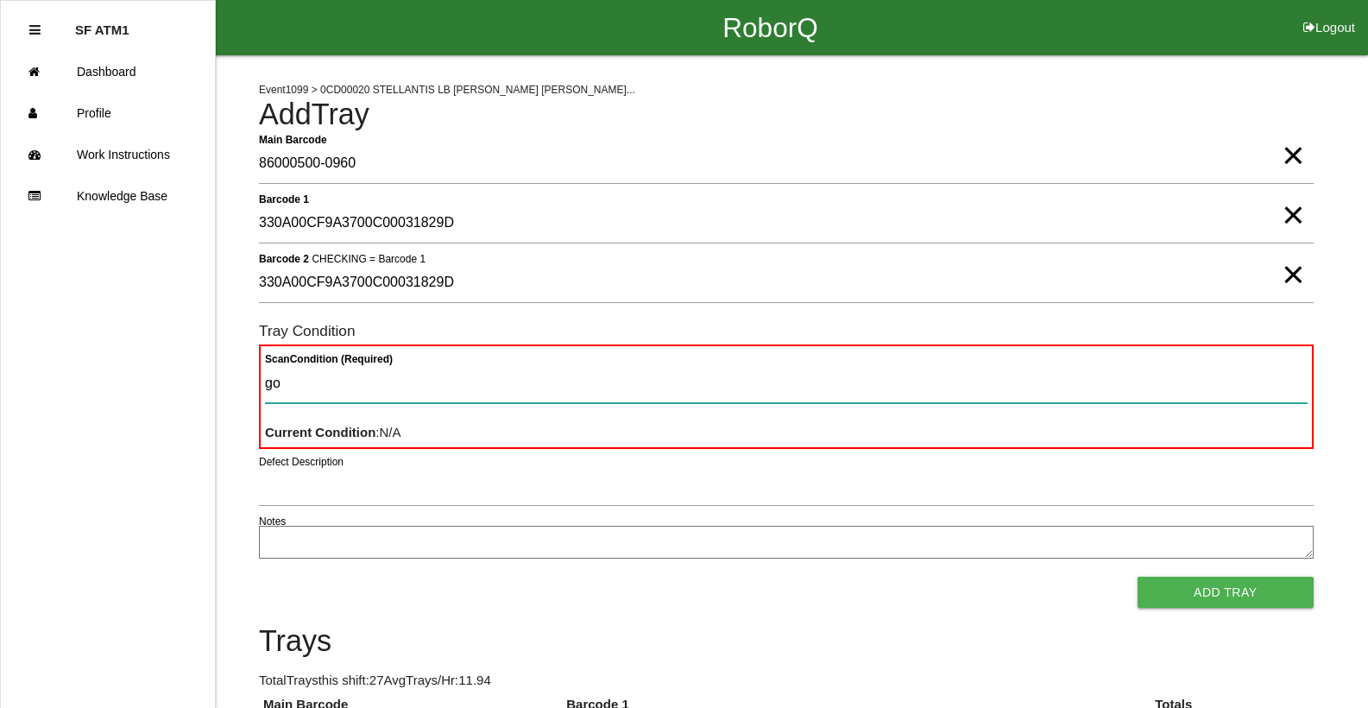
type Condition "goo"
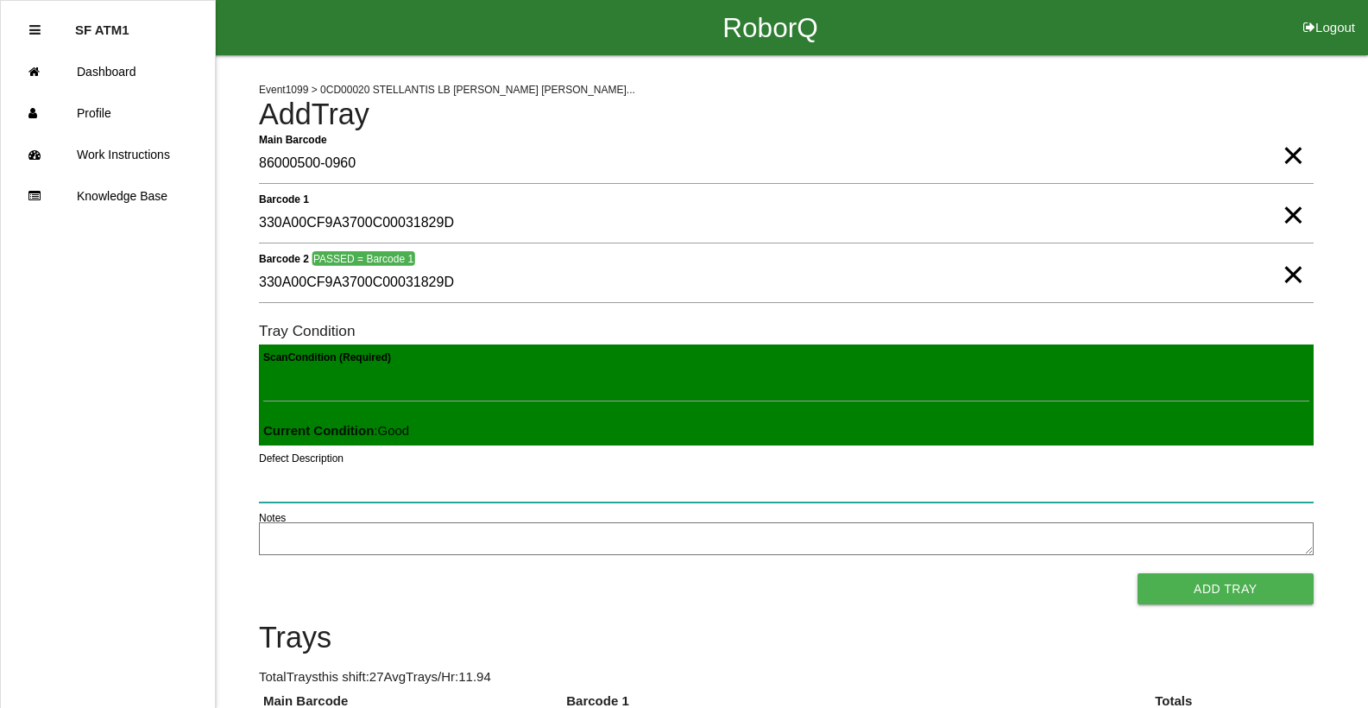
click at [1137, 573] on button "Add Tray" at bounding box center [1225, 588] width 176 height 31
